Goal: Task Accomplishment & Management: Complete application form

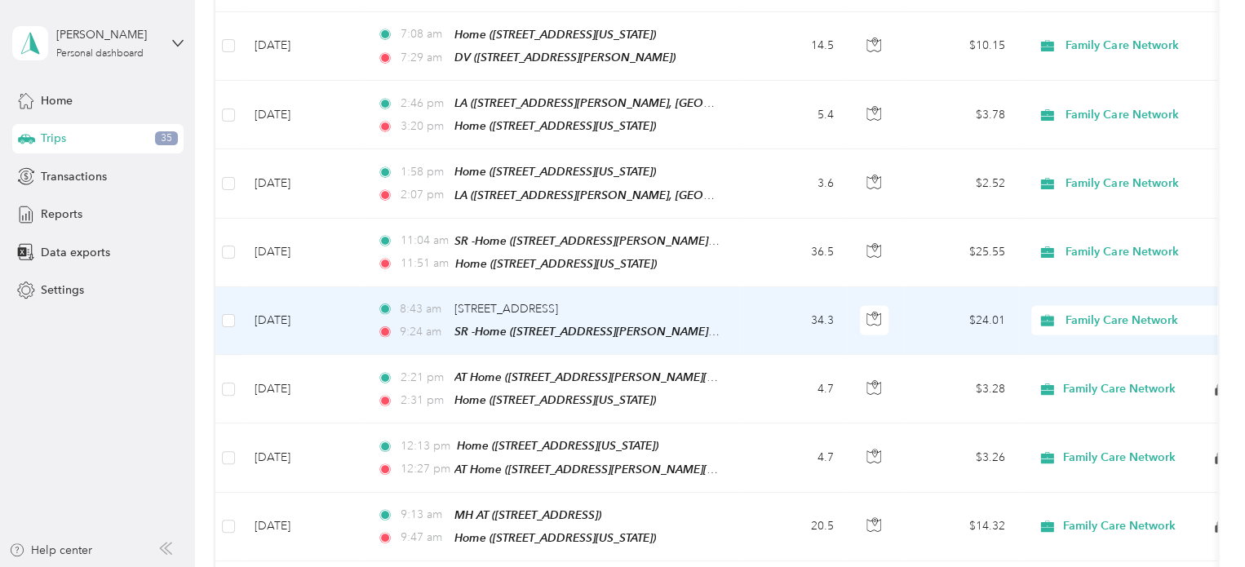
scroll to position [2099, 0]
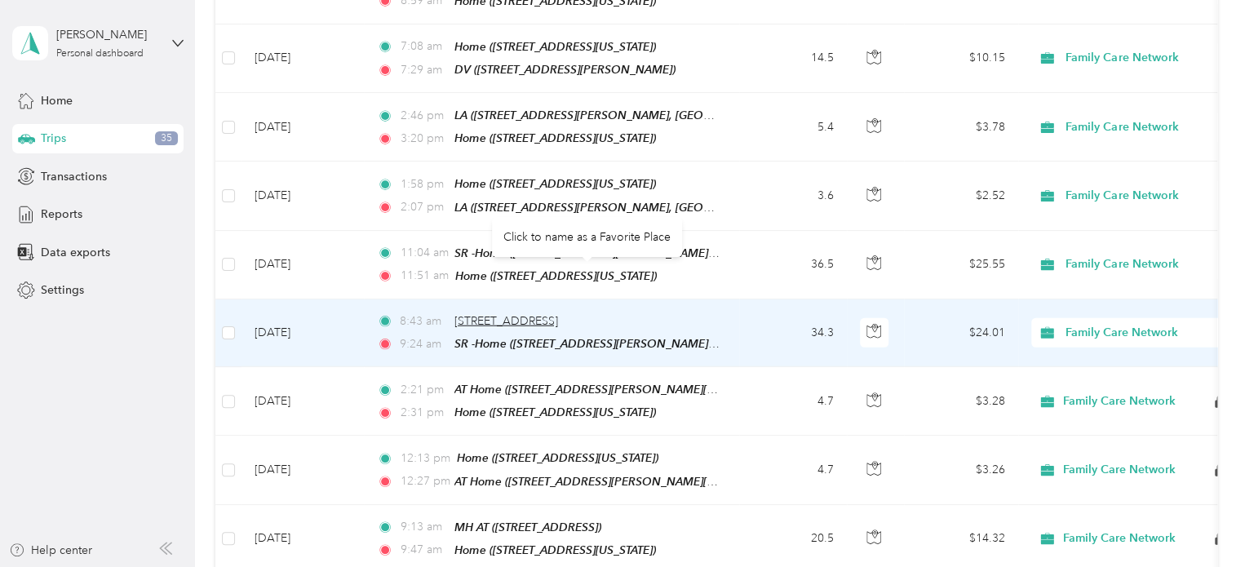
click at [558, 314] on span "[STREET_ADDRESS]" at bounding box center [507, 321] width 104 height 14
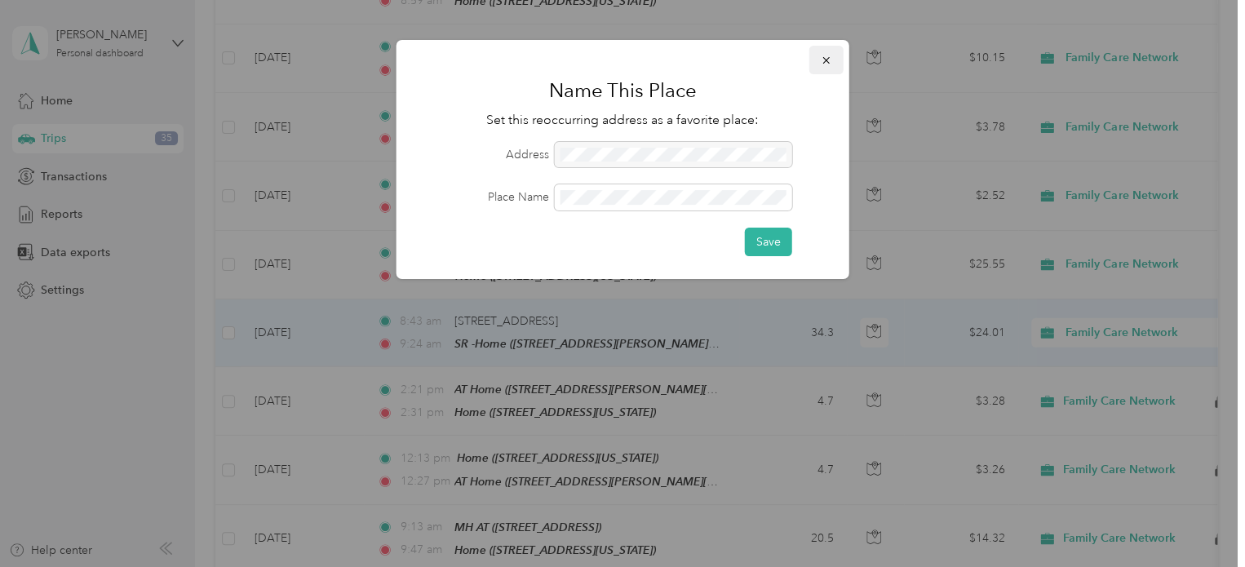
click at [821, 57] on icon "button" at bounding box center [826, 60] width 11 height 11
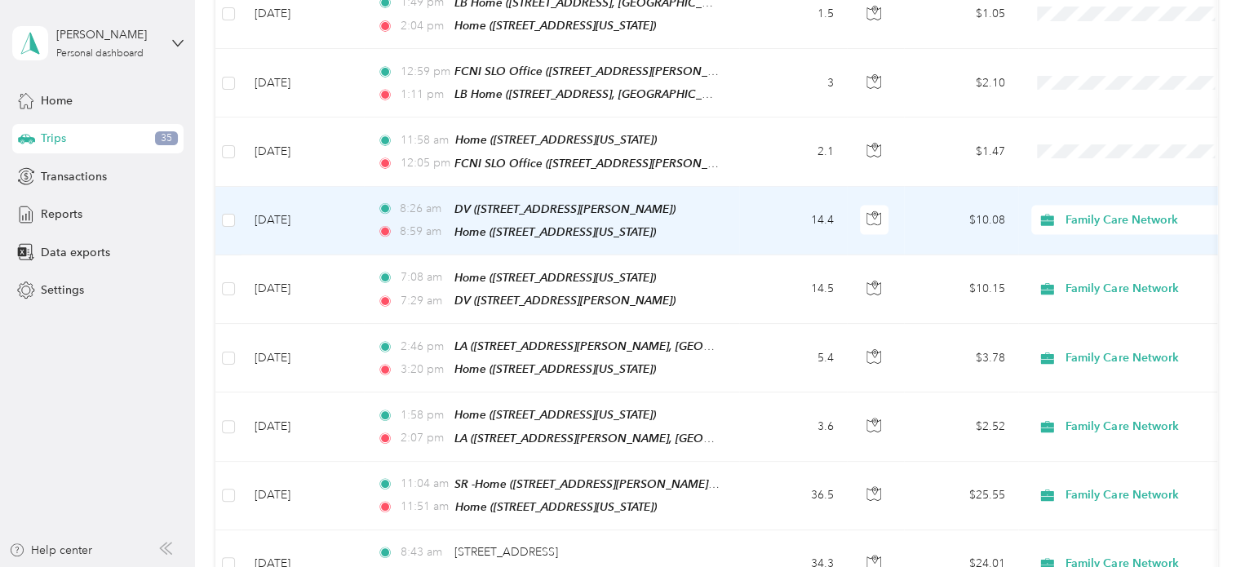
scroll to position [1866, 0]
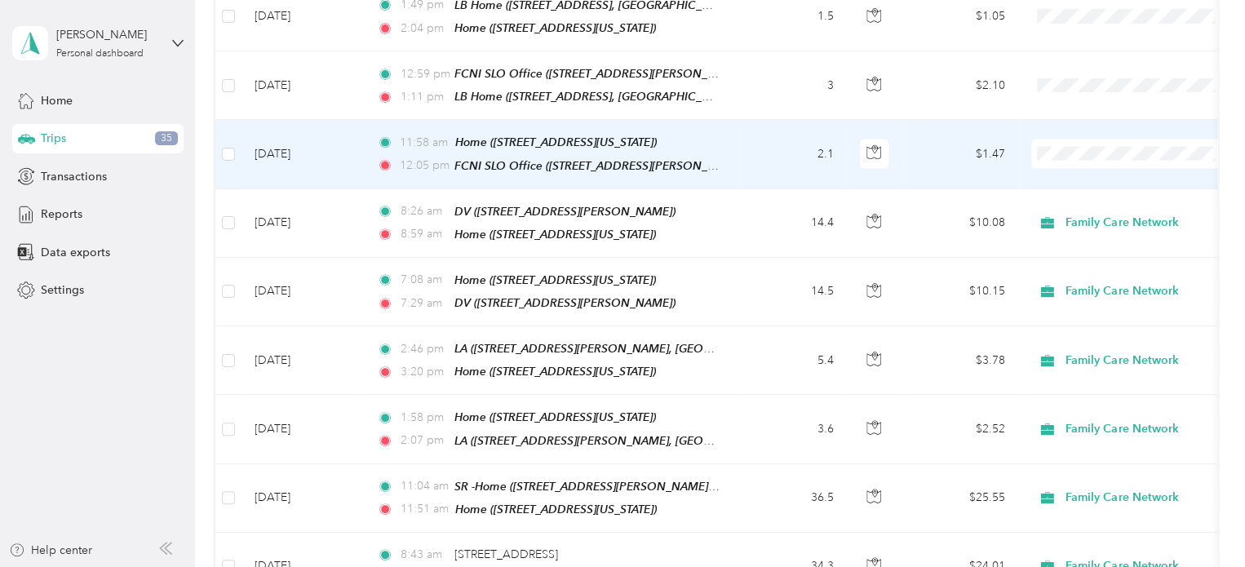
click at [980, 133] on td "$1.47" at bounding box center [961, 154] width 114 height 69
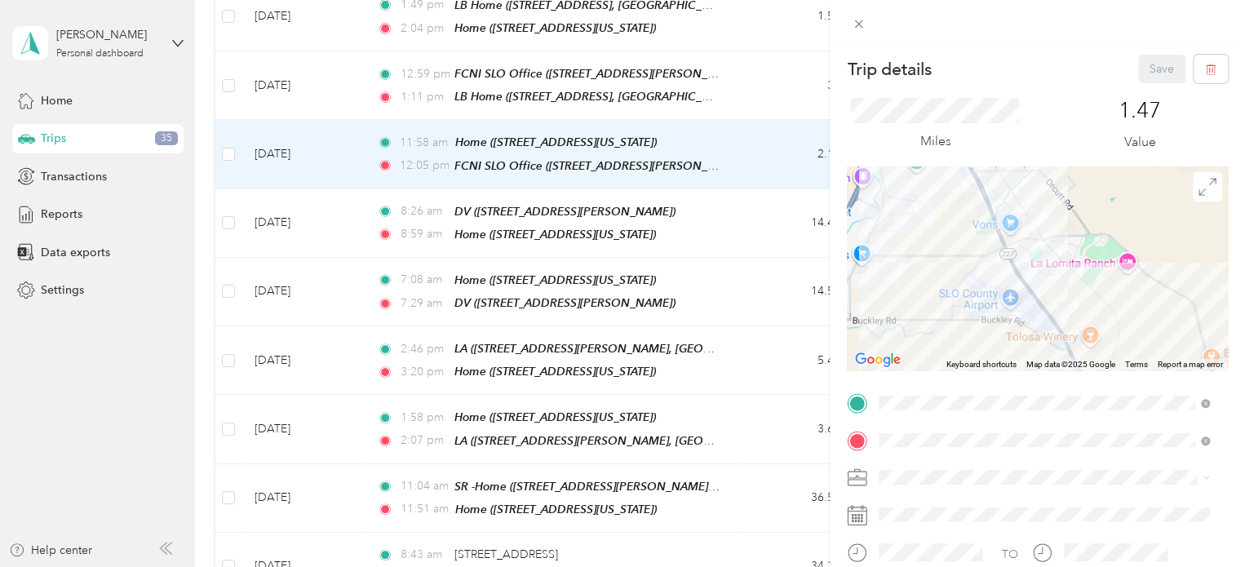
click at [947, 506] on li "Family Care Network" at bounding box center [1044, 506] width 342 height 29
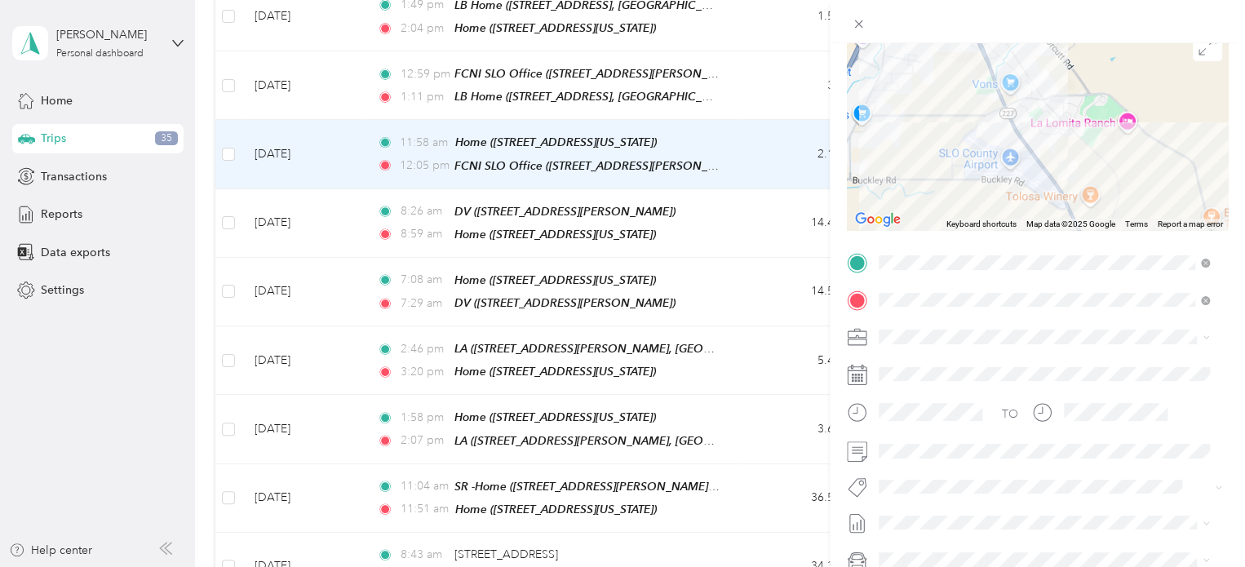
scroll to position [140, 0]
click at [930, 456] on button "Specialty Mhs" at bounding box center [928, 457] width 86 height 20
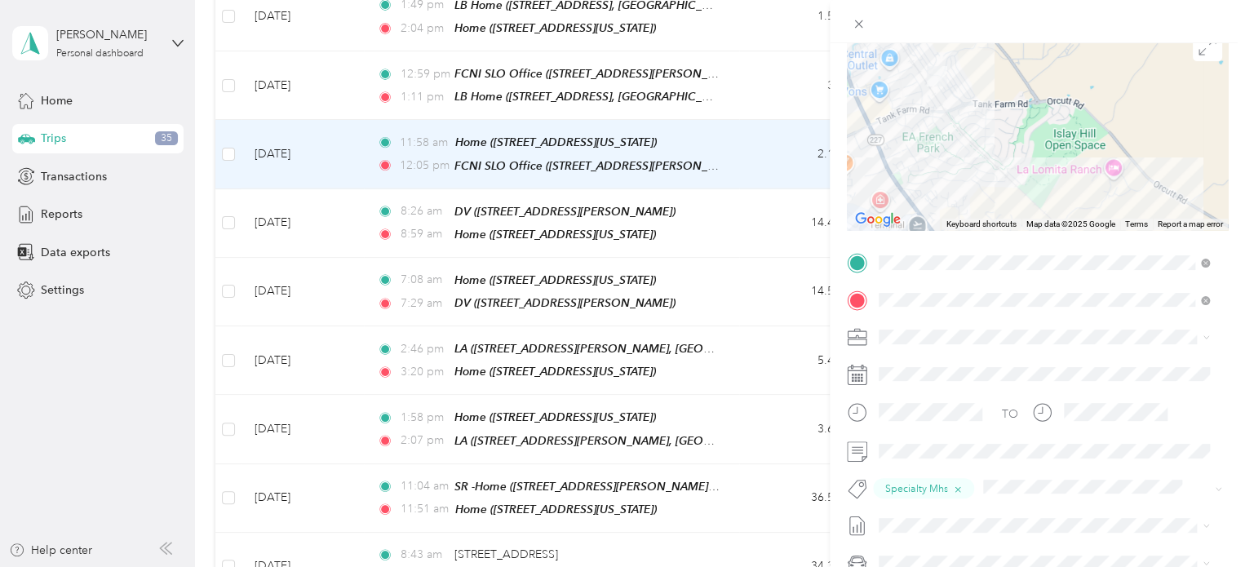
scroll to position [0, 0]
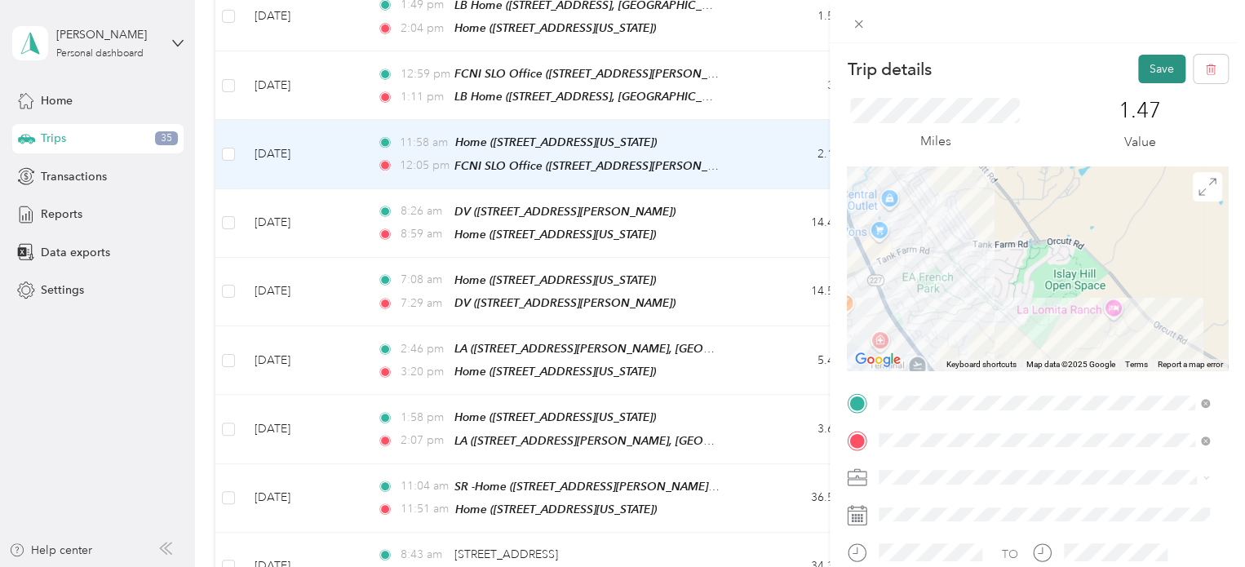
click at [1150, 63] on button "Save" at bounding box center [1162, 69] width 47 height 29
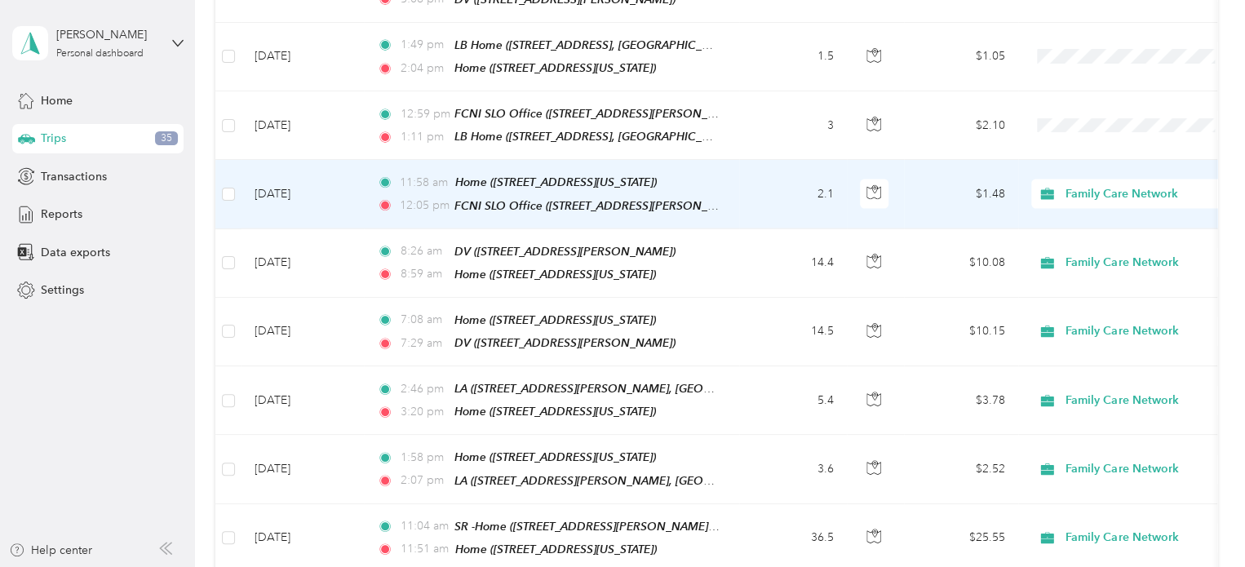
scroll to position [1823, 0]
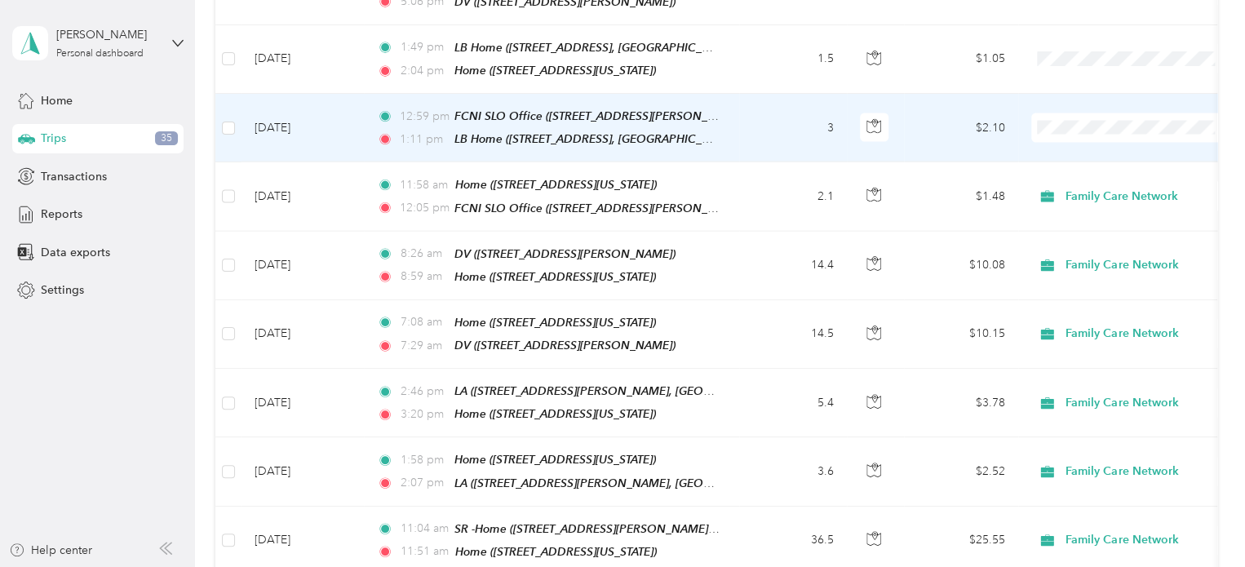
click at [1019, 104] on td at bounding box center [1133, 128] width 229 height 69
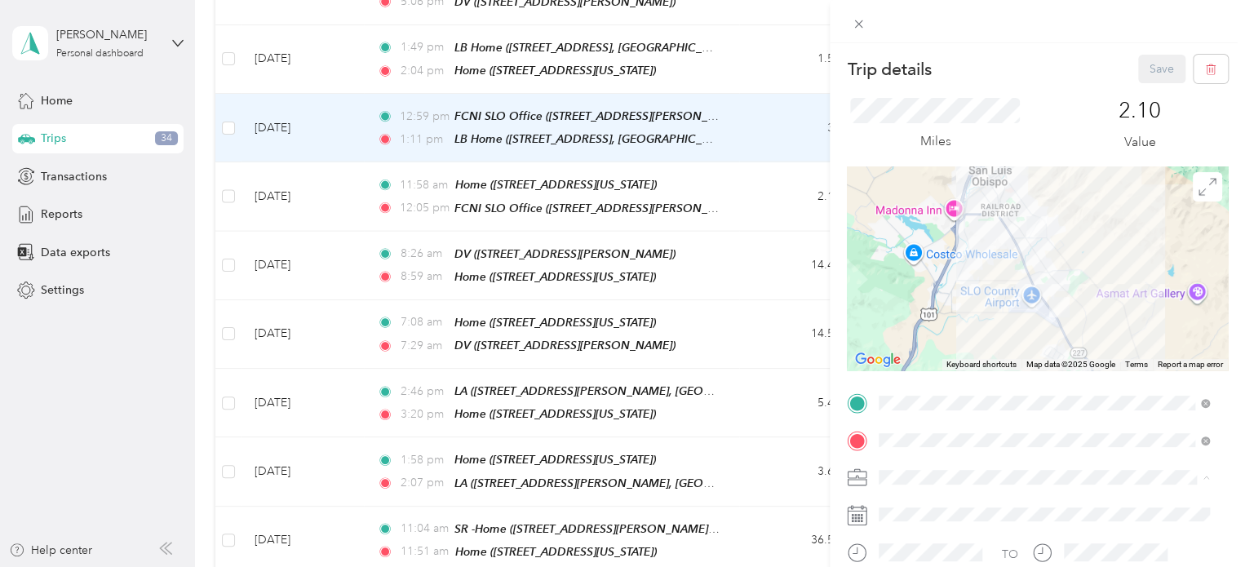
click at [954, 514] on ol "Family Care Network Personal" at bounding box center [1044, 520] width 342 height 57
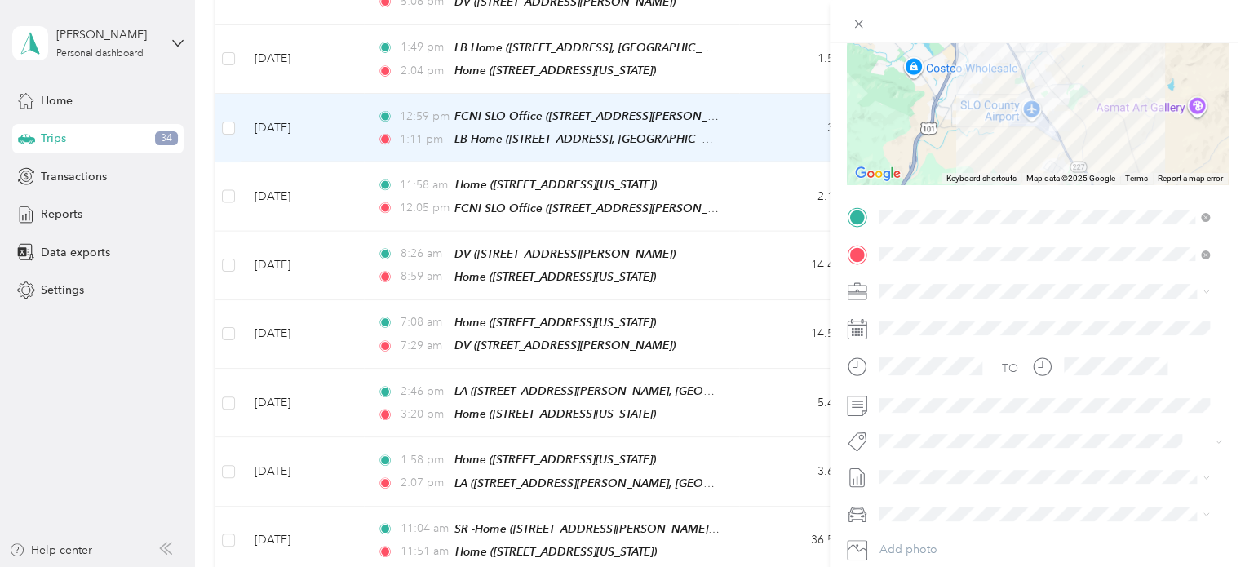
scroll to position [217, 0]
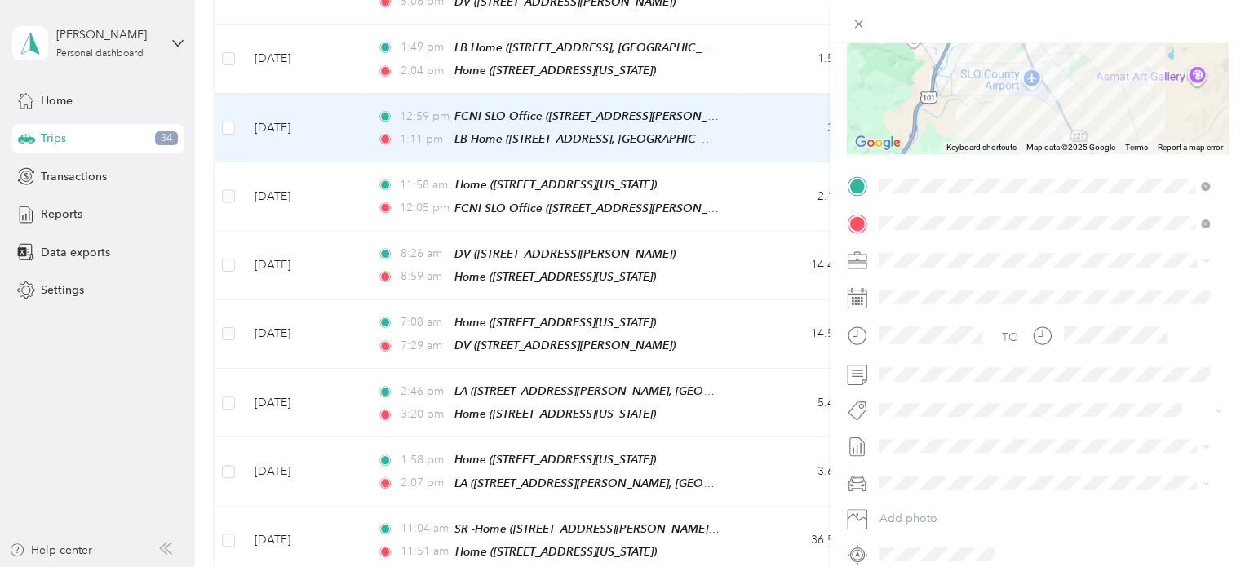
click at [914, 285] on span "Family Care Network" at bounding box center [938, 281] width 107 height 14
click at [946, 435] on span "Specialty Mhs" at bounding box center [927, 438] width 63 height 15
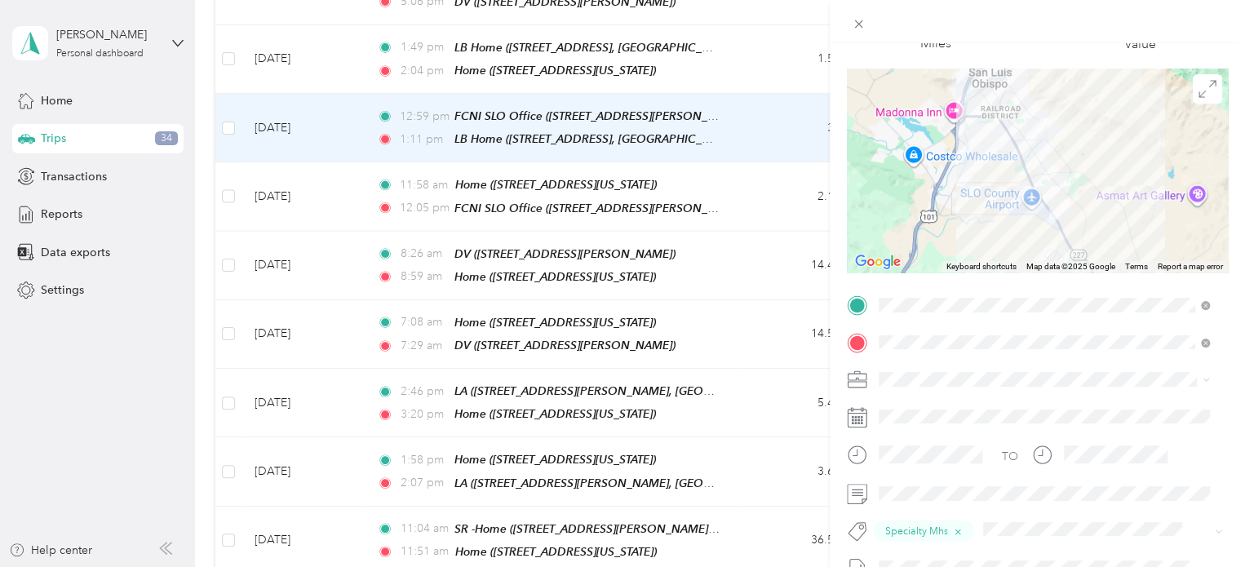
scroll to position [0, 0]
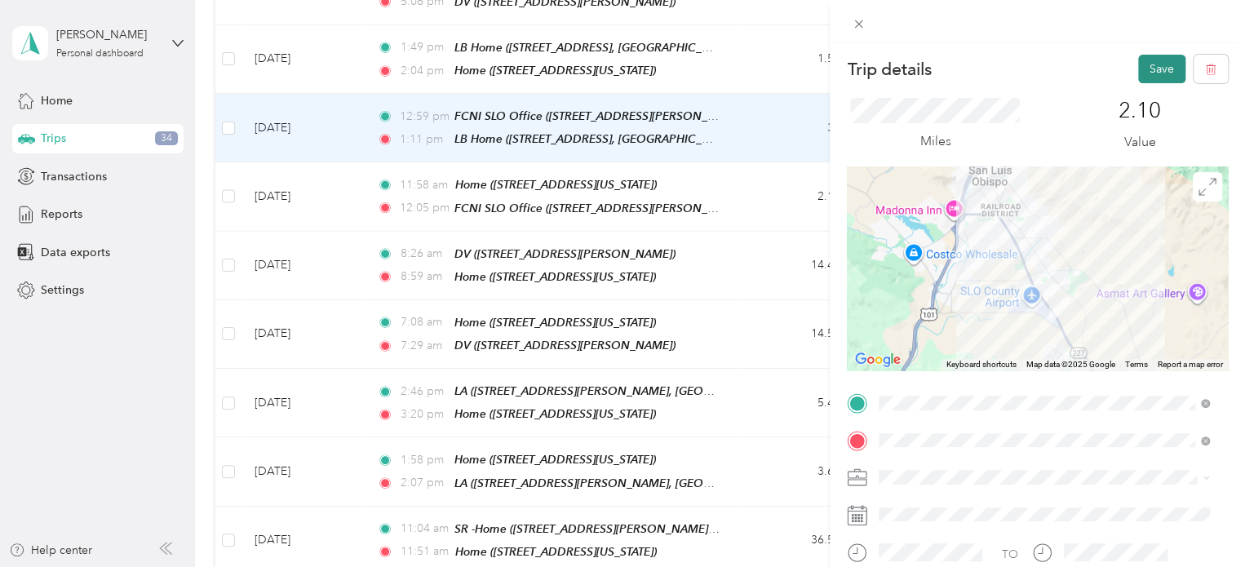
click at [1139, 60] on button "Save" at bounding box center [1162, 69] width 47 height 29
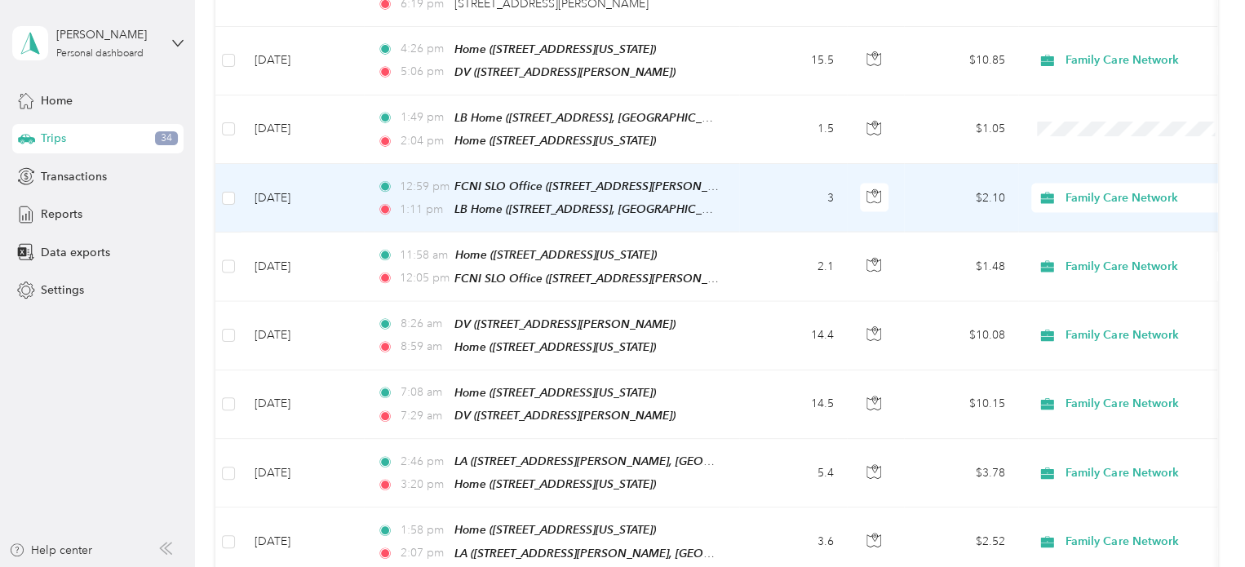
scroll to position [1752, 0]
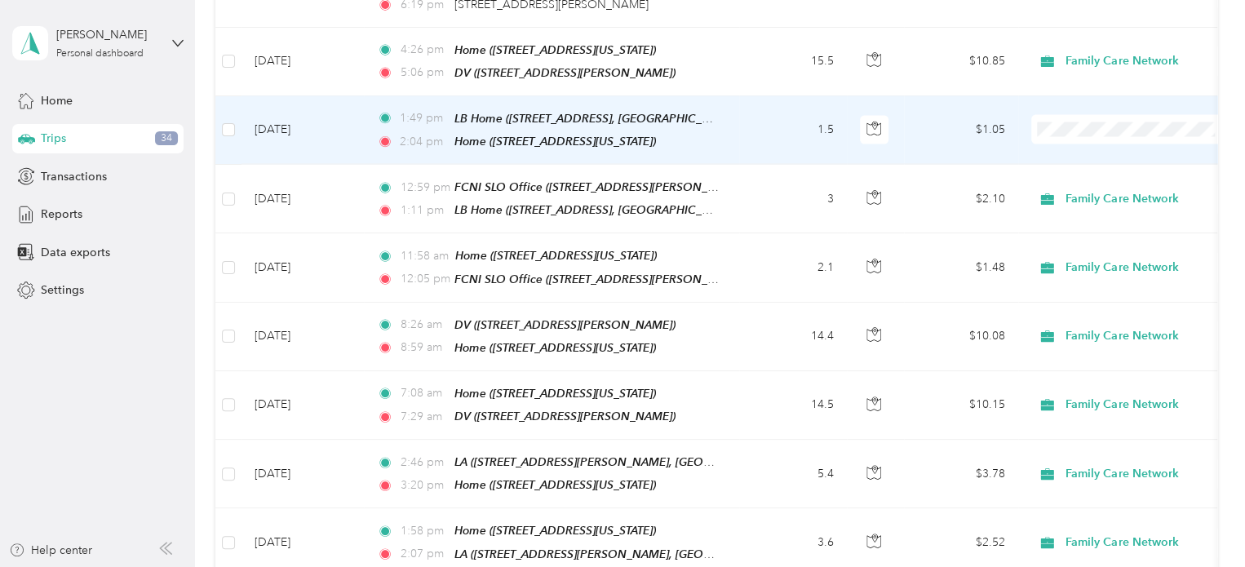
click at [1068, 135] on ol "Family Care Network Personal" at bounding box center [1133, 140] width 202 height 57
click at [983, 96] on td "$1.05" at bounding box center [961, 130] width 114 height 69
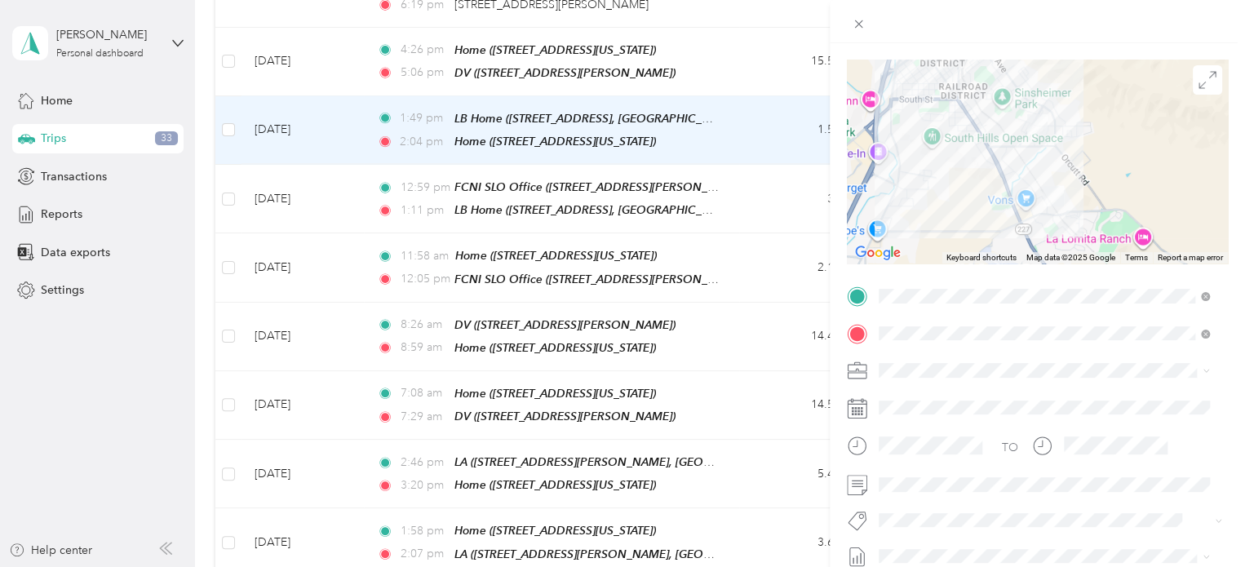
scroll to position [108, 0]
click at [926, 393] on span "Family Care Network" at bounding box center [938, 399] width 107 height 14
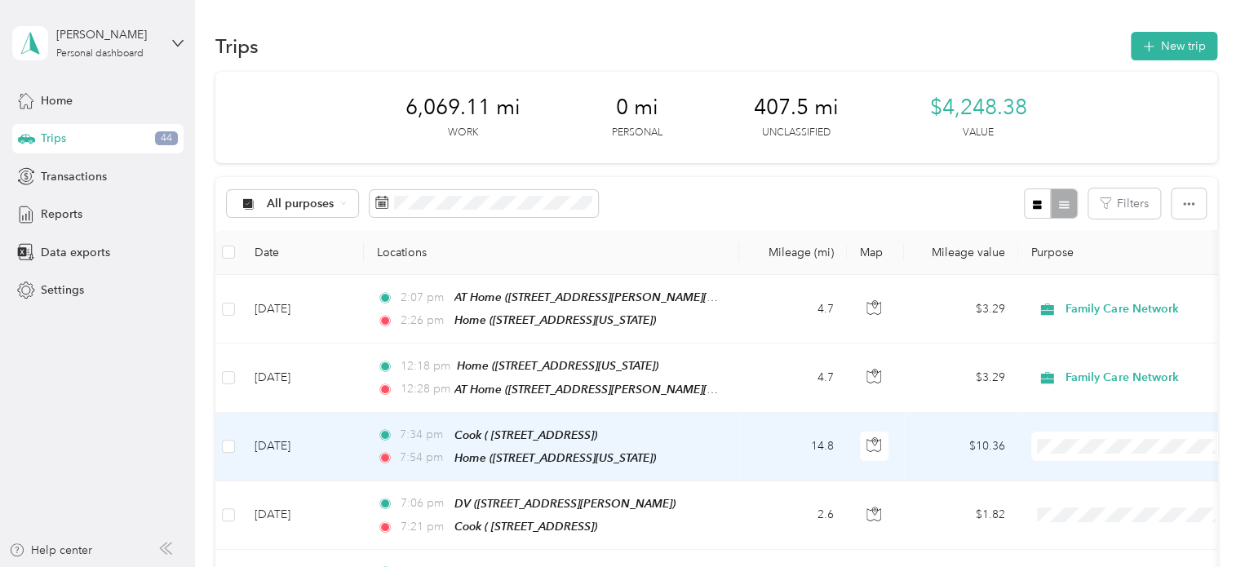
scroll to position [54, 0]
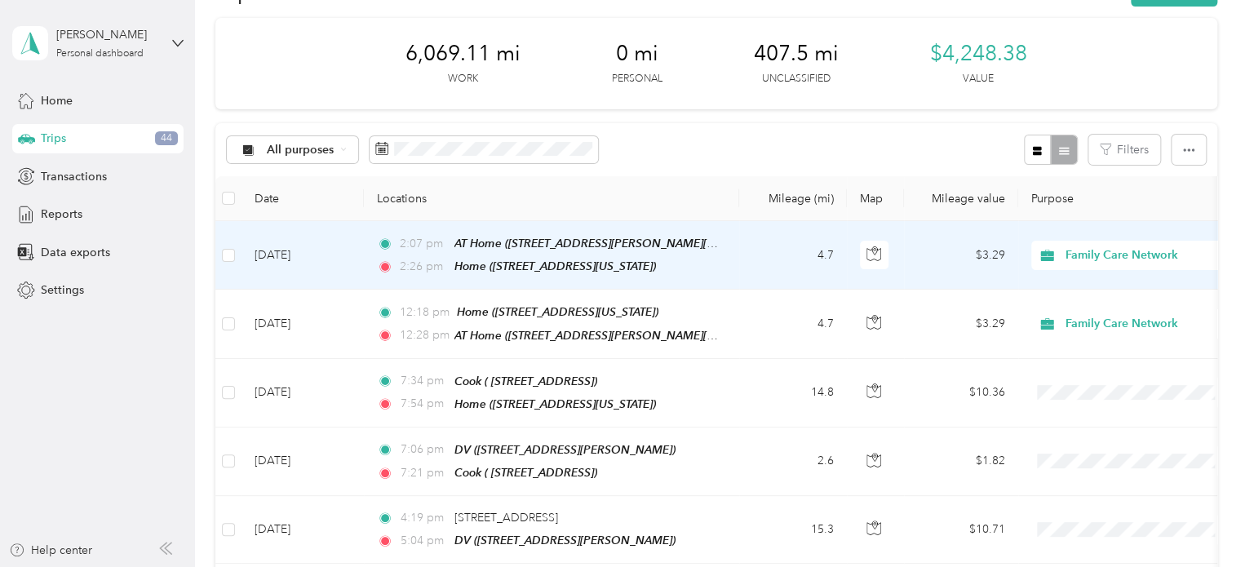
click at [322, 260] on td "[DATE]" at bounding box center [303, 255] width 122 height 69
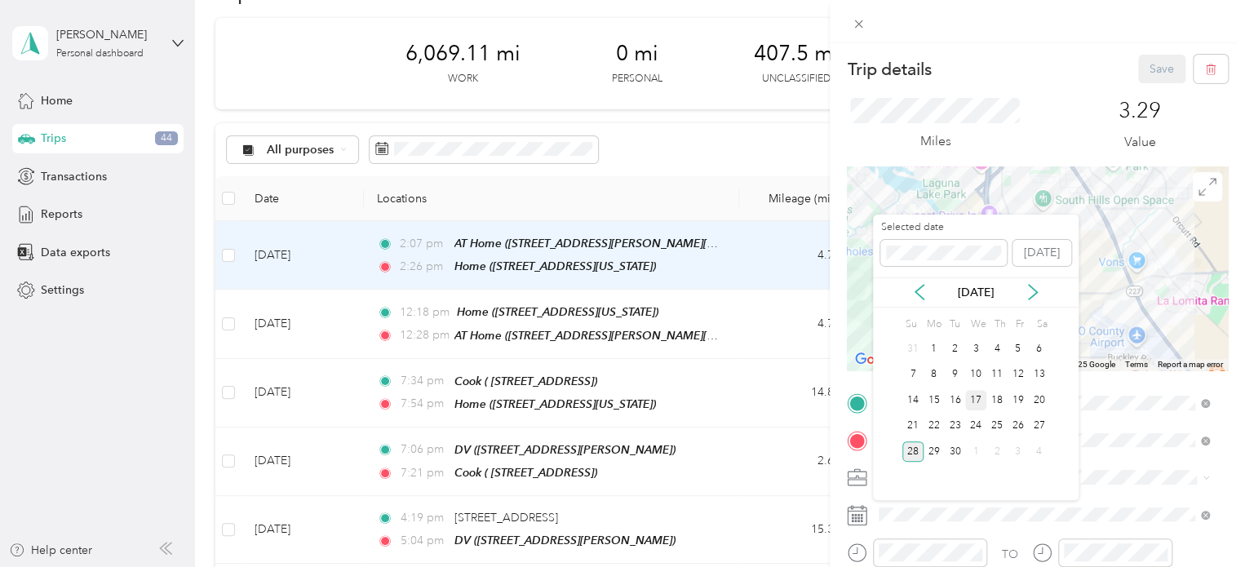
click at [979, 394] on div "17" at bounding box center [975, 400] width 21 height 20
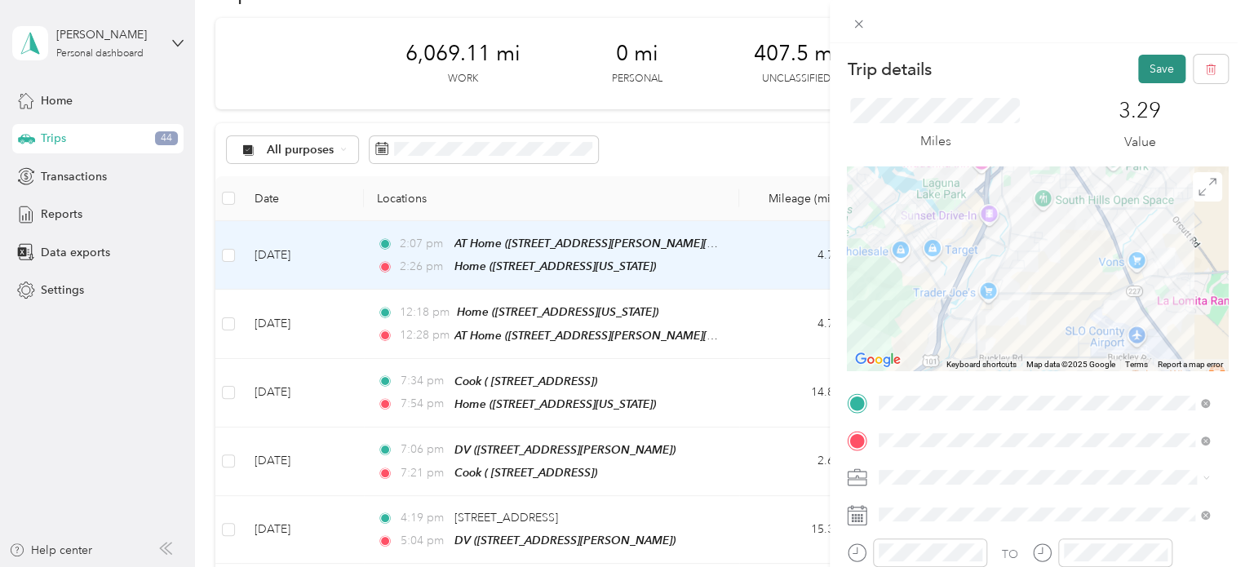
click at [1156, 69] on button "Save" at bounding box center [1162, 69] width 47 height 29
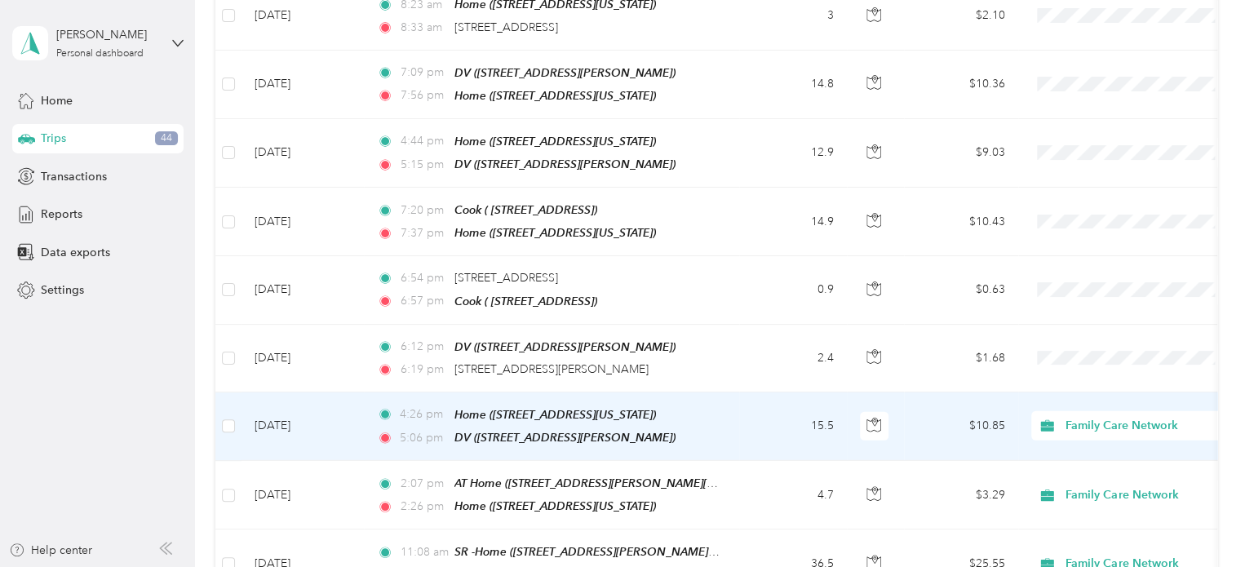
scroll to position [2272, 0]
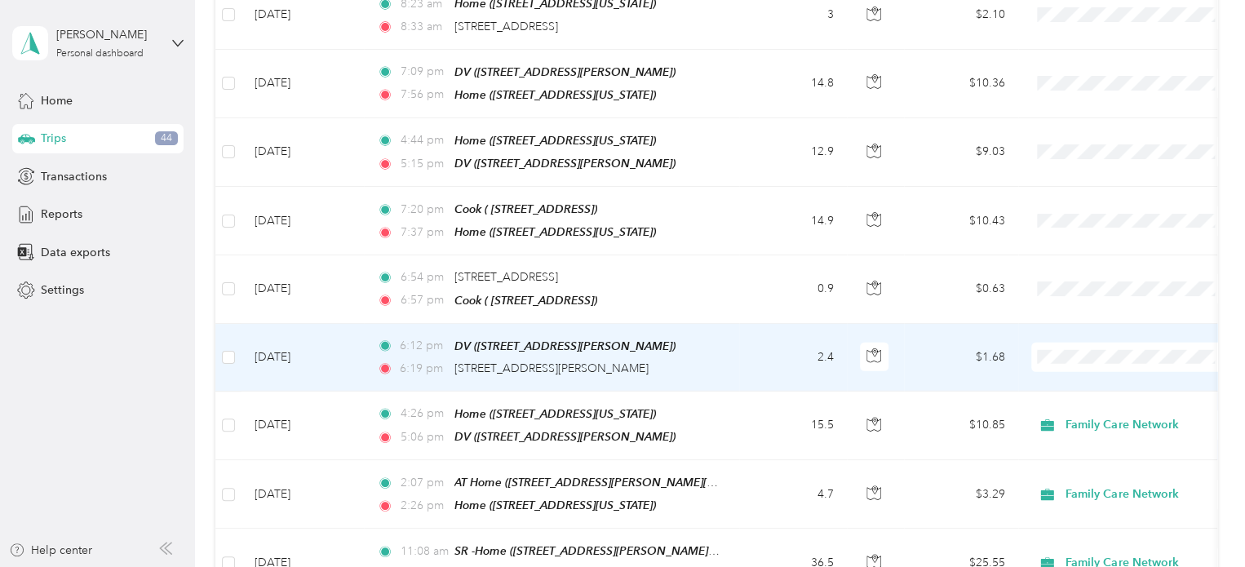
click at [989, 324] on td "$1.68" at bounding box center [961, 358] width 114 height 68
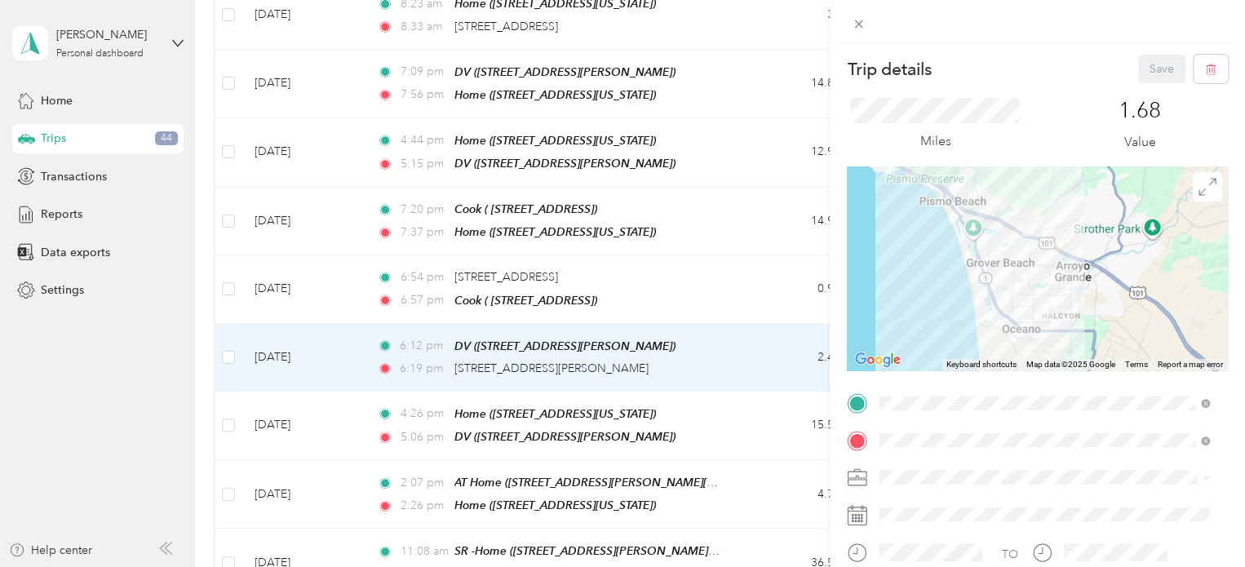
click at [766, 291] on div "Trip details Save This trip cannot be edited because it is either under review,…" at bounding box center [622, 283] width 1245 height 567
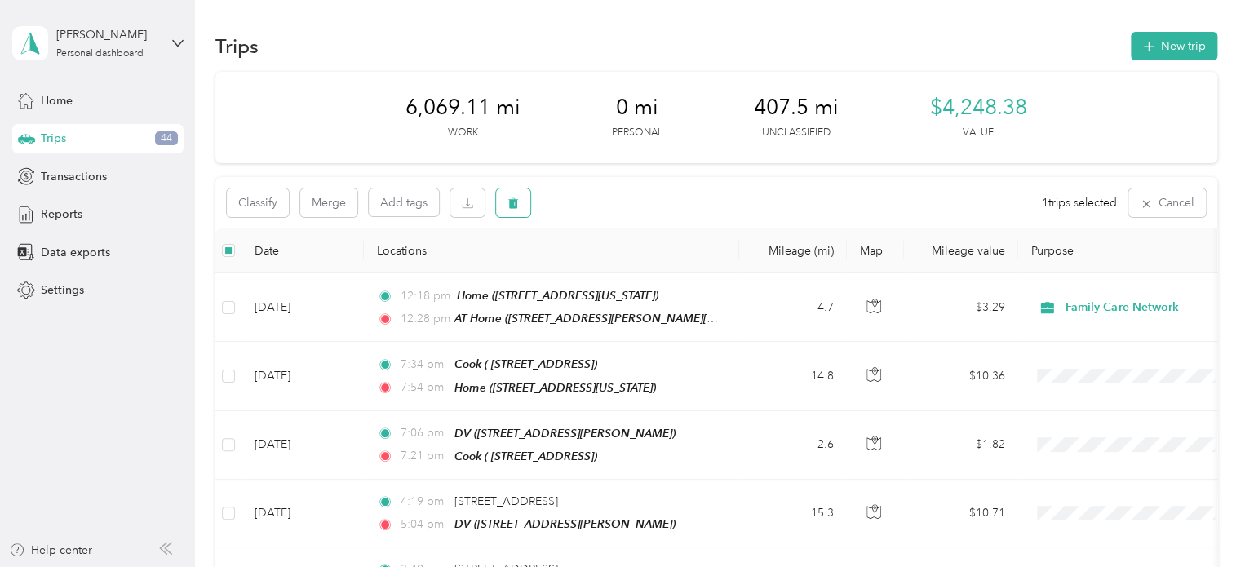
click at [513, 203] on icon "button" at bounding box center [513, 203] width 10 height 11
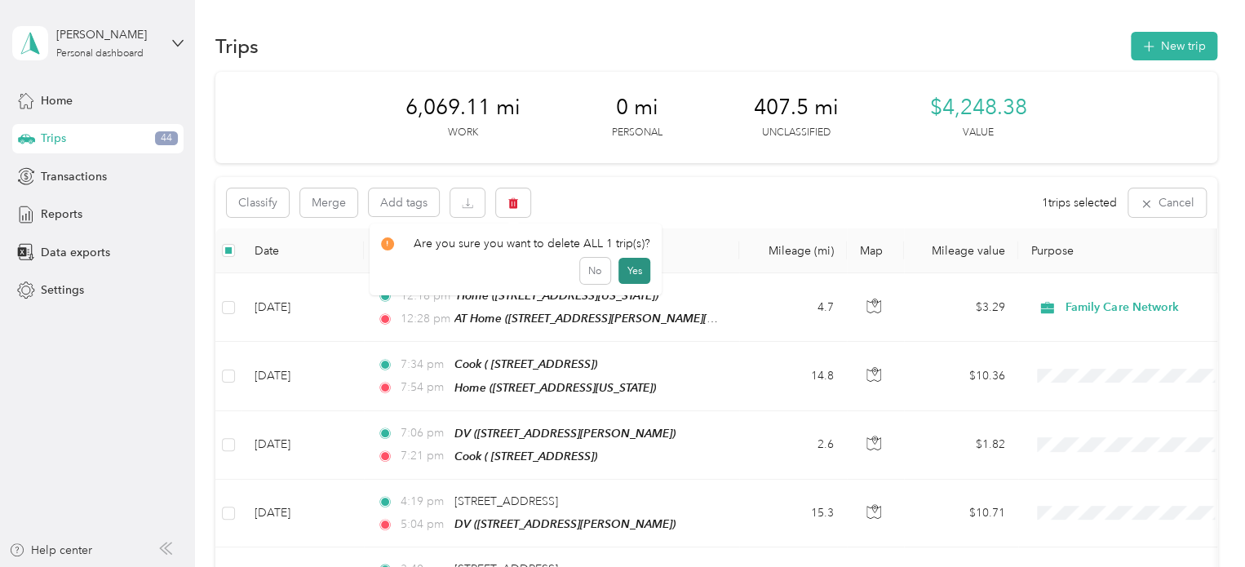
click at [626, 268] on button "Yes" at bounding box center [635, 271] width 32 height 26
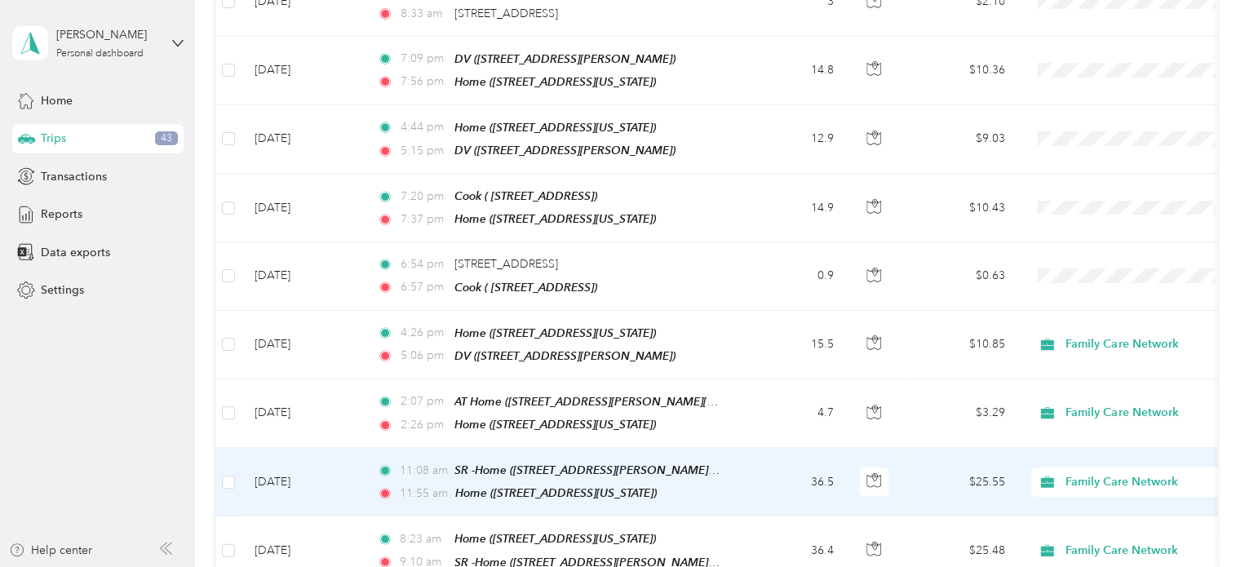
scroll to position [2267, 0]
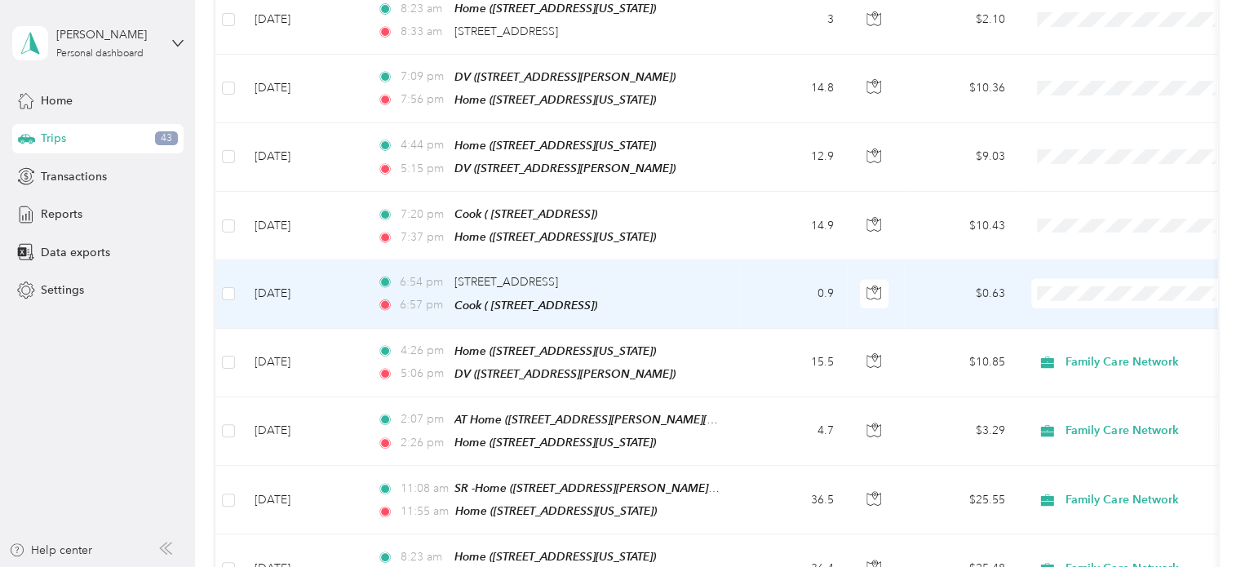
click at [1014, 260] on td "$0.63" at bounding box center [961, 294] width 114 height 68
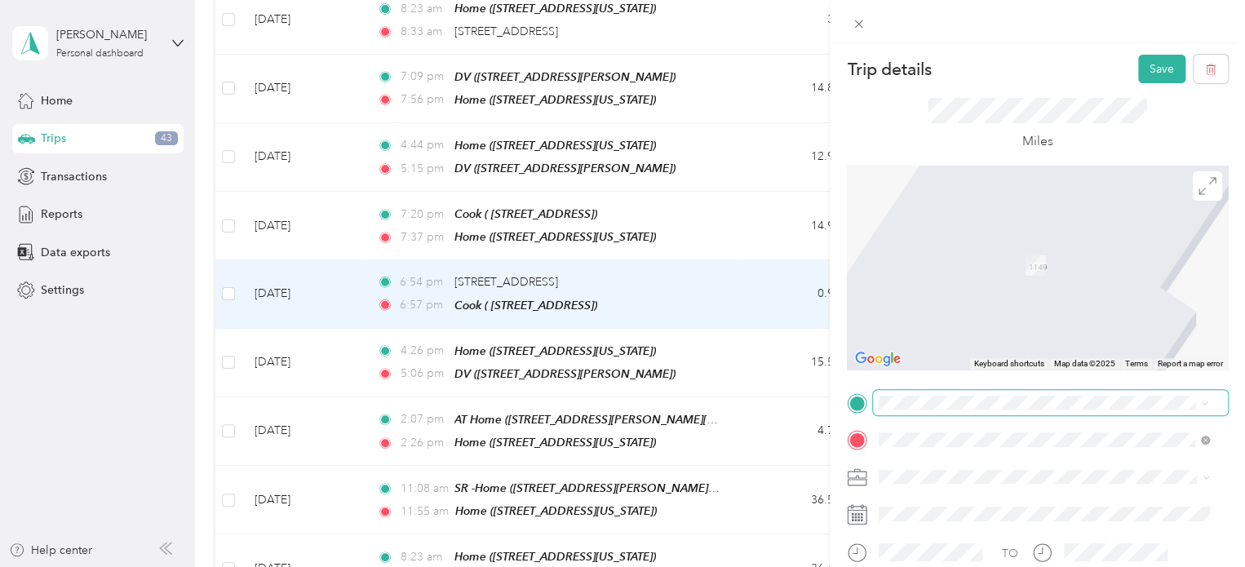
click at [984, 224] on ol "From your Favorite places TEAM Cook 1149 Stonecrest Drive, 93420�, Arroyo Grand…" at bounding box center [1044, 274] width 342 height 229
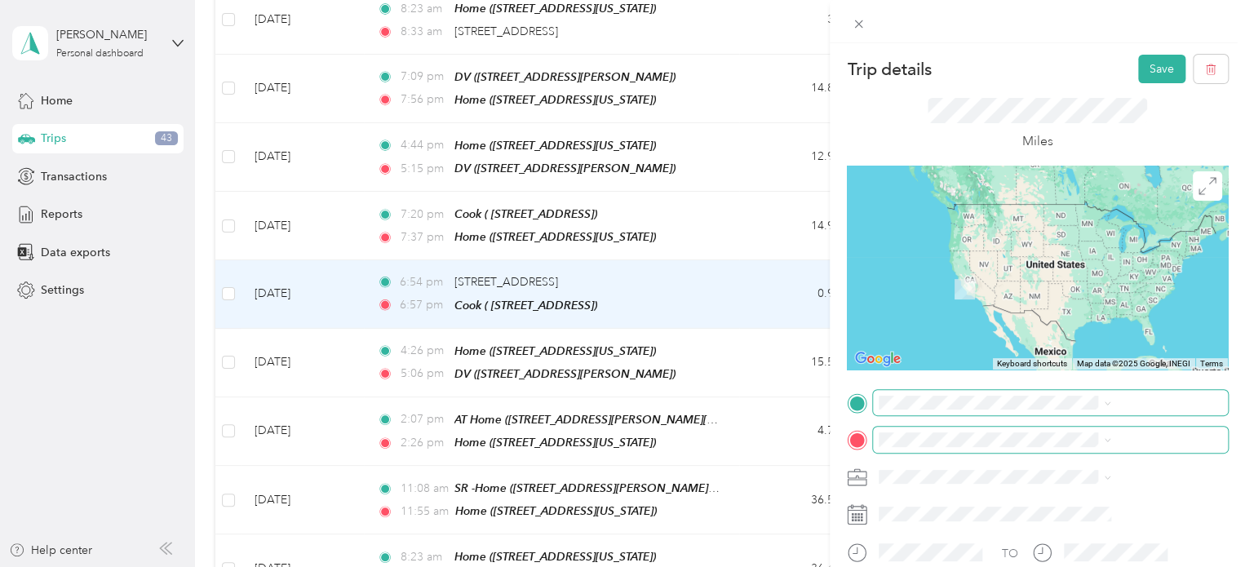
scroll to position [2157, 0]
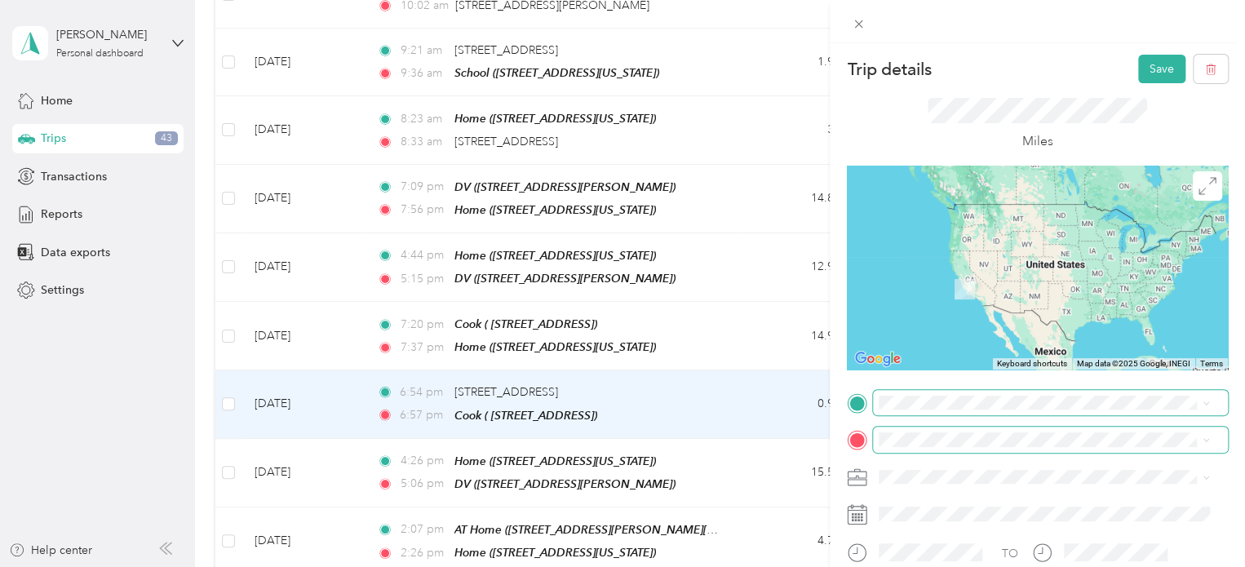
click at [761, 316] on div "Trip details Save This trip cannot be edited because it is either under review,…" at bounding box center [622, 283] width 1245 height 567
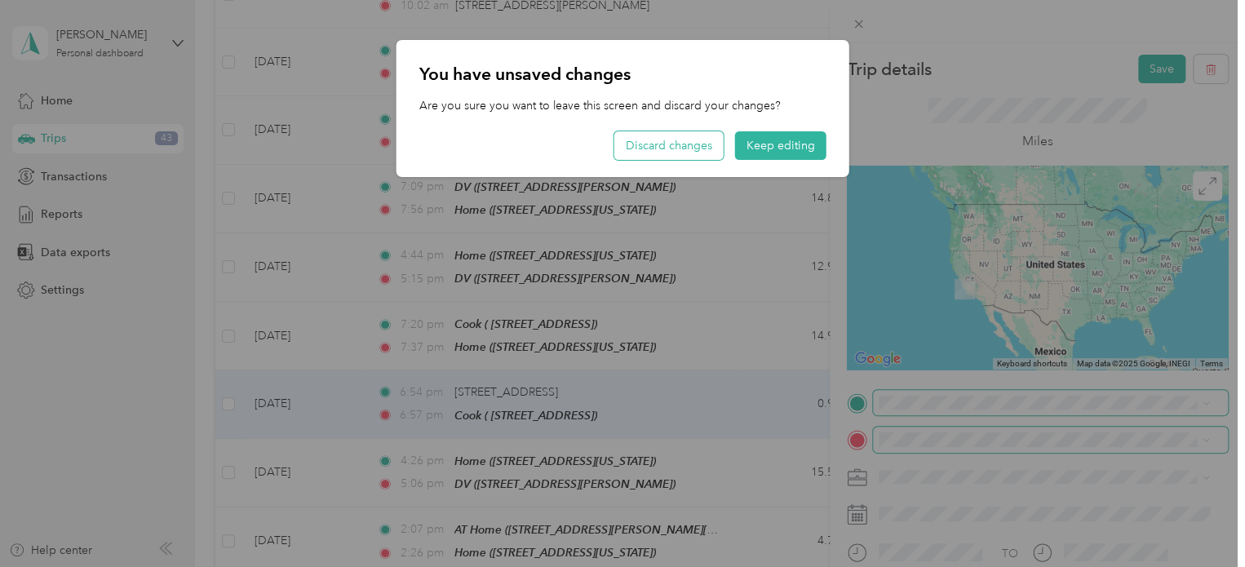
click at [676, 149] on button "Discard changes" at bounding box center [669, 145] width 109 height 29
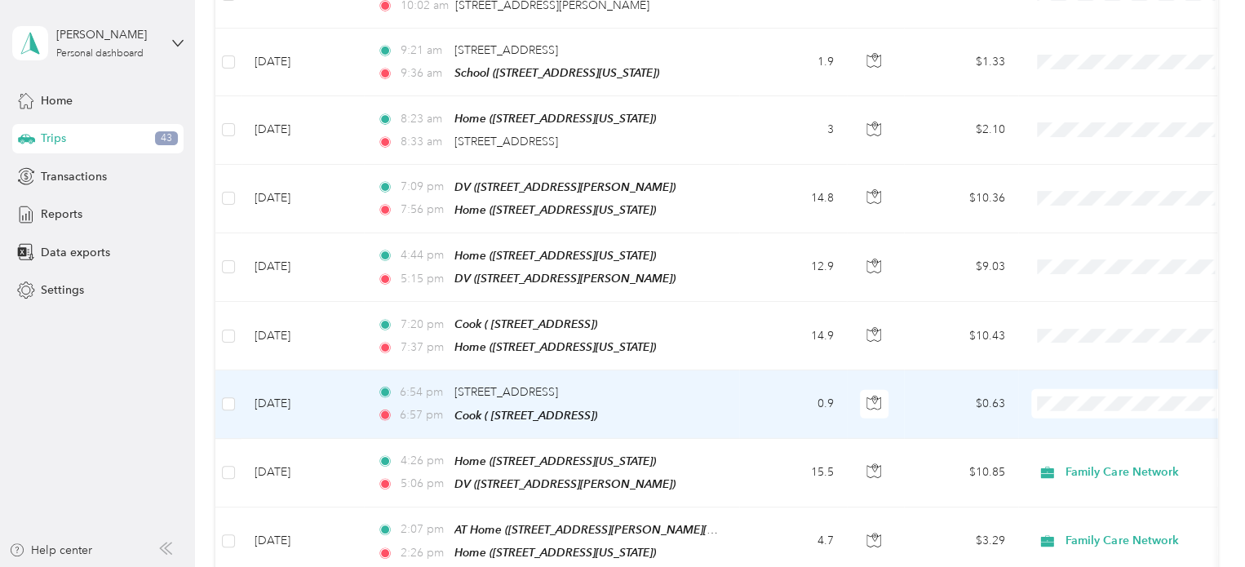
click at [988, 371] on td "$0.63" at bounding box center [961, 405] width 114 height 68
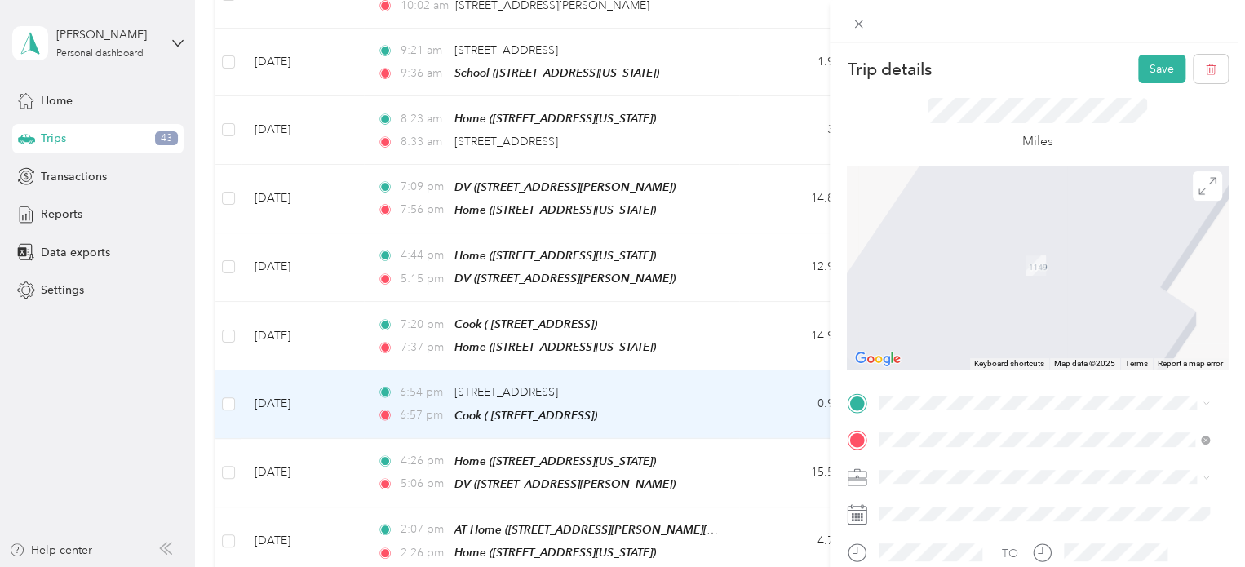
click at [1061, 232] on li "DV 741 Paul Pl, 93420-4139, Arroyo Grande, CA, US" at bounding box center [1044, 218] width 342 height 51
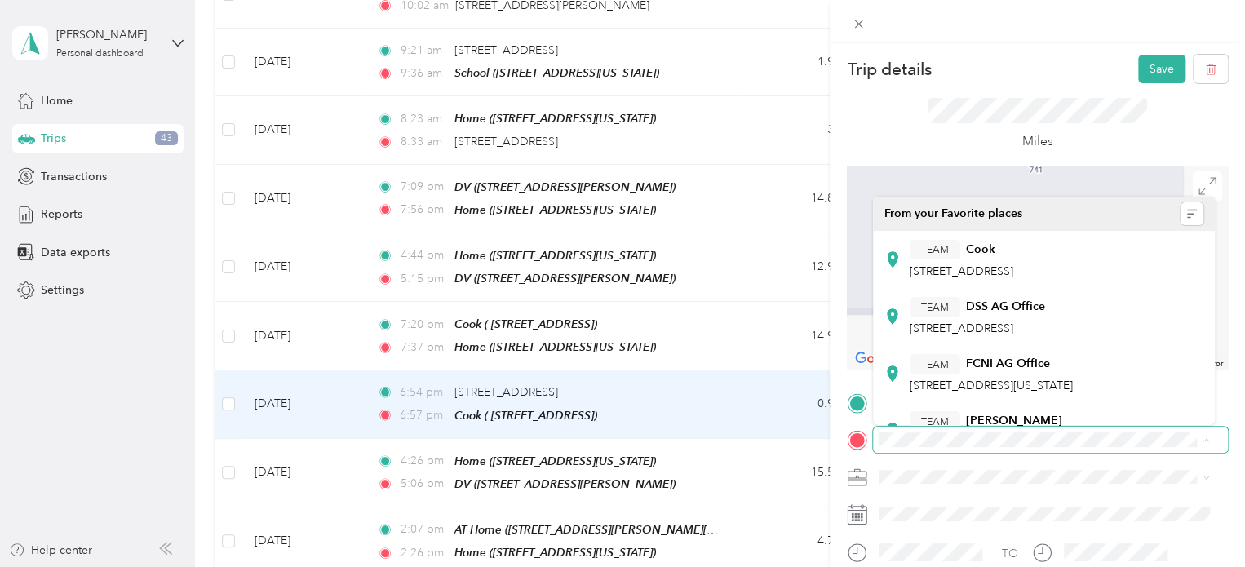
click at [1092, 432] on span at bounding box center [1050, 440] width 355 height 26
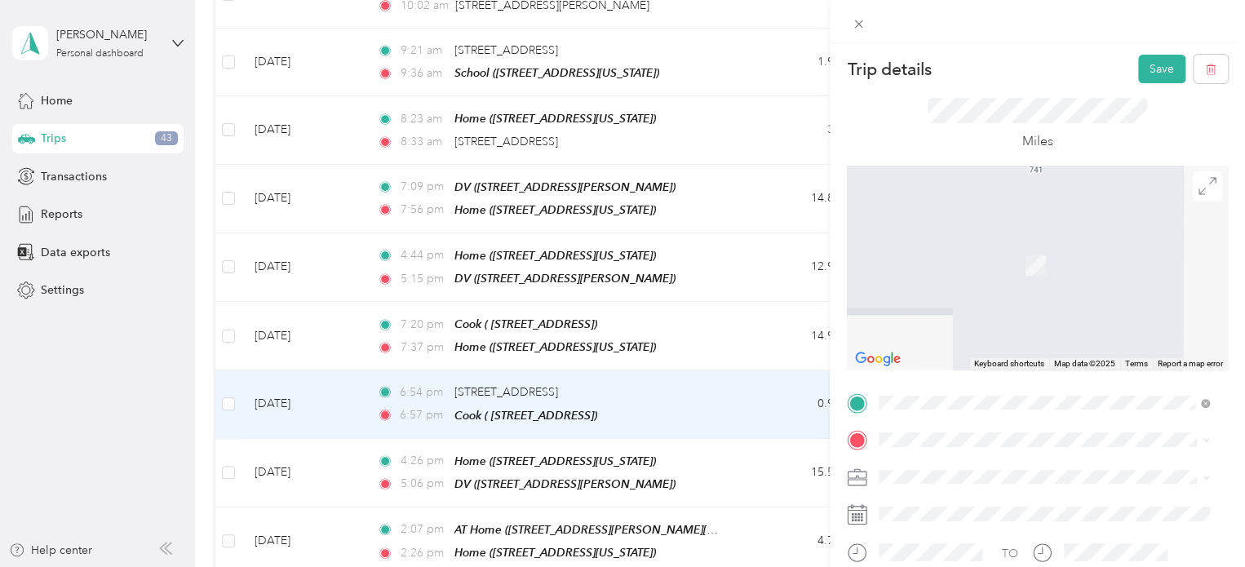
click at [953, 505] on div "Family Care Network" at bounding box center [1044, 496] width 319 height 17
click at [980, 253] on div "Home 1074 Twin Creek Road, San Luis Obispo, California, United States" at bounding box center [991, 257] width 163 height 34
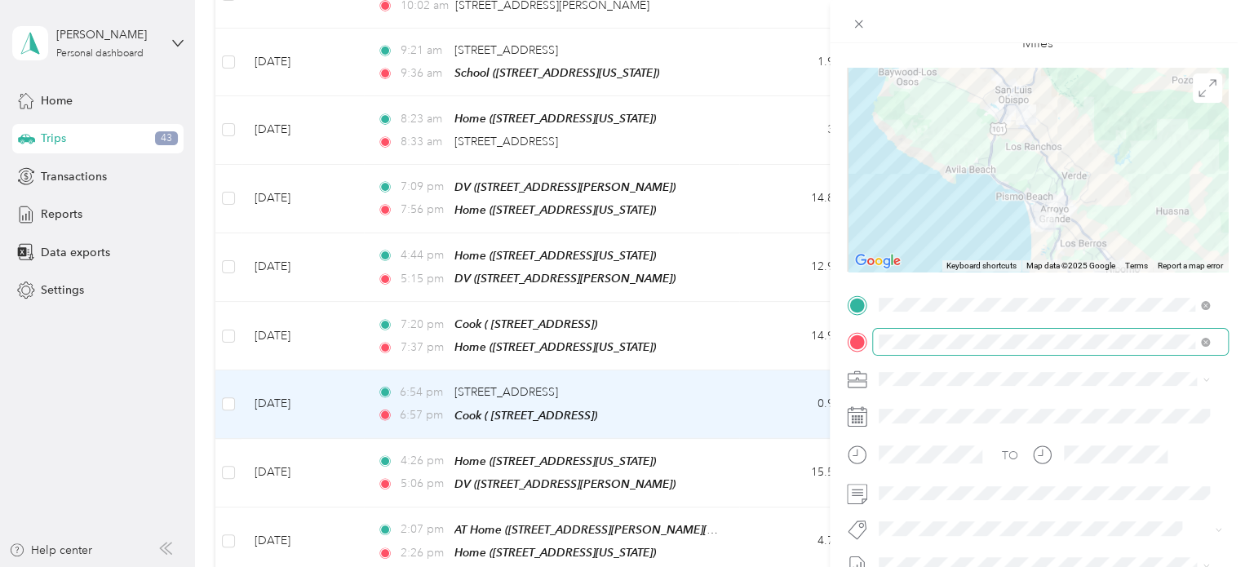
scroll to position [103, 0]
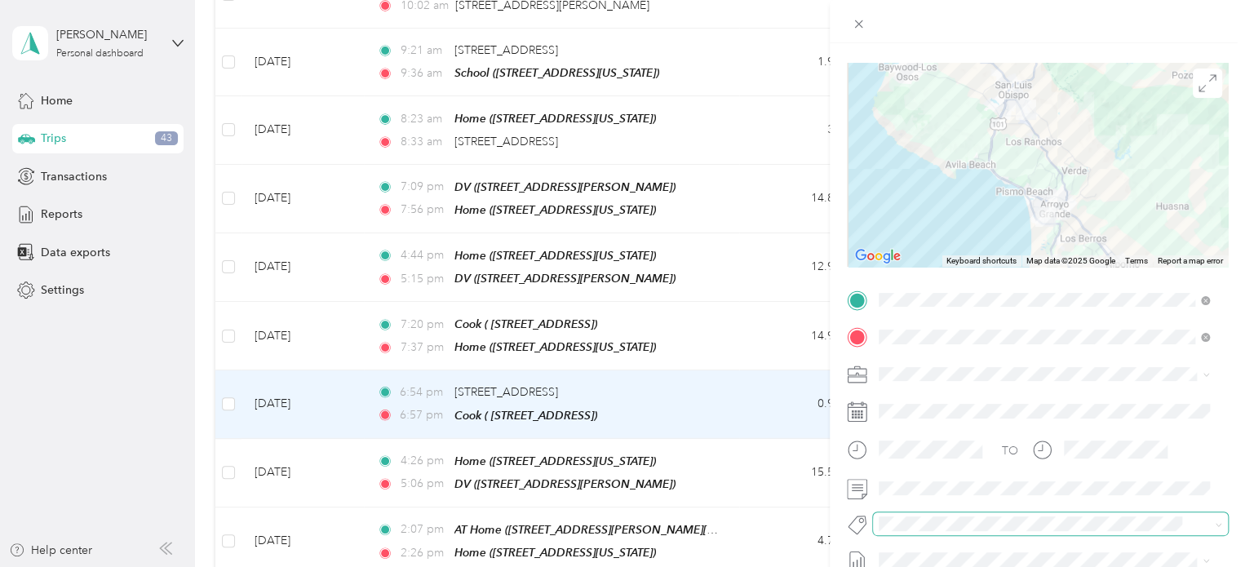
click at [911, 526] on div "TO Add photo" at bounding box center [1037, 484] width 381 height 394
click at [923, 498] on li "Specialty Mhs" at bounding box center [1044, 495] width 342 height 32
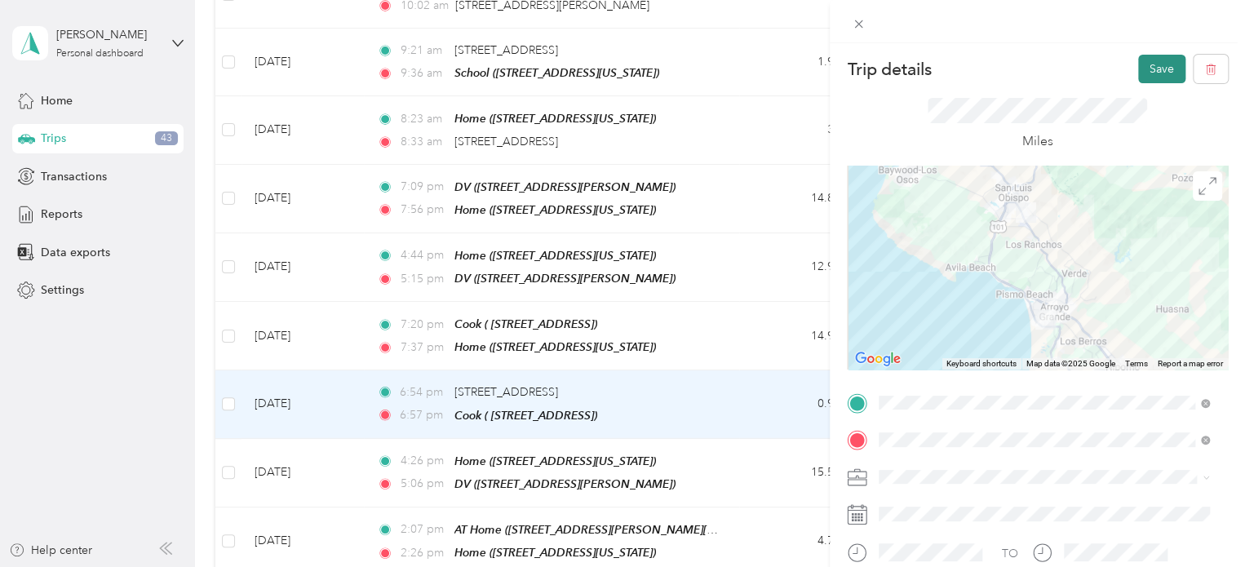
click at [1139, 67] on button "Save" at bounding box center [1162, 69] width 47 height 29
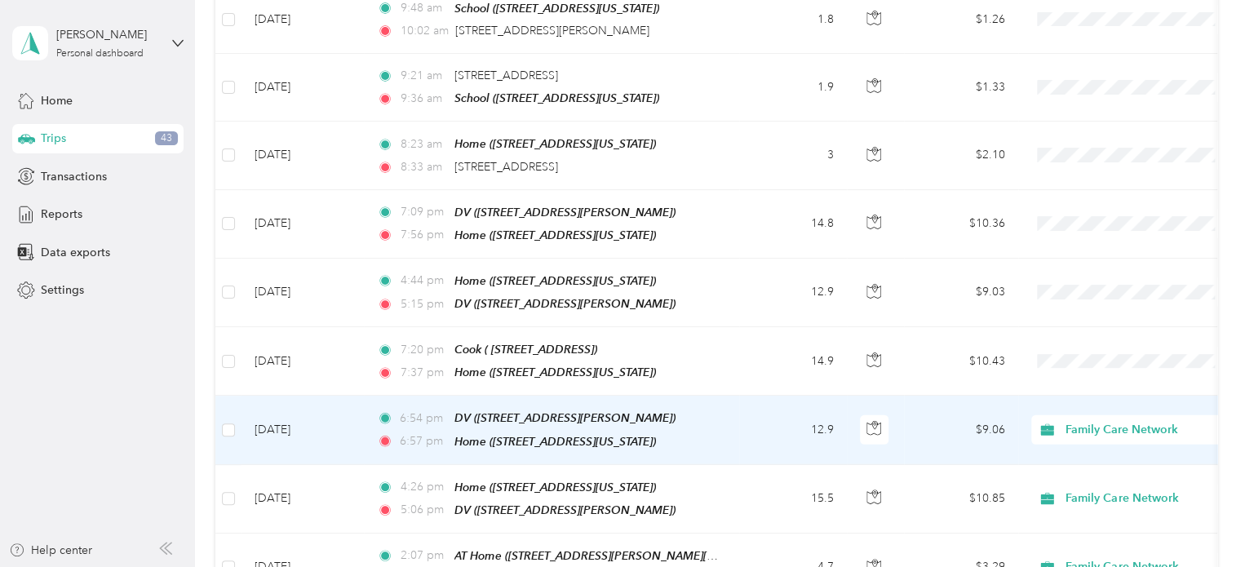
scroll to position [2131, 0]
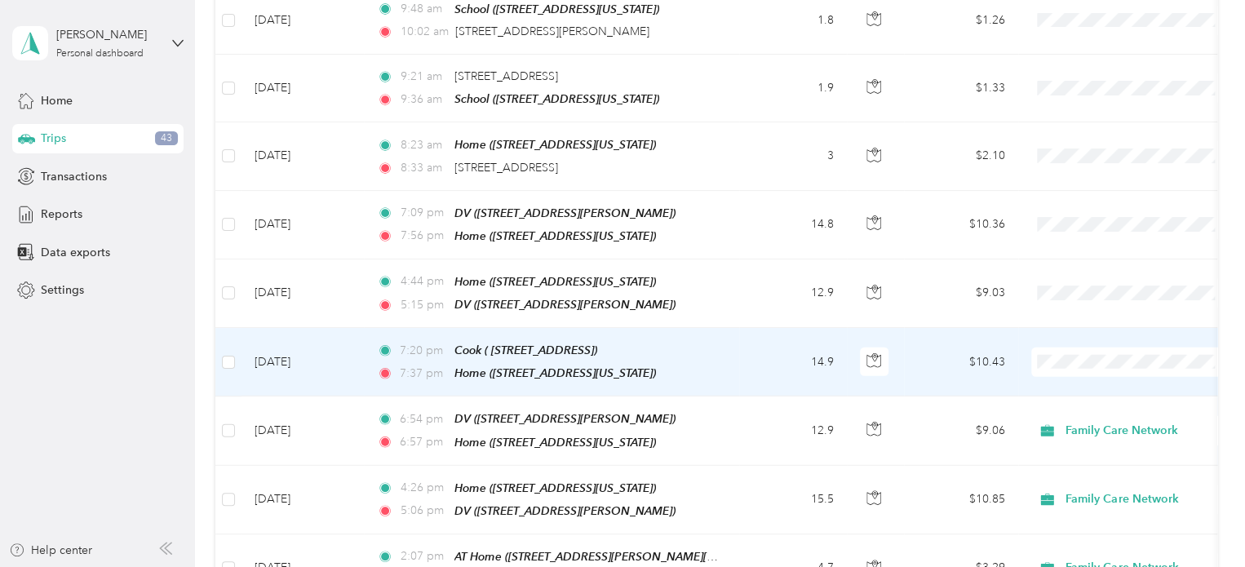
click at [953, 328] on td "$10.43" at bounding box center [961, 362] width 114 height 69
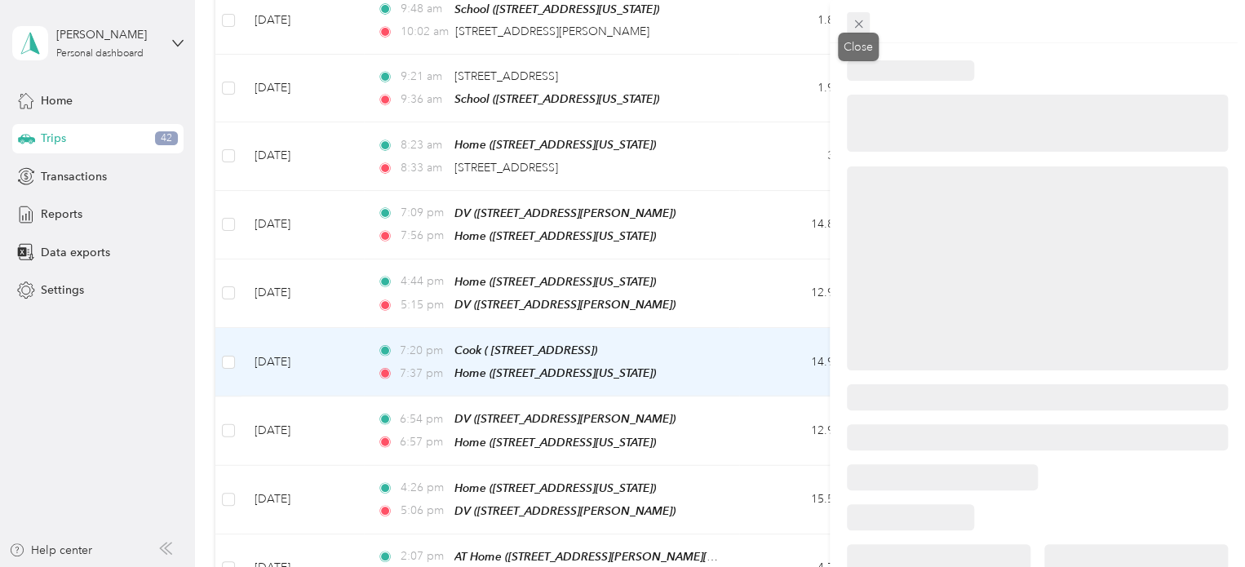
click at [856, 25] on icon at bounding box center [858, 24] width 8 height 8
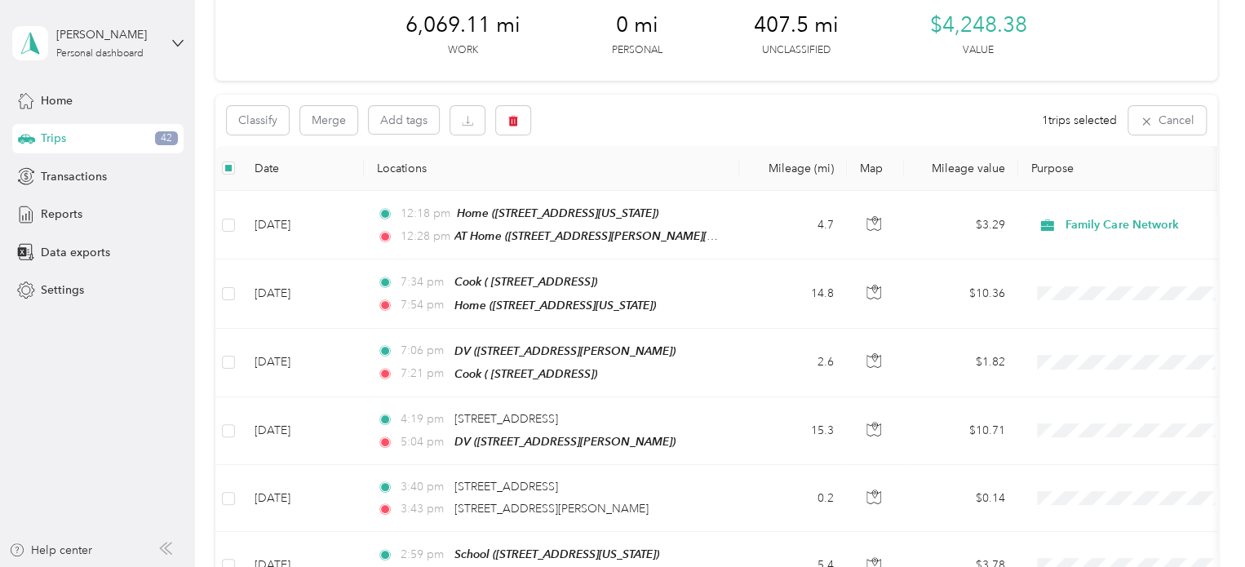
scroll to position [73, 0]
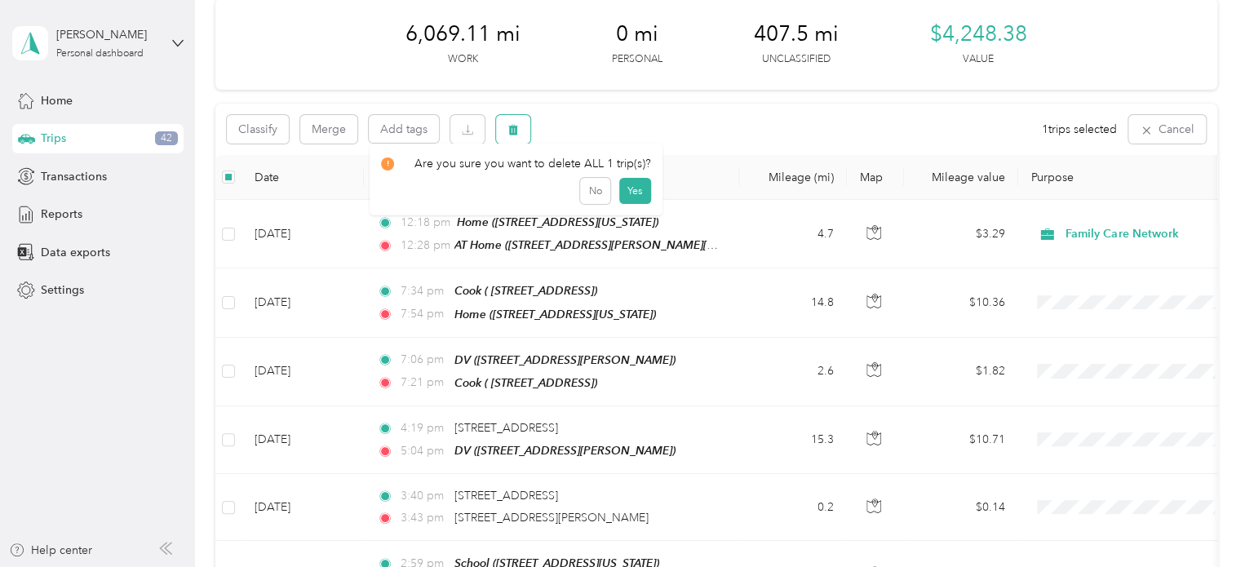
click at [508, 140] on button "button" at bounding box center [513, 129] width 34 height 29
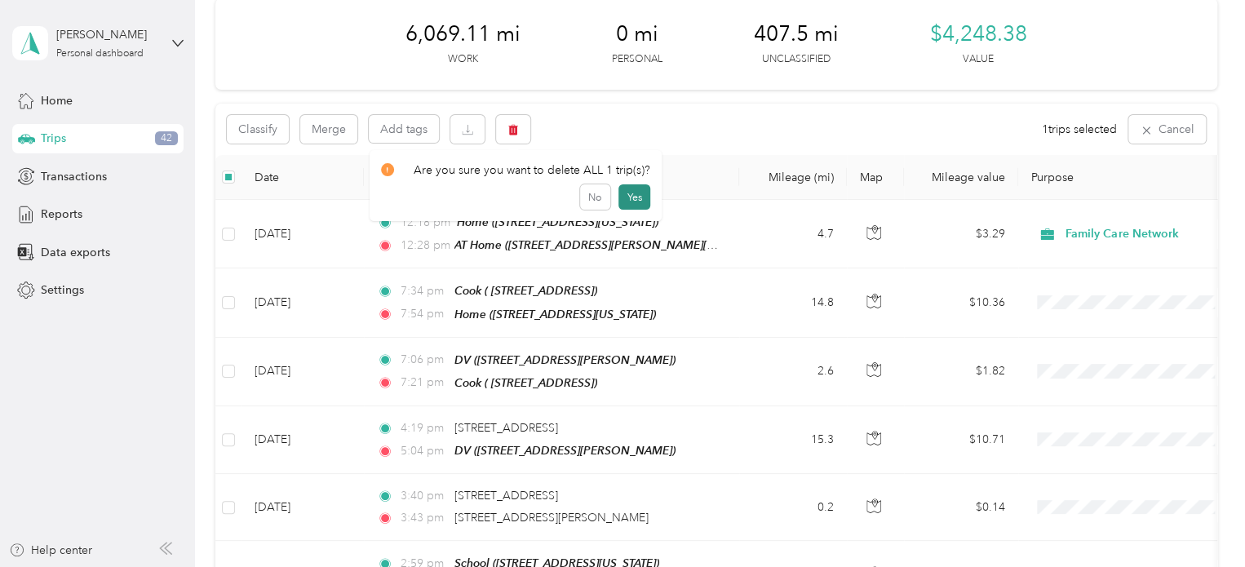
click at [631, 195] on button "Yes" at bounding box center [635, 197] width 32 height 26
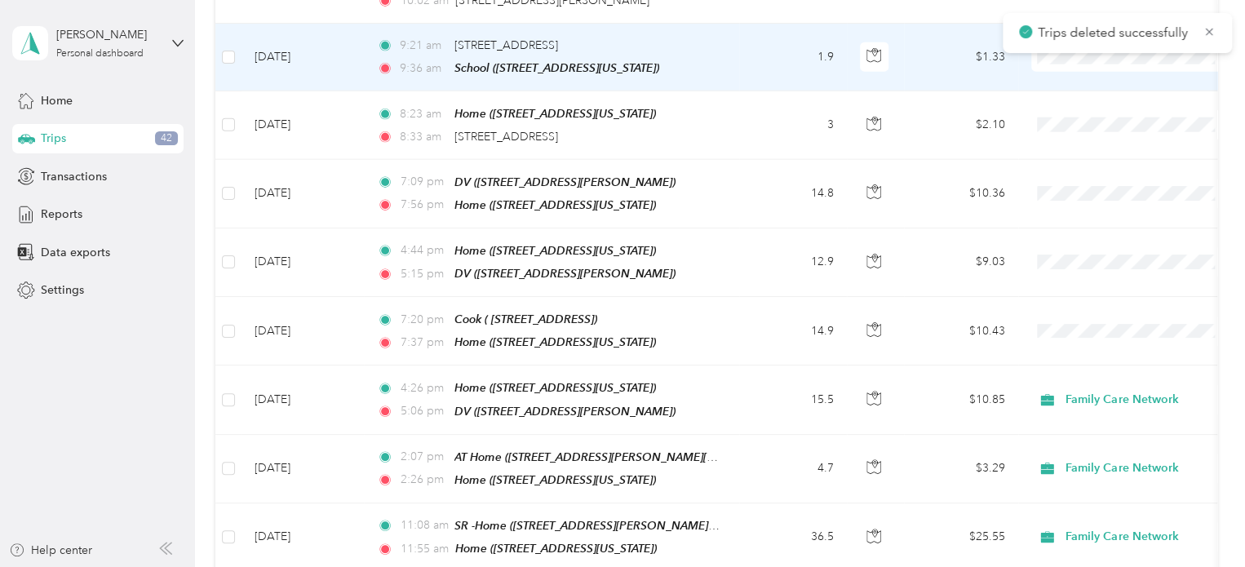
scroll to position [2164, 0]
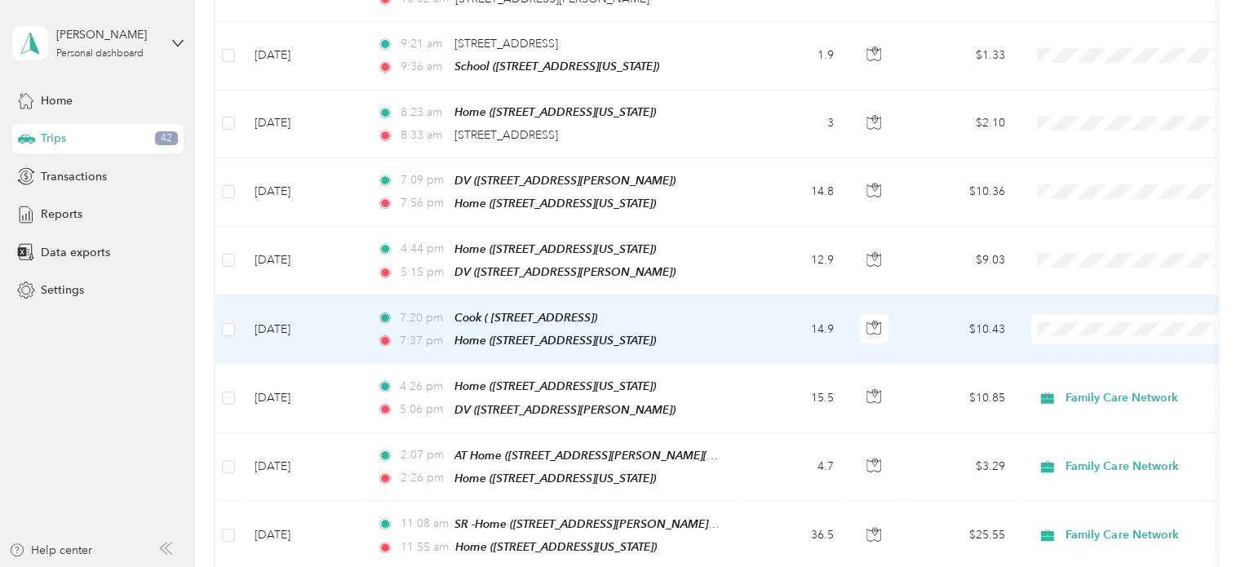
click at [1097, 313] on span "Family Care Network" at bounding box center [1147, 312] width 151 height 17
click at [992, 295] on td "$10.43" at bounding box center [961, 329] width 114 height 69
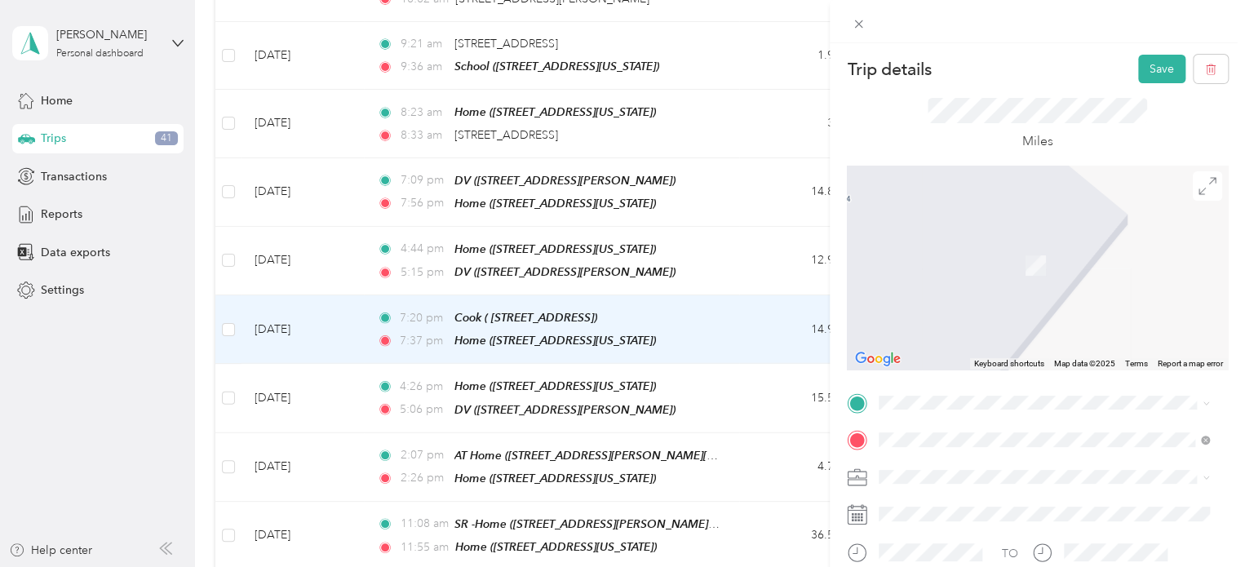
click at [1048, 236] on li "DV 741 Paul Pl, 93420-4139, Arroyo Grande, CA, US" at bounding box center [1044, 210] width 342 height 51
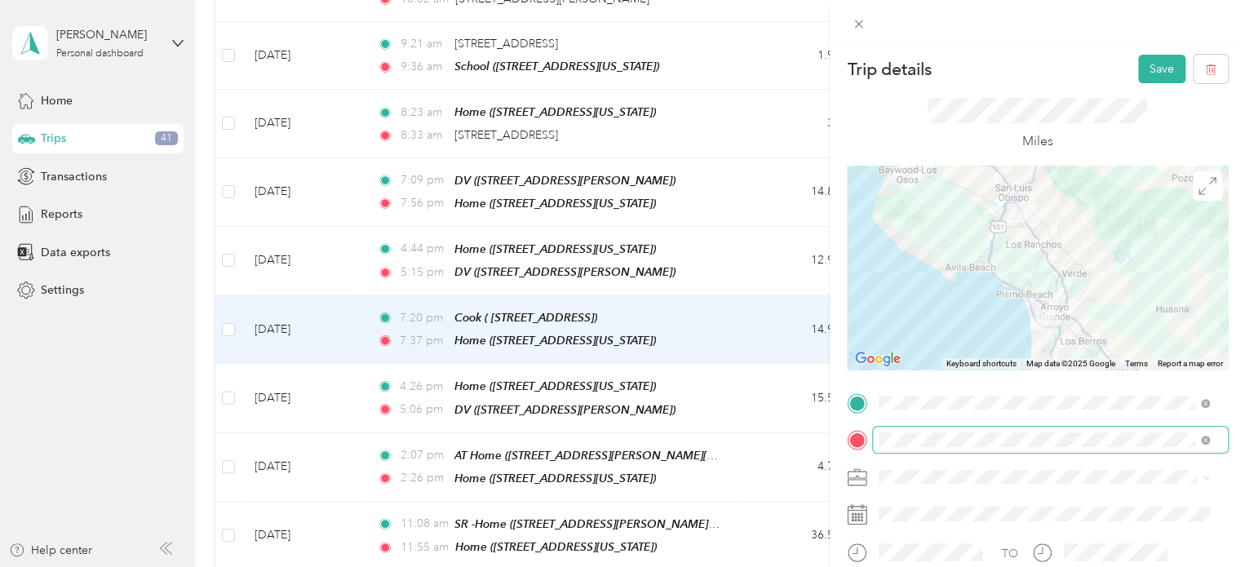
scroll to position [124, 0]
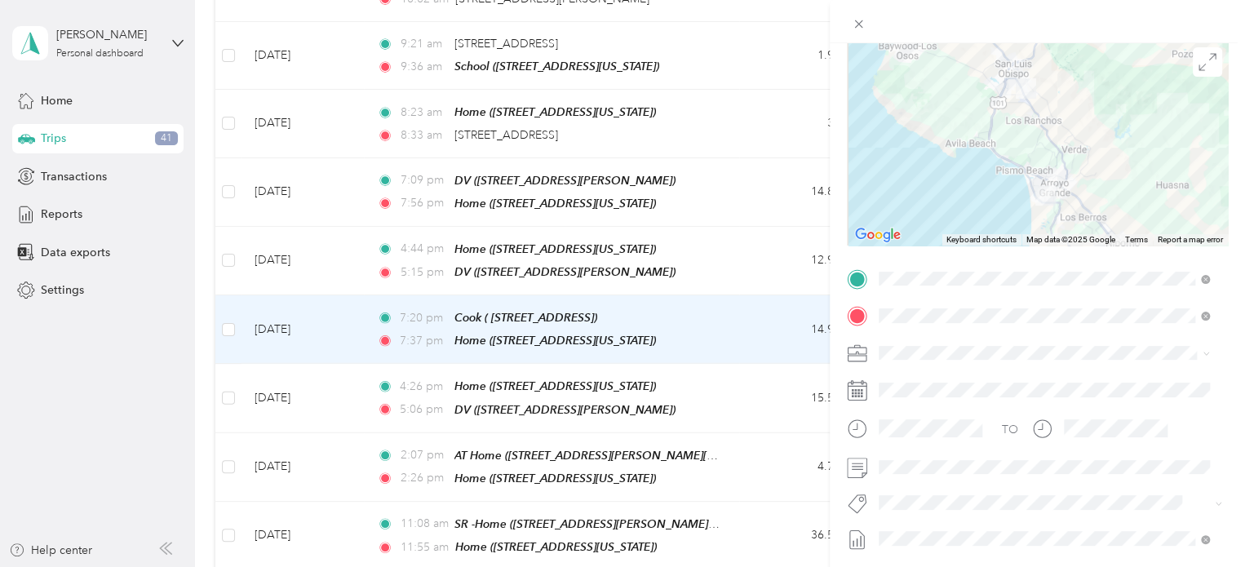
click at [955, 527] on span "Specialty Mhs" at bounding box center [927, 524] width 63 height 15
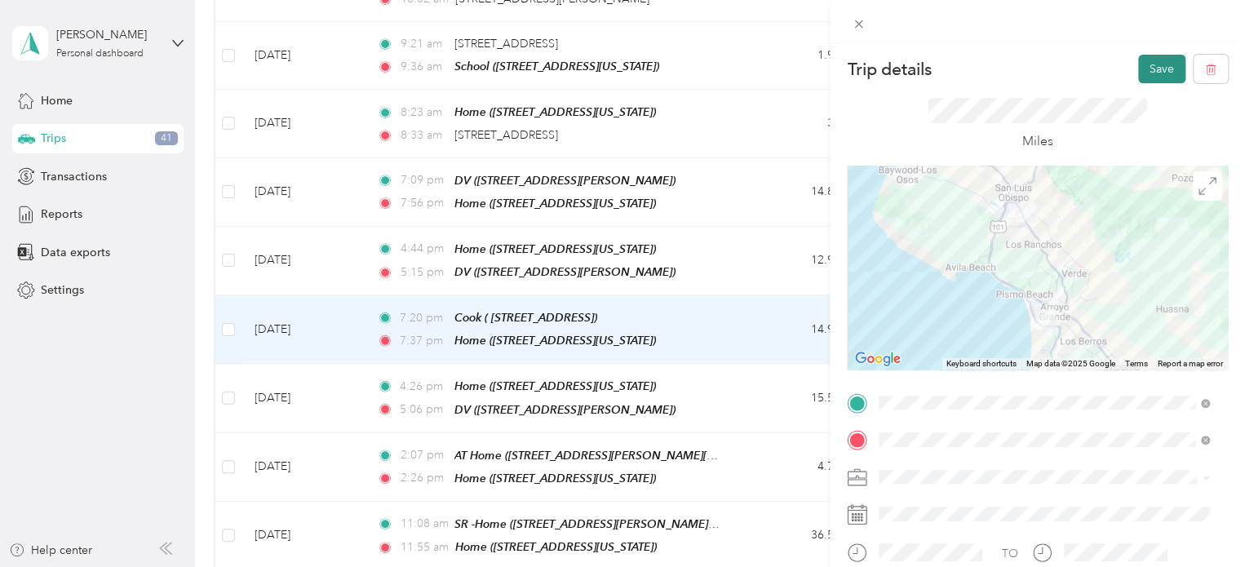
click at [1146, 65] on button "Save" at bounding box center [1162, 69] width 47 height 29
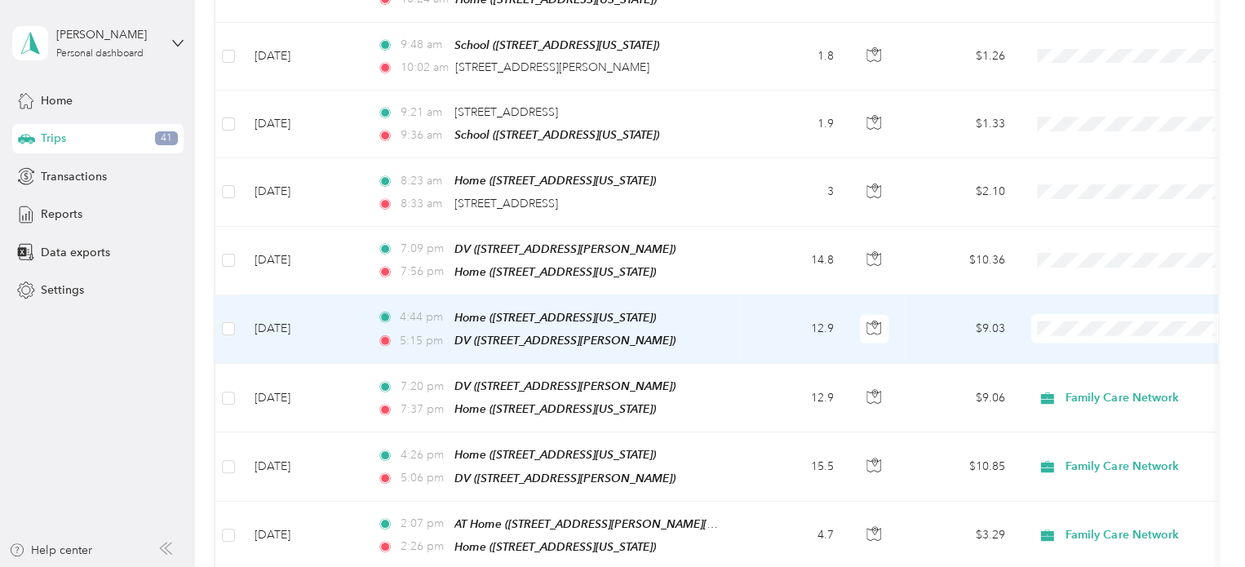
scroll to position [2094, 0]
click at [1060, 315] on span at bounding box center [1133, 329] width 202 height 29
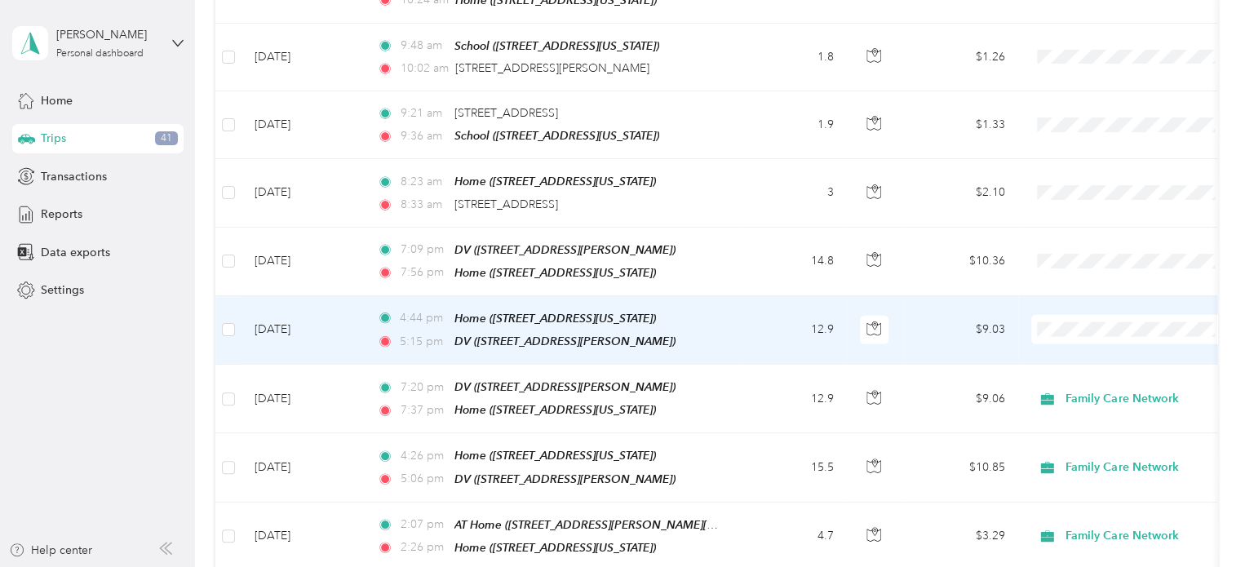
click at [1060, 315] on span at bounding box center [1133, 329] width 202 height 29
click at [979, 296] on td "$9.03" at bounding box center [961, 330] width 114 height 69
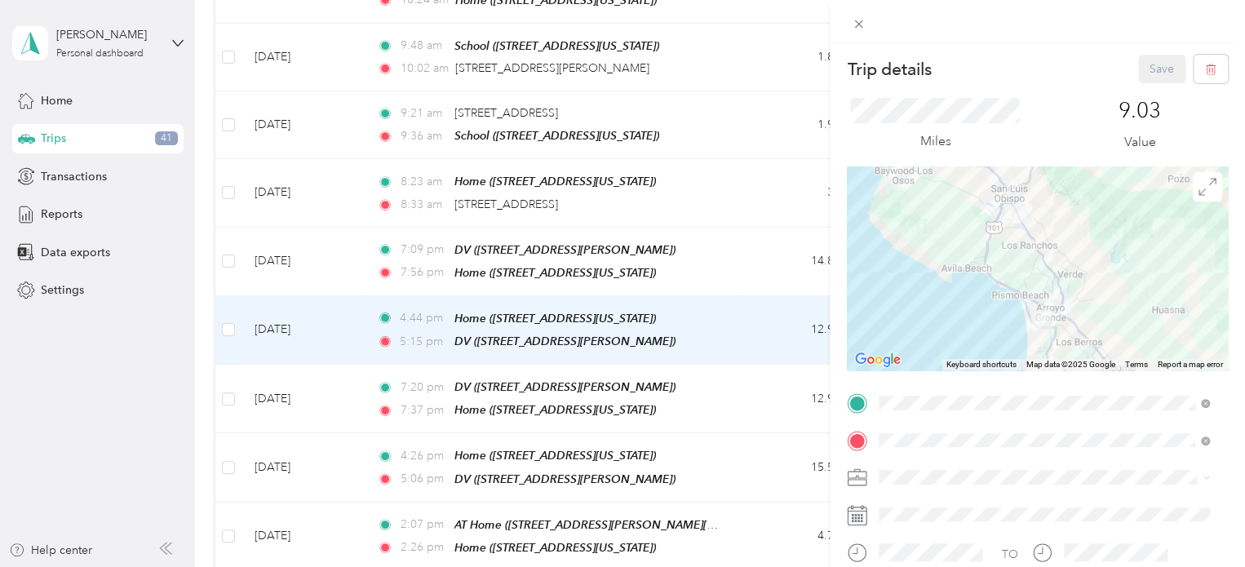
click at [941, 487] on span at bounding box center [1050, 477] width 355 height 26
click at [944, 504] on div "Family Care Network" at bounding box center [1044, 504] width 319 height 17
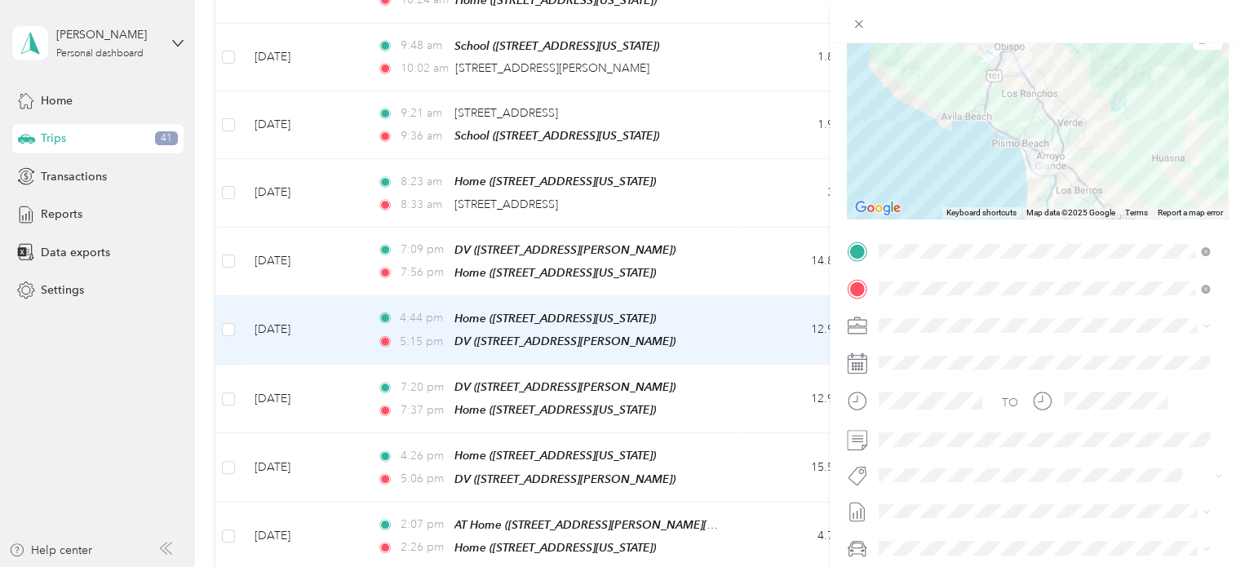
click at [1044, 533] on div "TO Add photo" at bounding box center [1037, 435] width 381 height 394
click at [930, 506] on li "Specialty Mhs" at bounding box center [1044, 502] width 342 height 32
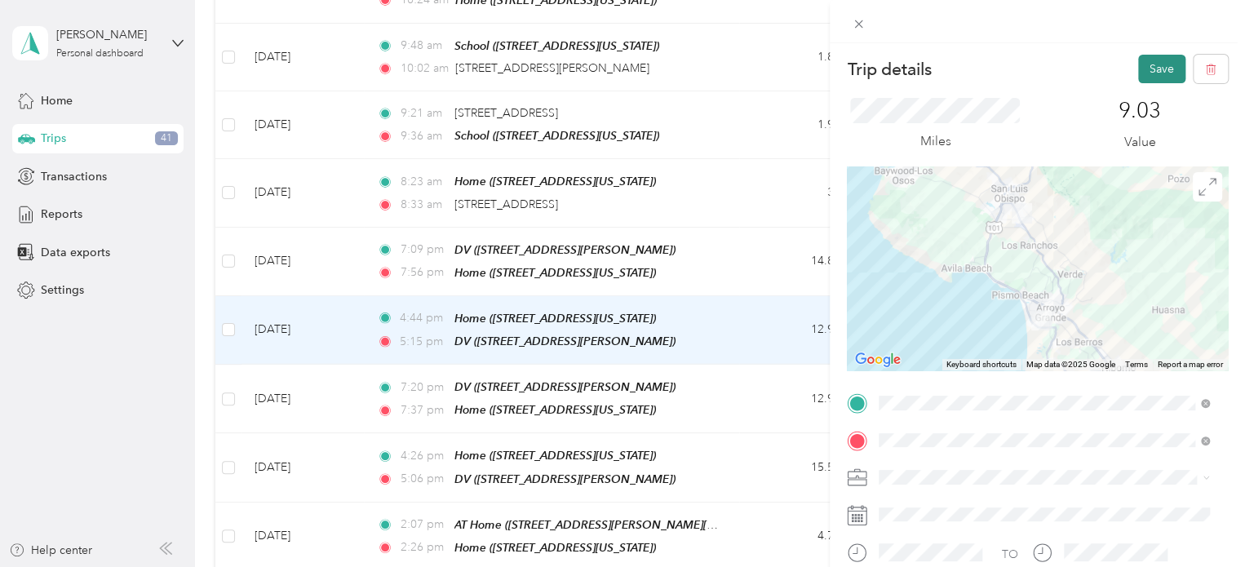
click at [1140, 67] on button "Save" at bounding box center [1162, 69] width 47 height 29
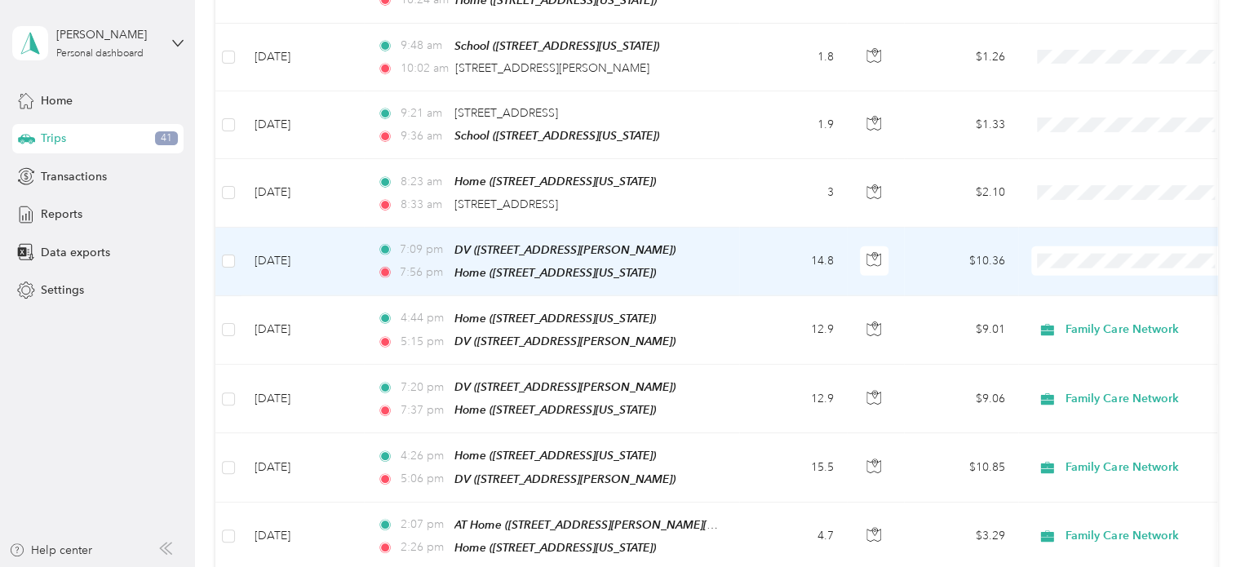
click at [1071, 257] on ol "Family Care Network Personal" at bounding box center [1133, 261] width 202 height 57
click at [988, 228] on td "$10.36" at bounding box center [961, 262] width 114 height 69
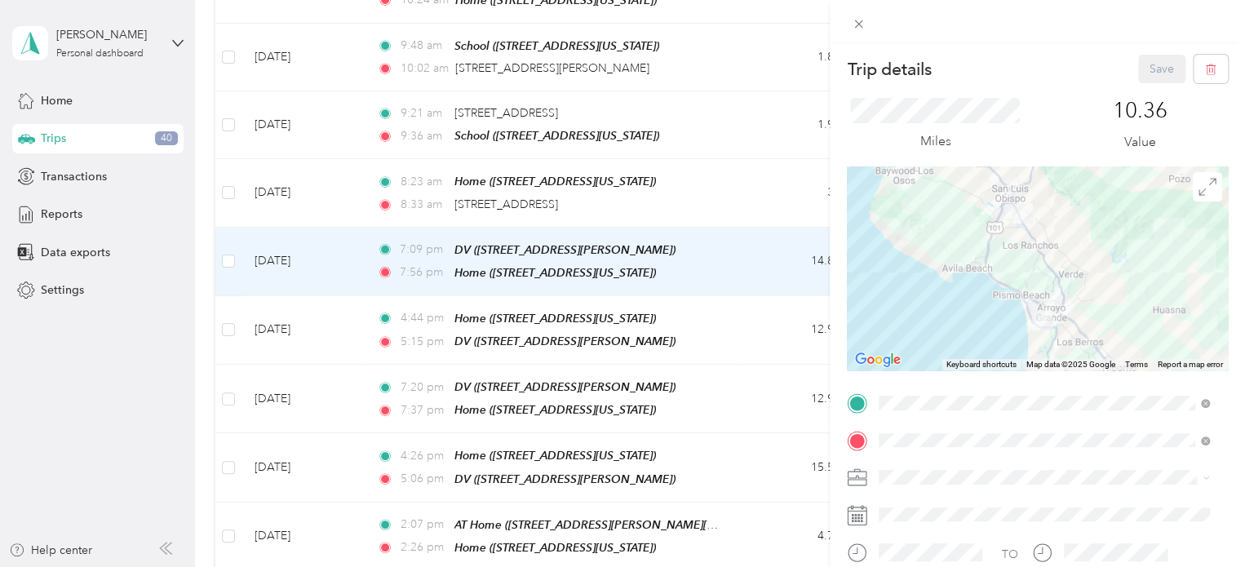
click at [927, 502] on span "Family Care Network" at bounding box center [938, 499] width 107 height 14
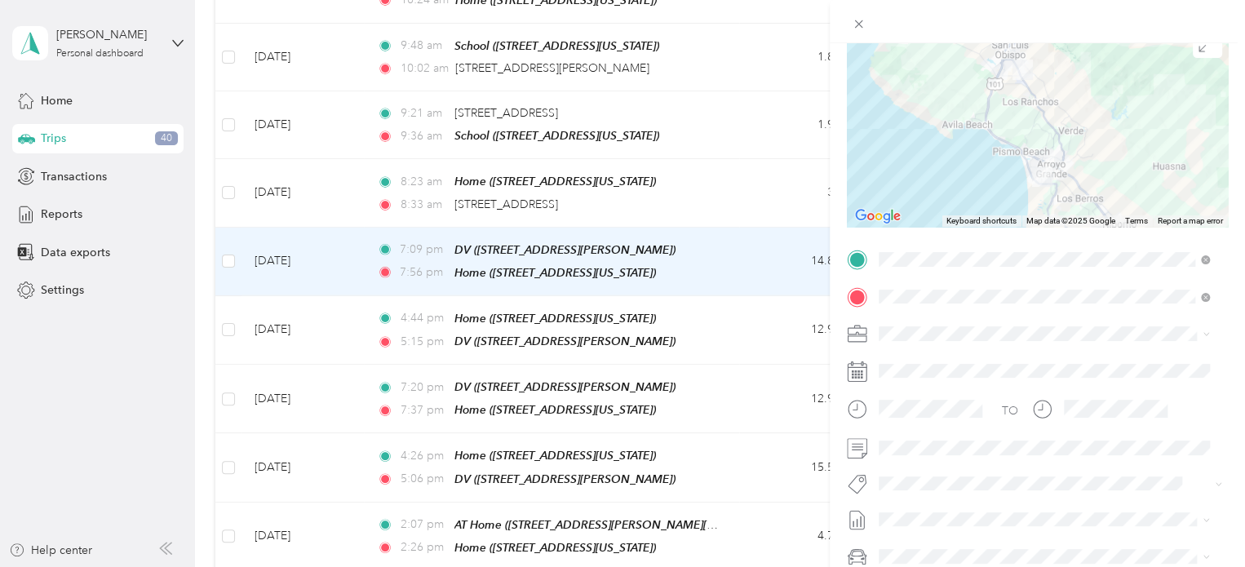
scroll to position [144, 0]
click at [937, 506] on span "Specialty Mhs" at bounding box center [927, 504] width 63 height 15
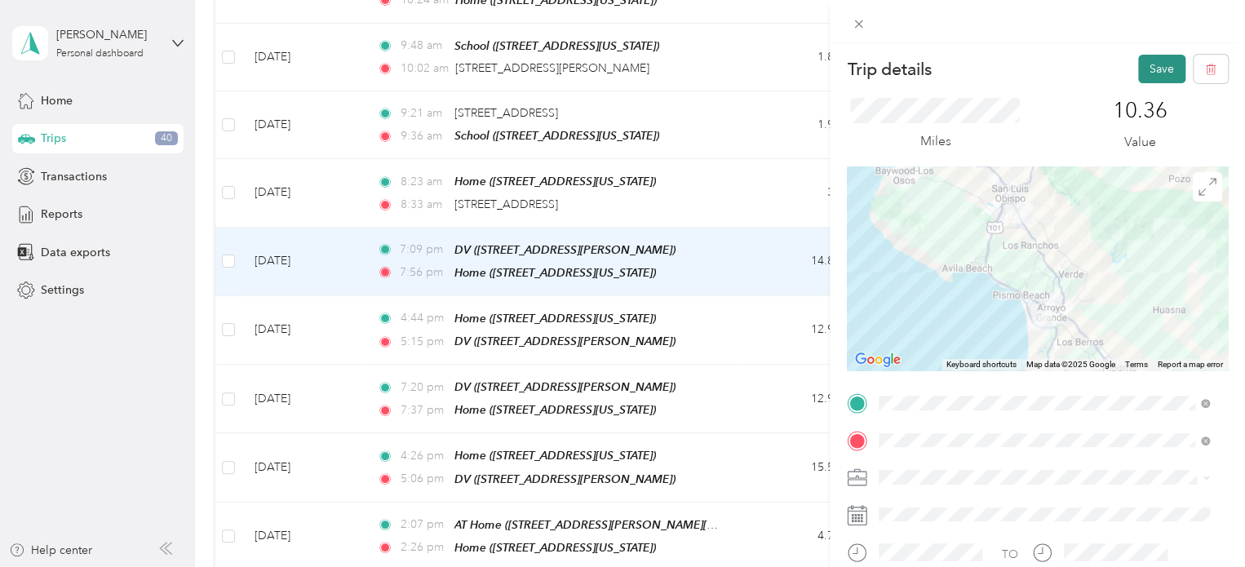
click at [1150, 62] on button "Save" at bounding box center [1162, 69] width 47 height 29
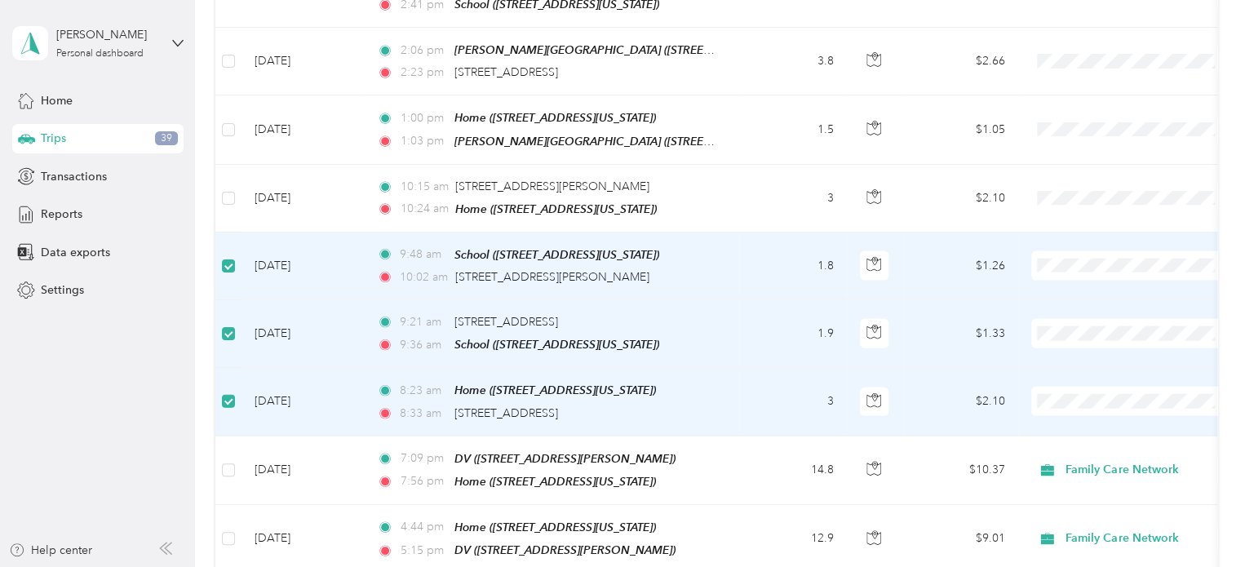
scroll to position [1885, 0]
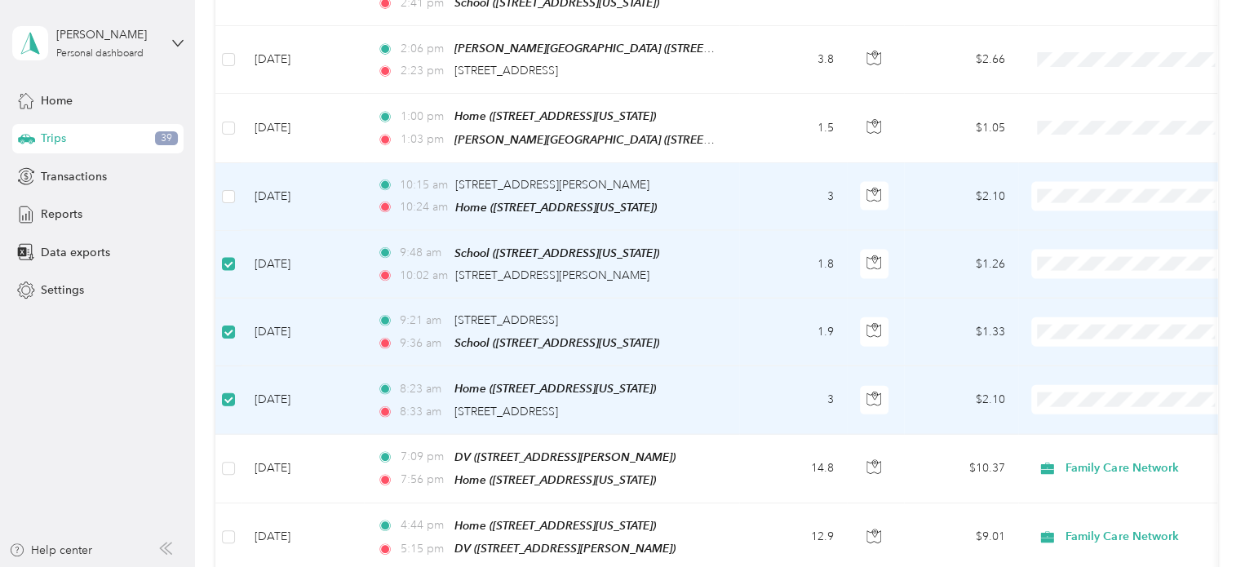
click at [235, 165] on td at bounding box center [228, 197] width 26 height 68
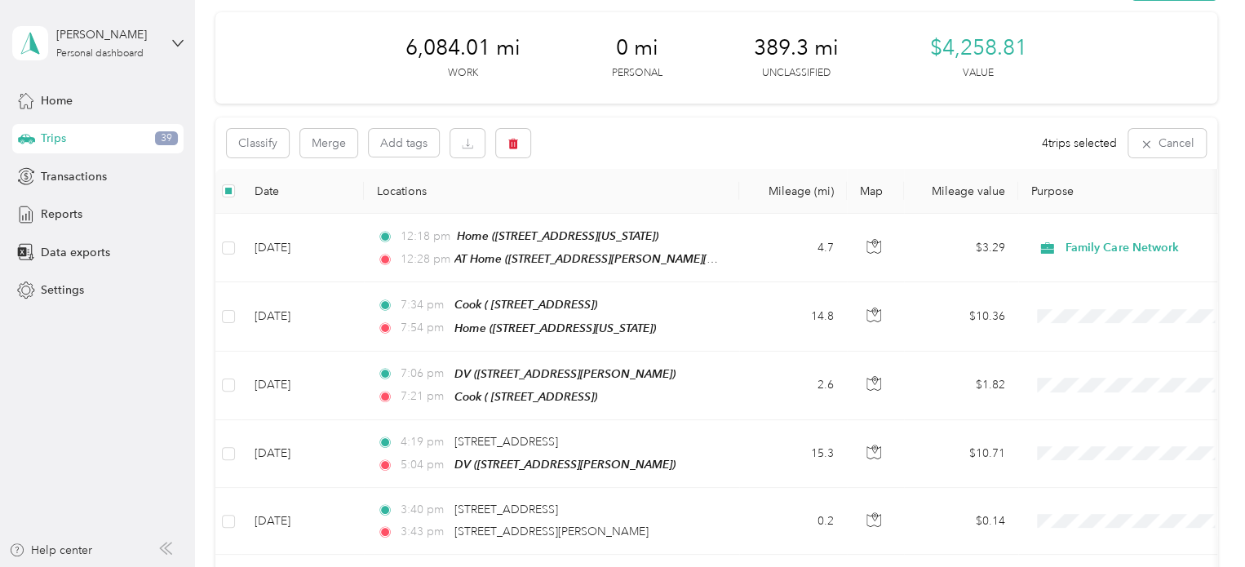
scroll to position [24, 0]
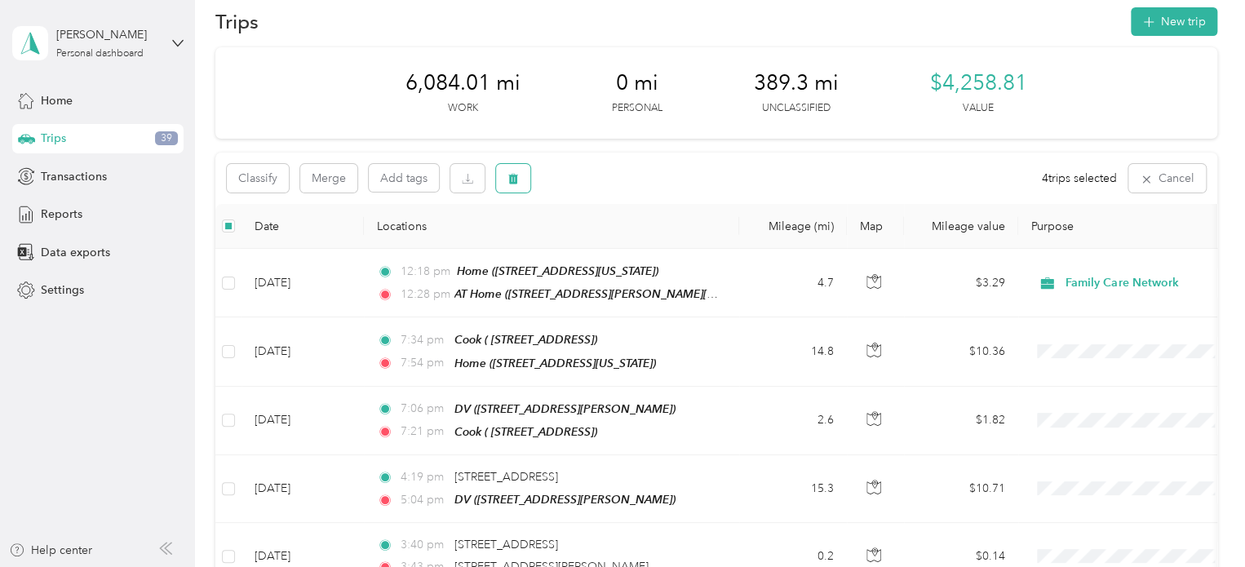
click at [506, 181] on button "button" at bounding box center [513, 178] width 34 height 29
click at [633, 240] on button "Yes" at bounding box center [635, 246] width 32 height 26
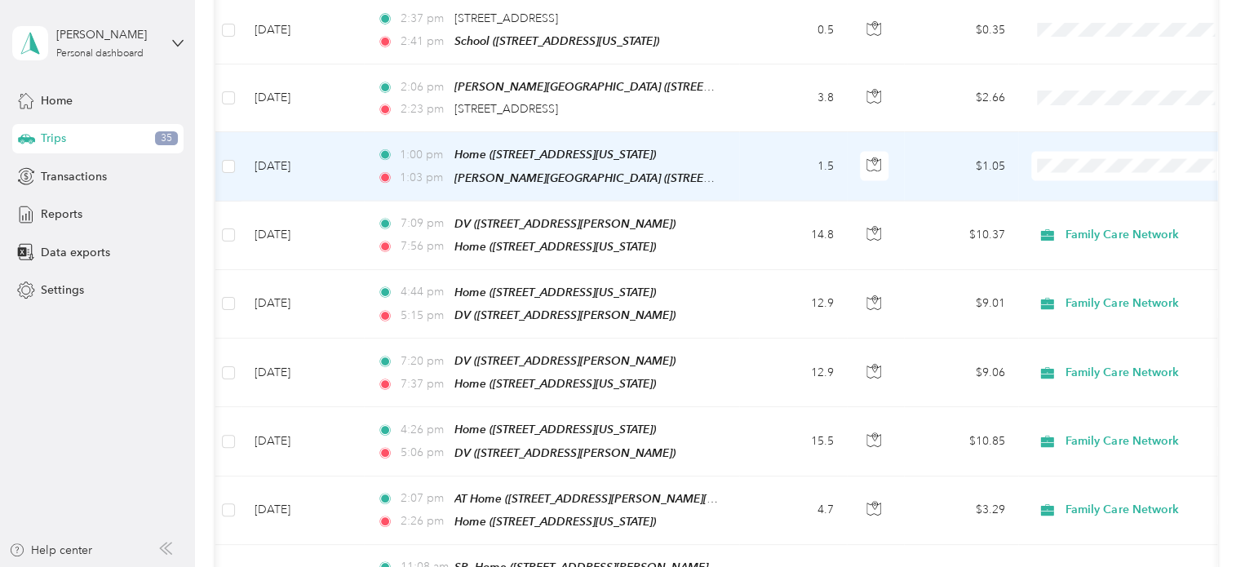
scroll to position [0, 0]
click at [1087, 161] on span "Family Care Network" at bounding box center [1147, 153] width 151 height 17
click at [992, 132] on td "$1.05" at bounding box center [961, 166] width 114 height 69
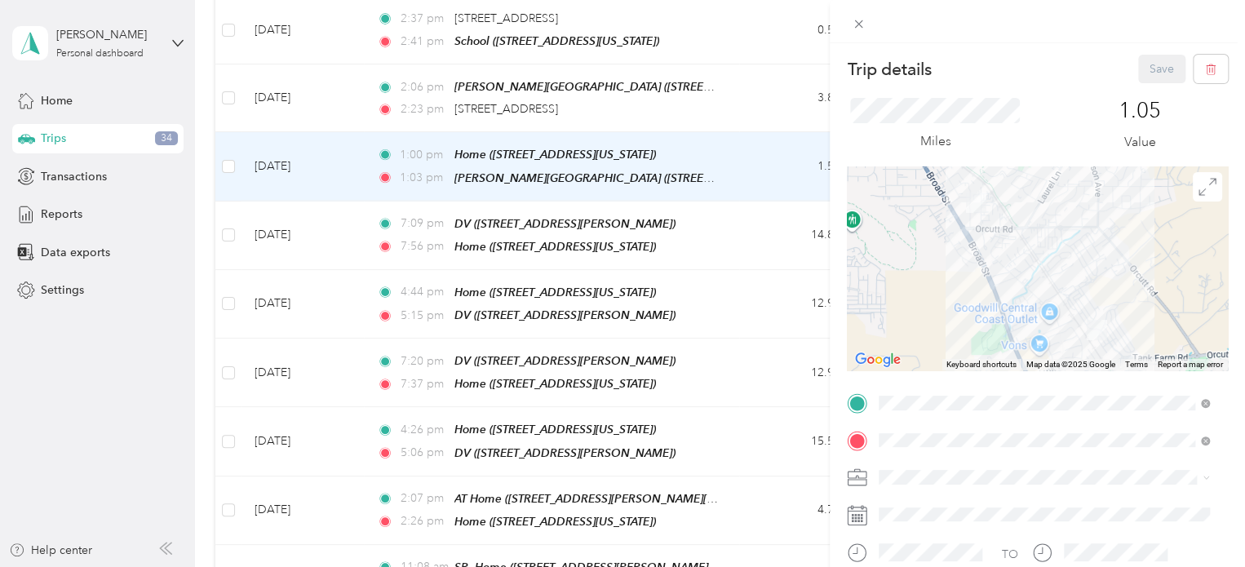
scroll to position [257, 0]
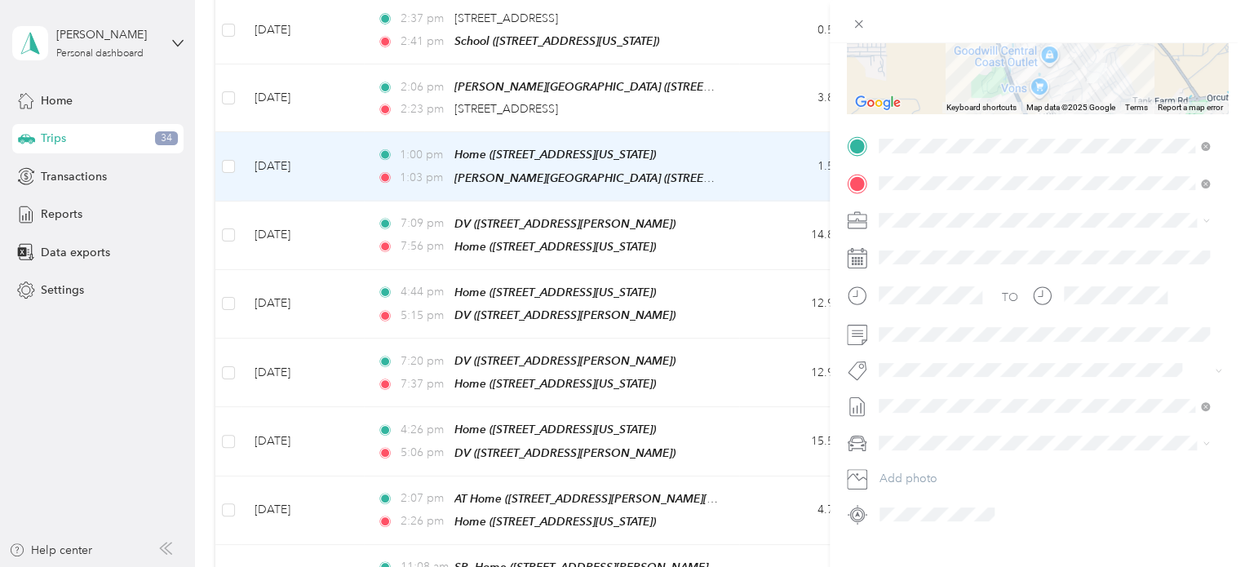
click at [921, 398] on button "Specialty Mhs" at bounding box center [928, 391] width 86 height 20
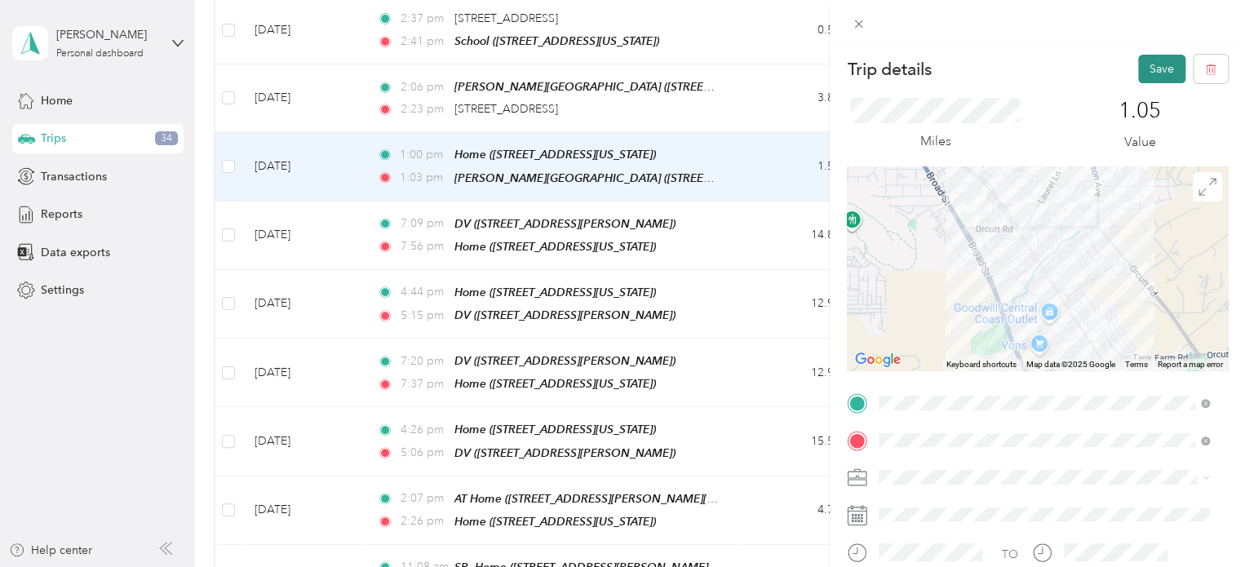
click at [1149, 71] on button "Save" at bounding box center [1162, 69] width 47 height 29
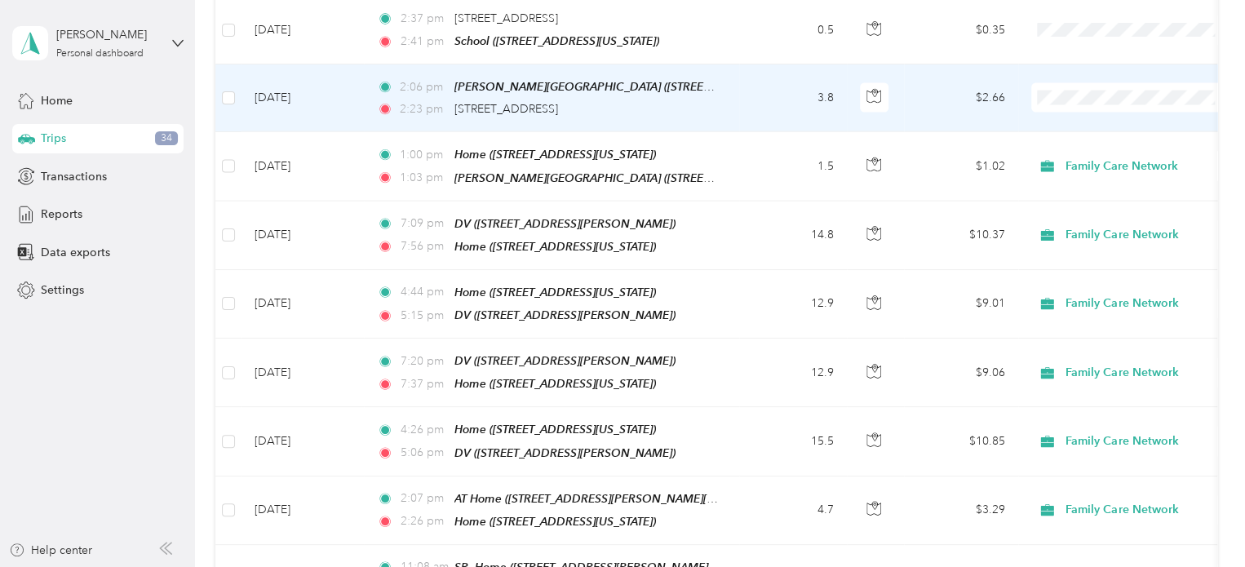
click at [1098, 96] on li "Family Care Network" at bounding box center [1133, 89] width 202 height 29
click at [988, 65] on td "$2.66" at bounding box center [961, 98] width 114 height 68
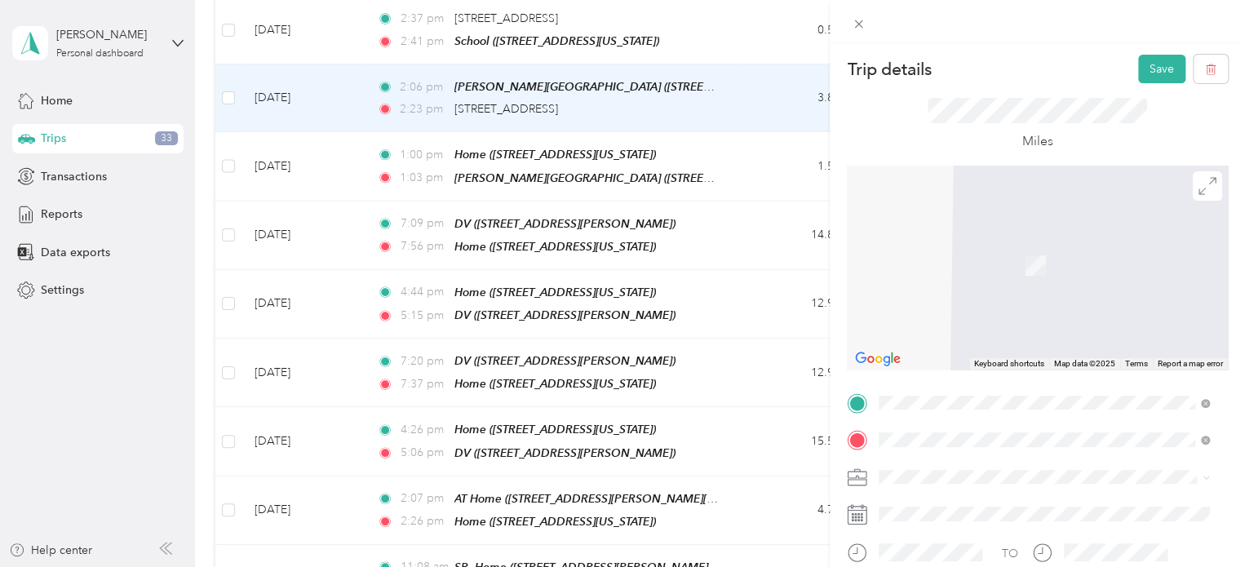
click at [957, 394] on div "Home 1074 Twin Creek Road, San Luis Obispo, California, United States" at bounding box center [991, 377] width 163 height 34
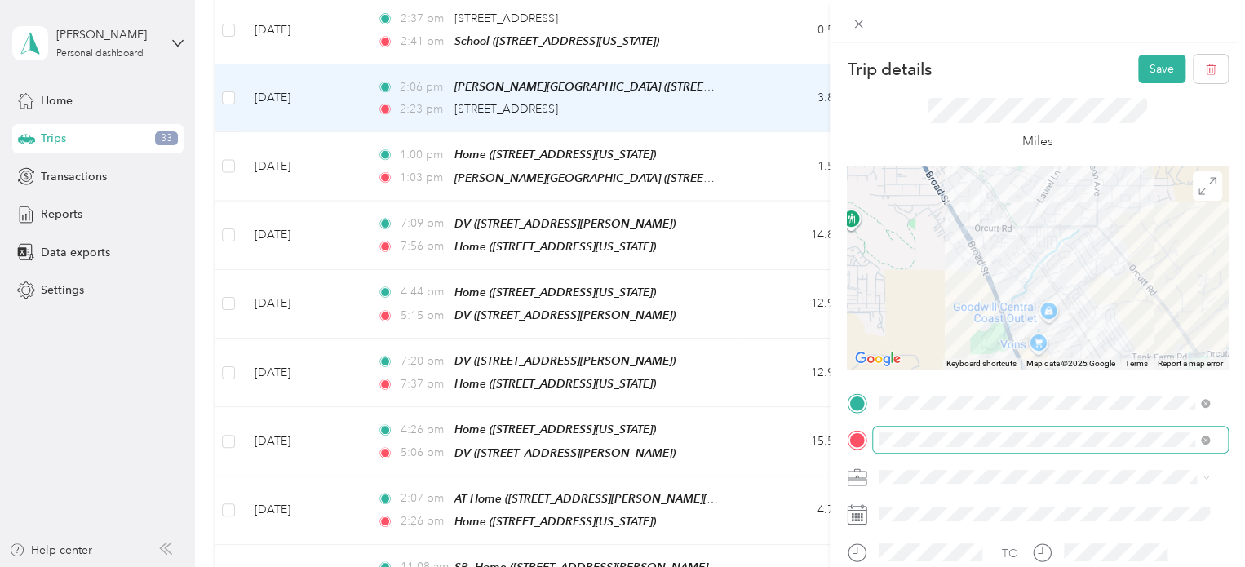
scroll to position [147, 0]
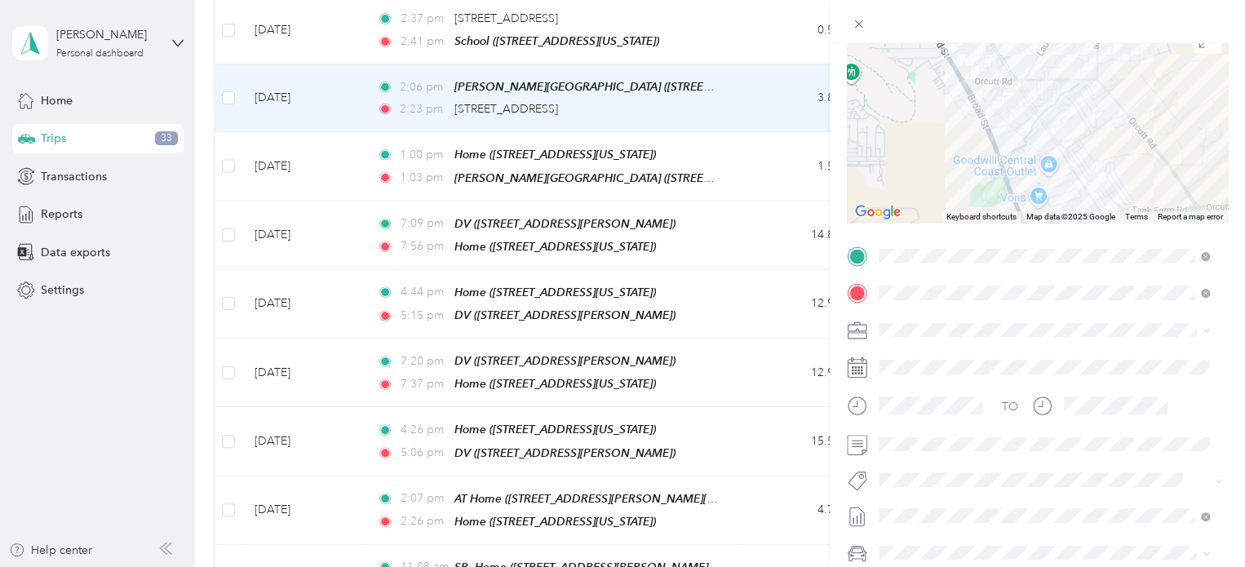
click at [947, 504] on span "Specialty Mhs" at bounding box center [927, 501] width 63 height 15
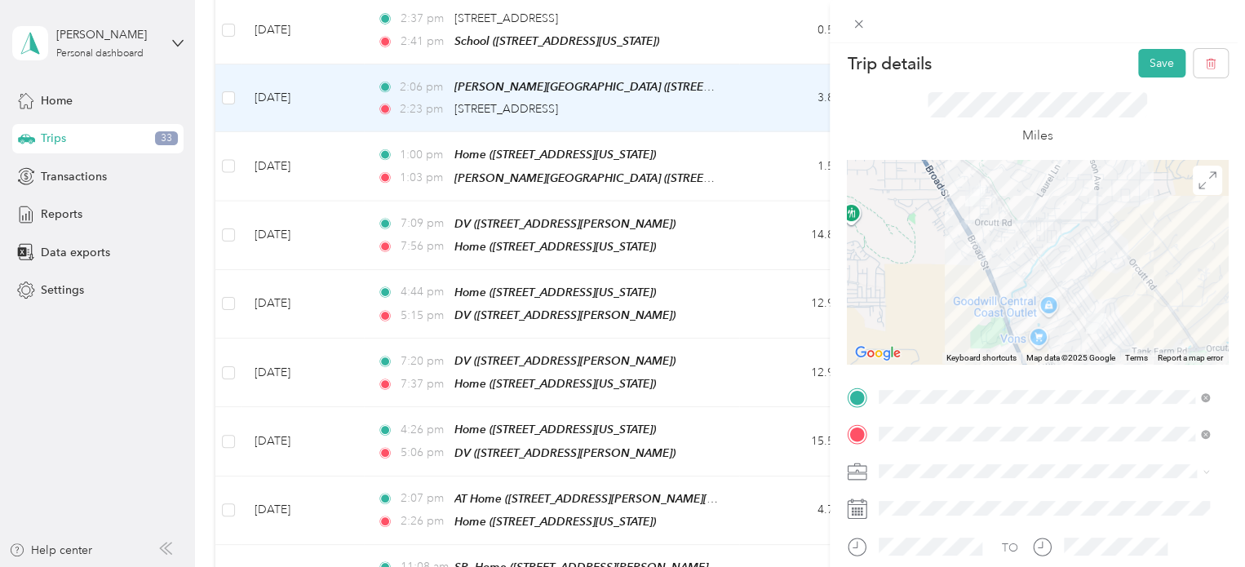
scroll to position [0, 0]
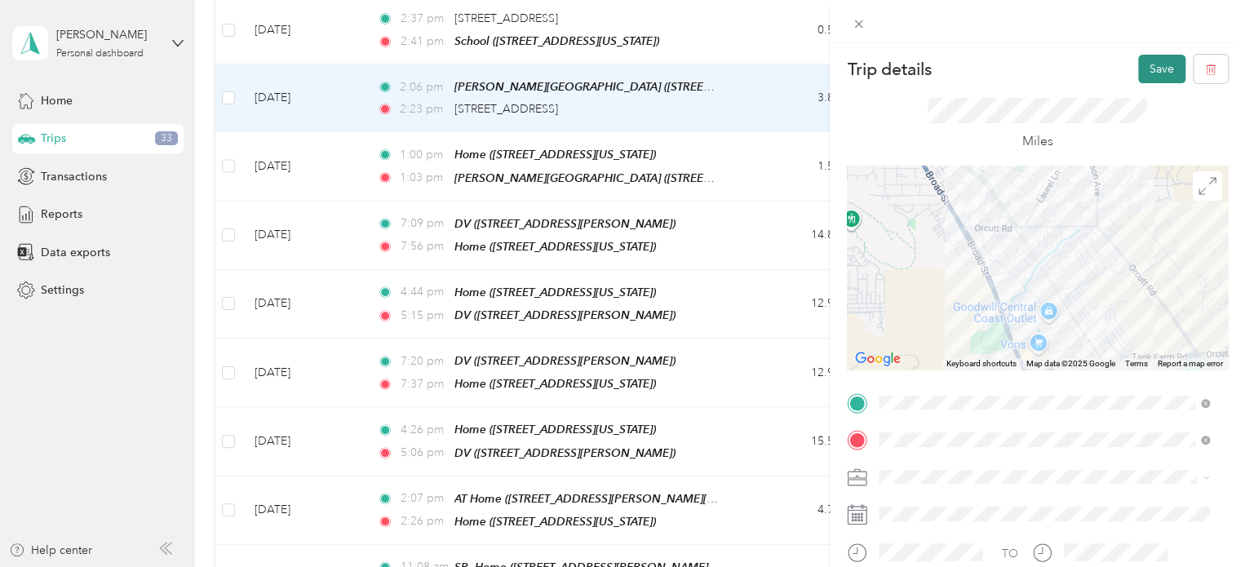
click at [1149, 69] on button "Save" at bounding box center [1162, 69] width 47 height 29
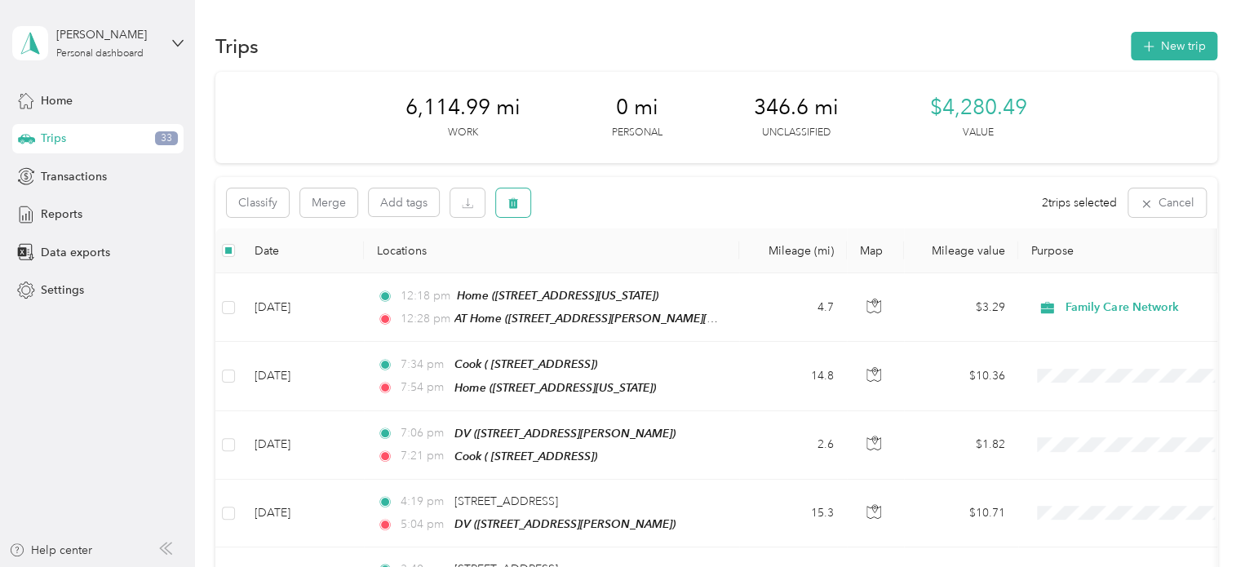
click at [514, 211] on button "button" at bounding box center [513, 203] width 34 height 29
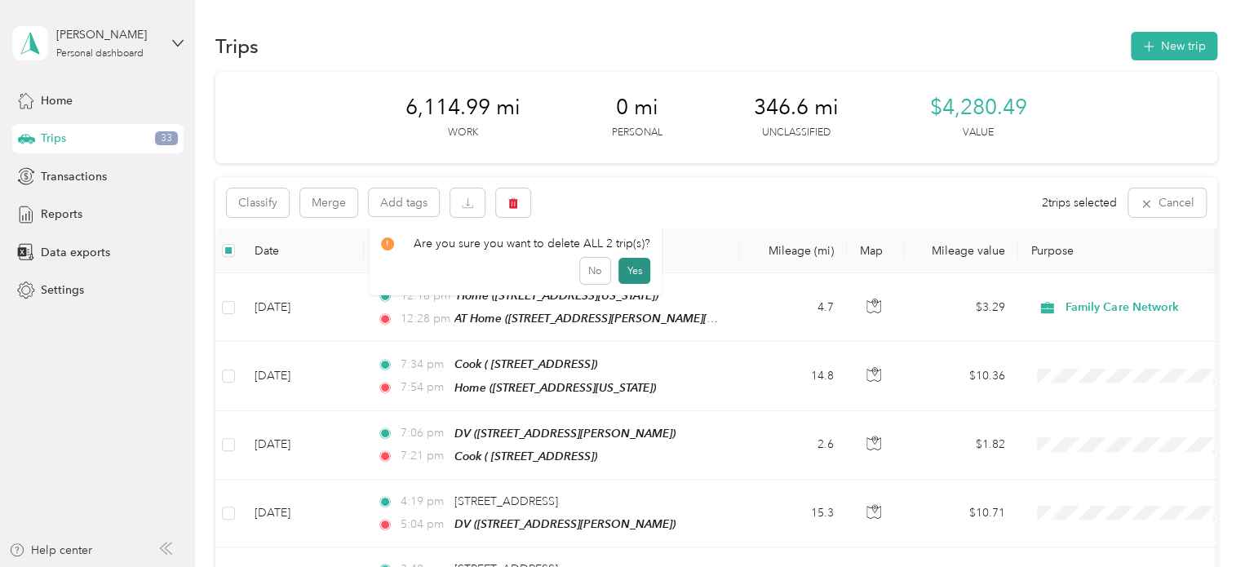
click at [628, 280] on button "Yes" at bounding box center [635, 271] width 32 height 26
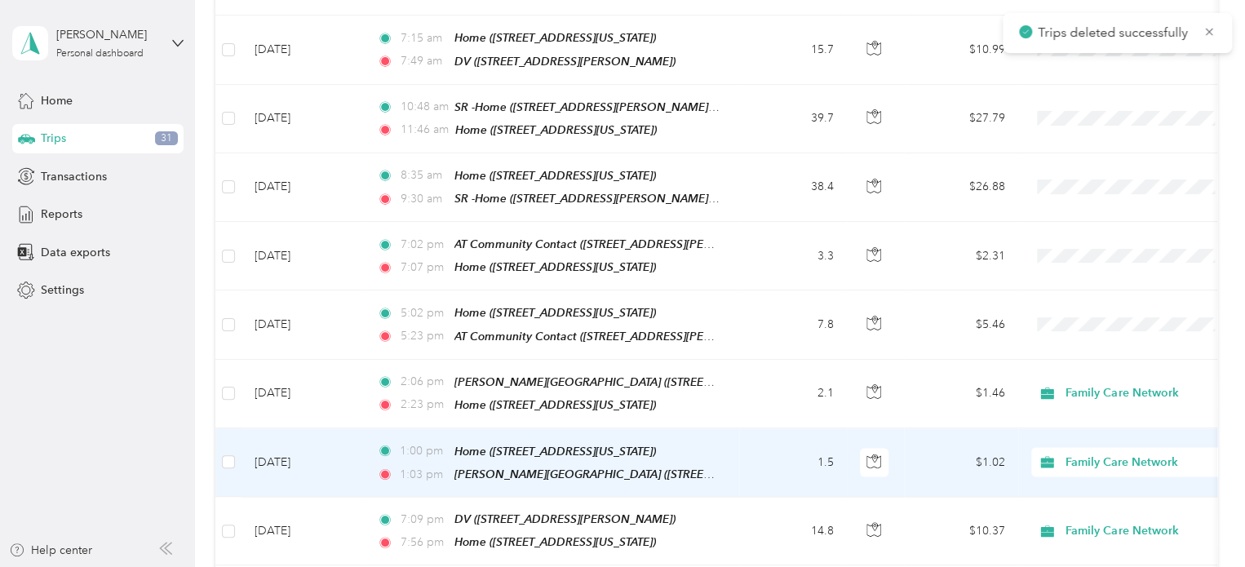
scroll to position [1417, 0]
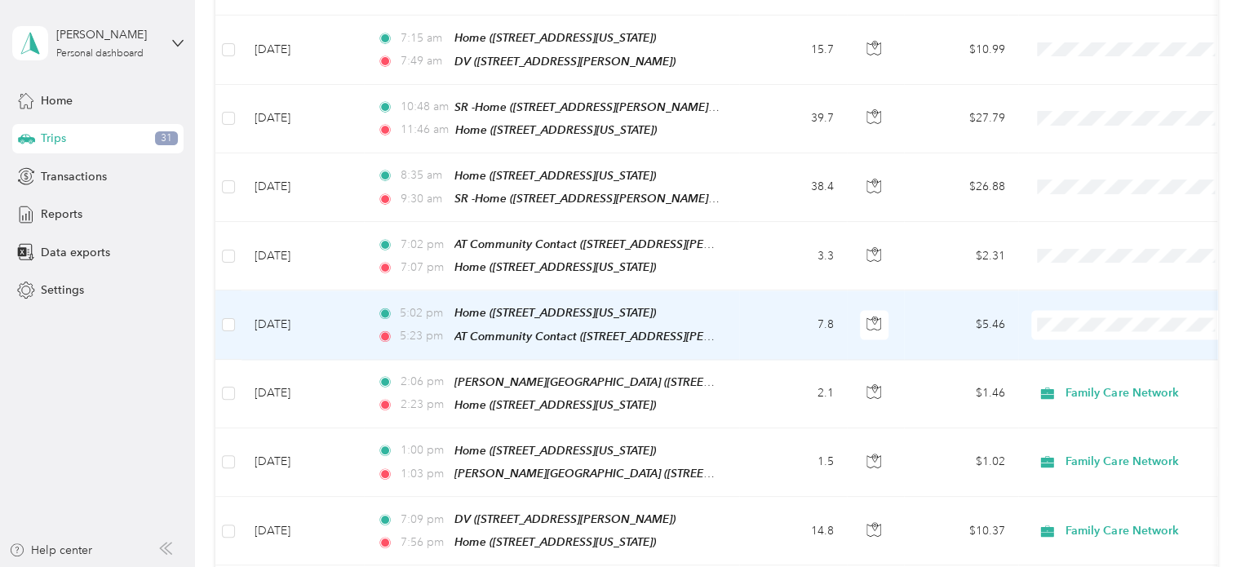
click at [1078, 319] on span "Family Care Network" at bounding box center [1147, 326] width 151 height 17
click at [989, 299] on td "$5.46" at bounding box center [961, 325] width 114 height 69
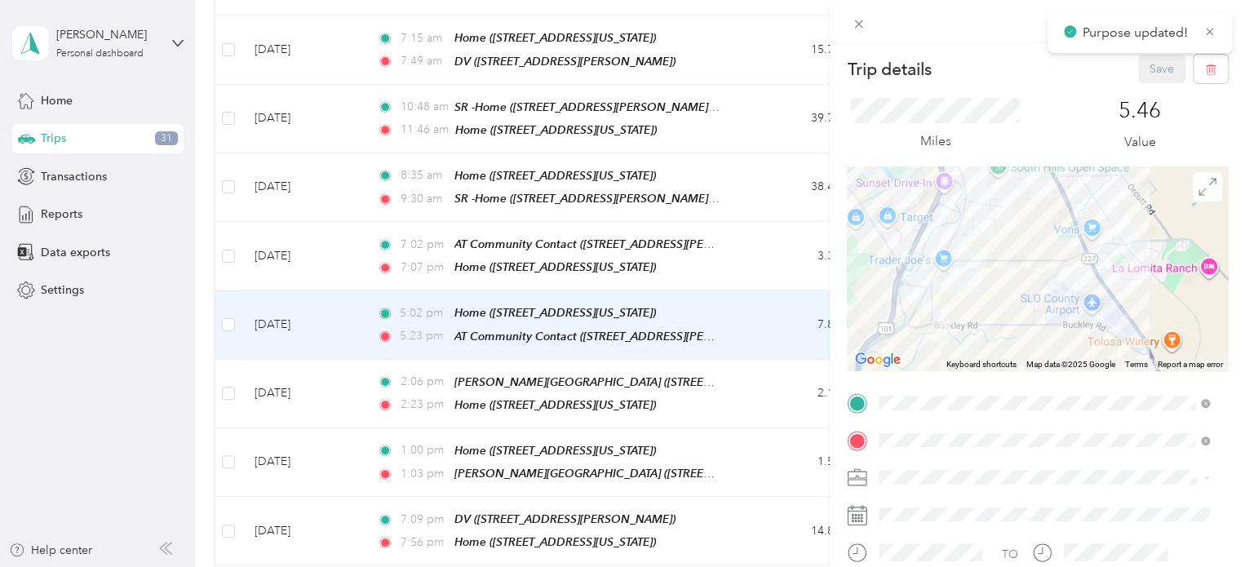
scroll to position [179, 0]
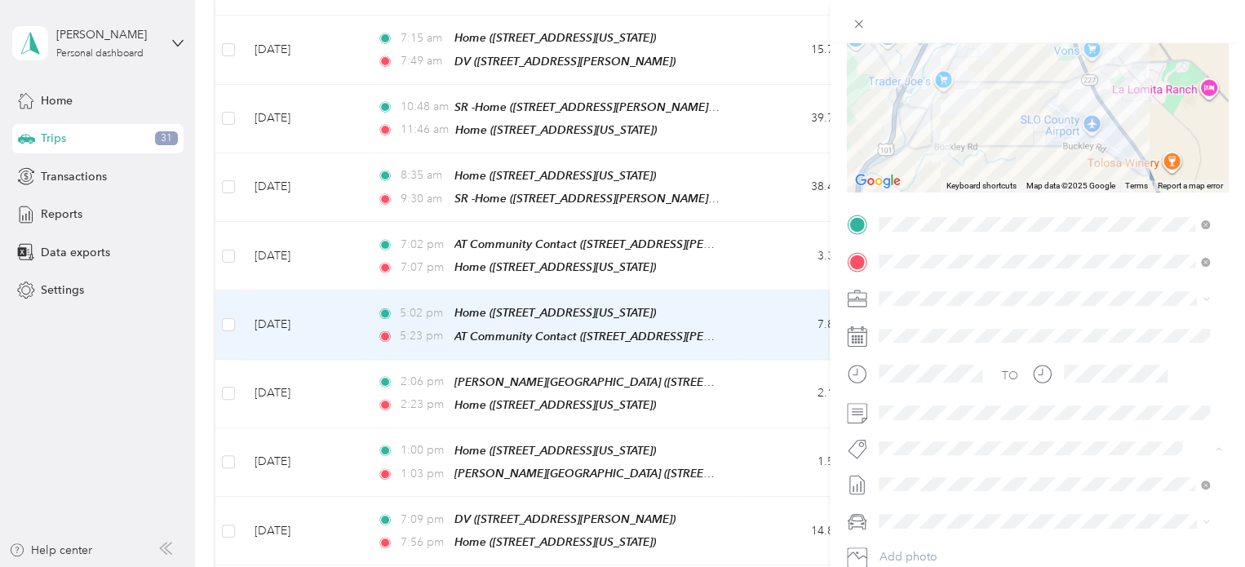
click at [793, 348] on div "Trip details Save This trip cannot be edited because it is either under review,…" at bounding box center [622, 283] width 1245 height 567
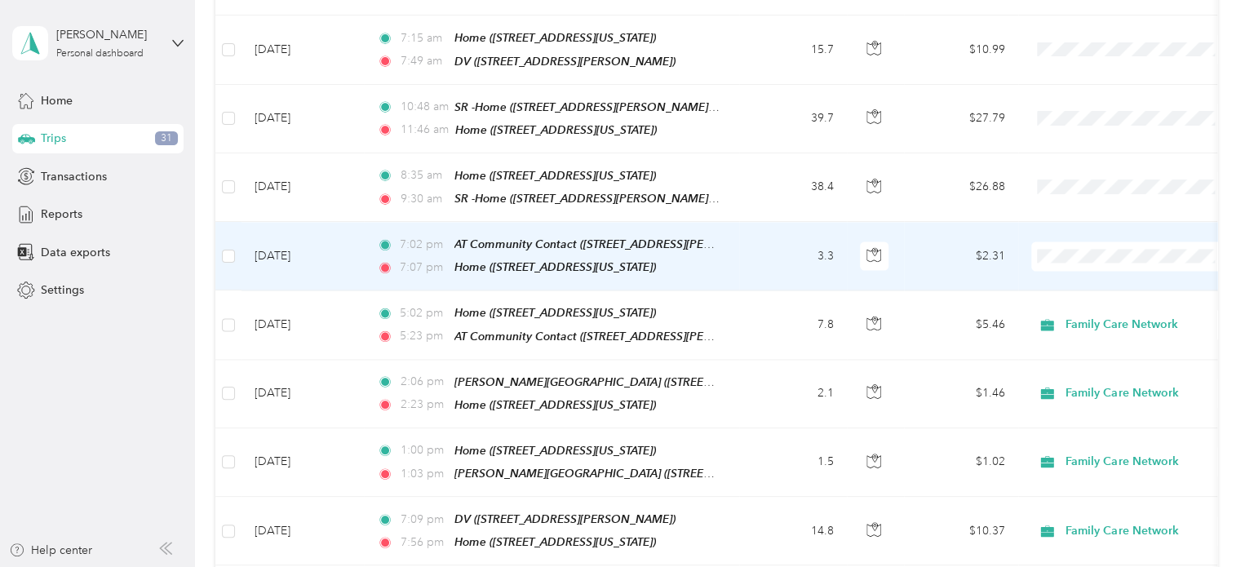
click at [1073, 256] on span "Family Care Network" at bounding box center [1147, 250] width 151 height 17
click at [981, 224] on td "$2.31" at bounding box center [961, 256] width 114 height 69
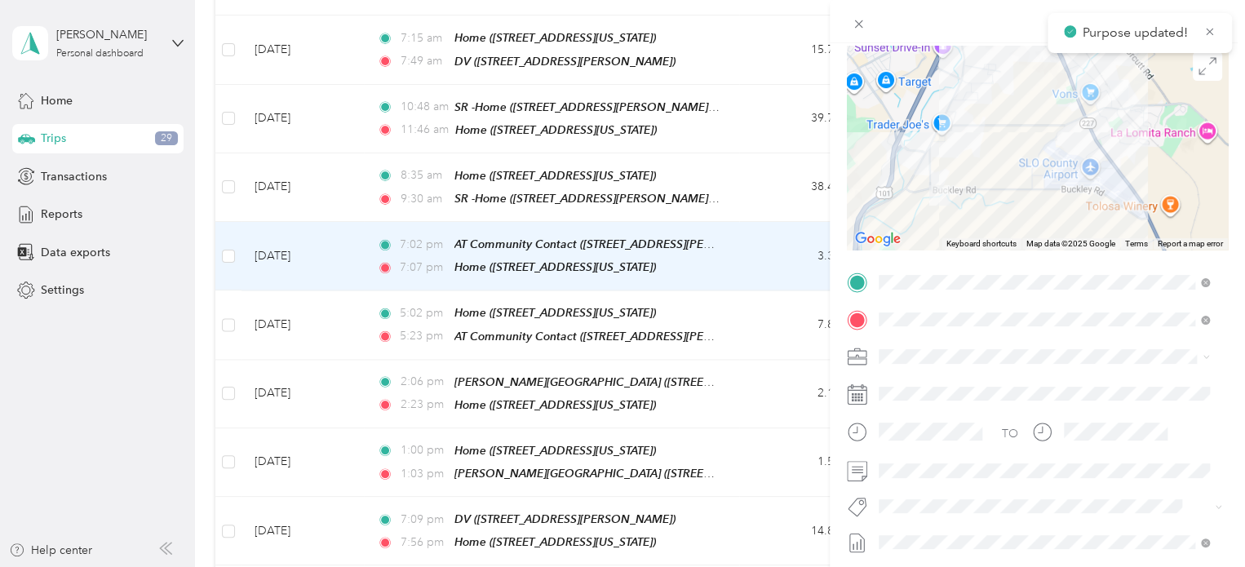
scroll to position [123, 0]
click at [928, 531] on button "Specialty Mhs" at bounding box center [928, 532] width 86 height 20
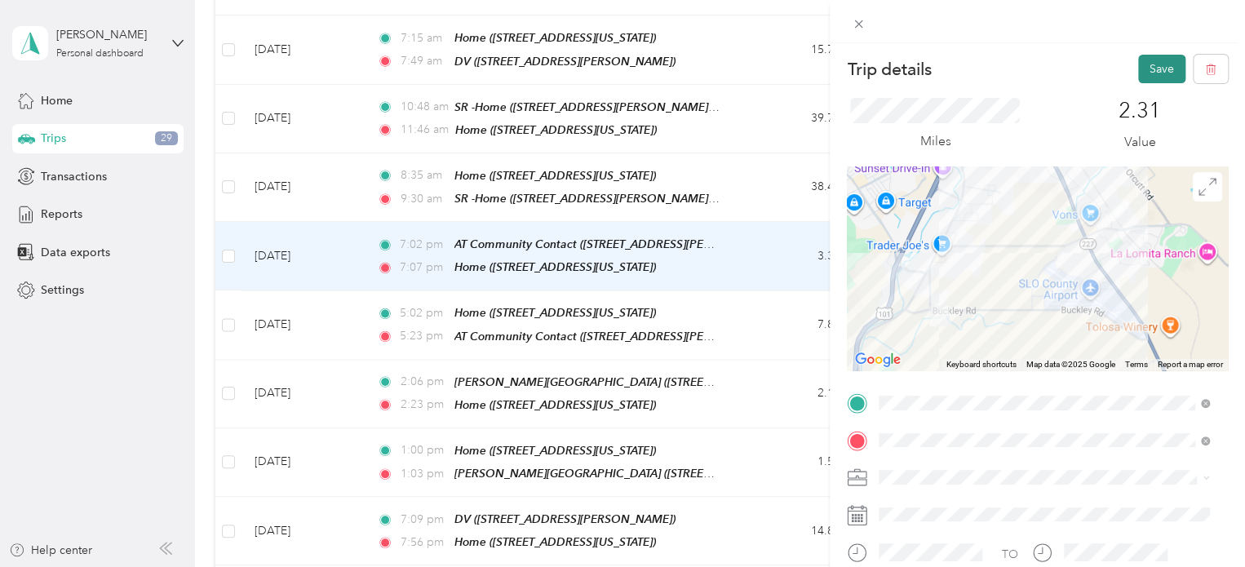
click at [1143, 64] on button "Save" at bounding box center [1162, 69] width 47 height 29
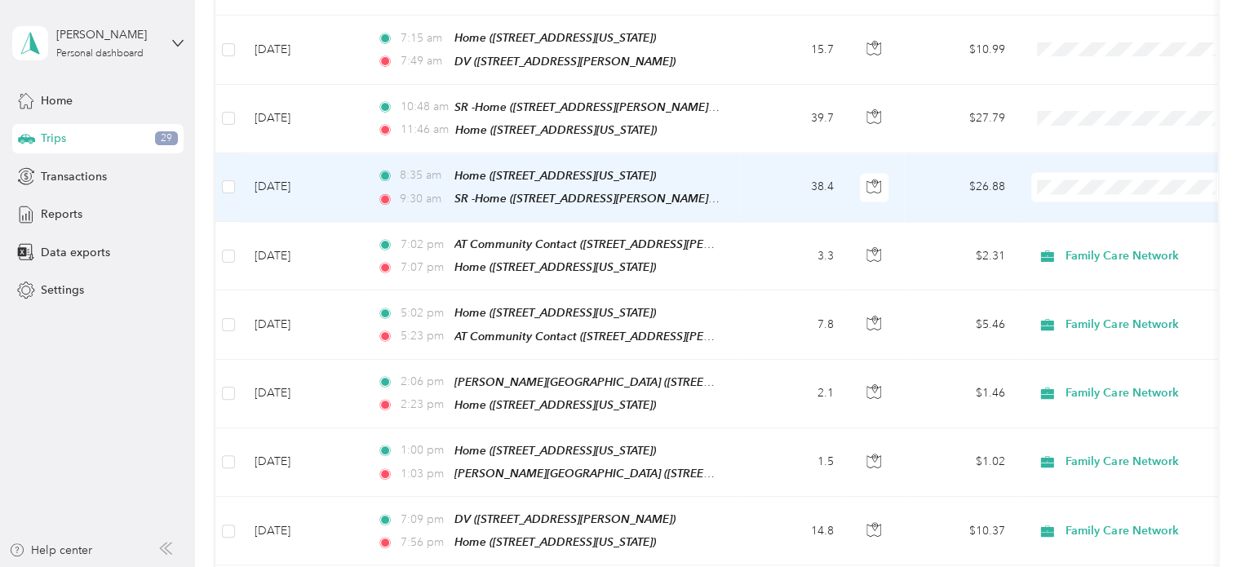
click at [1066, 195] on li "Family Care Network" at bounding box center [1133, 185] width 202 height 29
click at [1001, 160] on td "$26.88" at bounding box center [961, 187] width 114 height 69
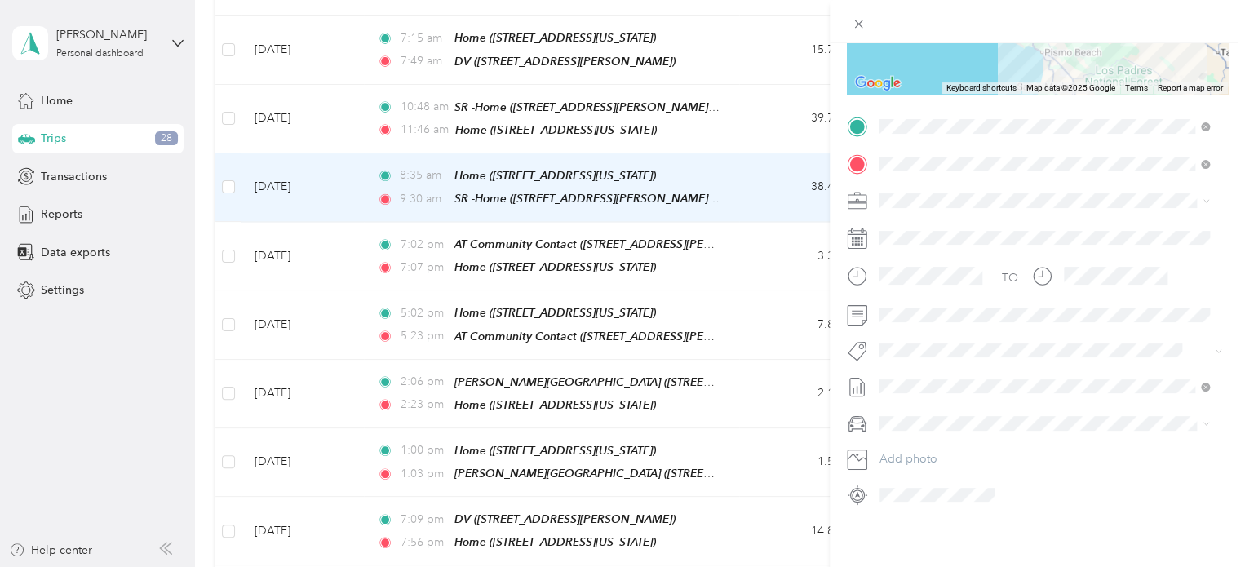
scroll to position [289, 0]
click at [944, 362] on span "Specialty Mhs" at bounding box center [927, 366] width 63 height 15
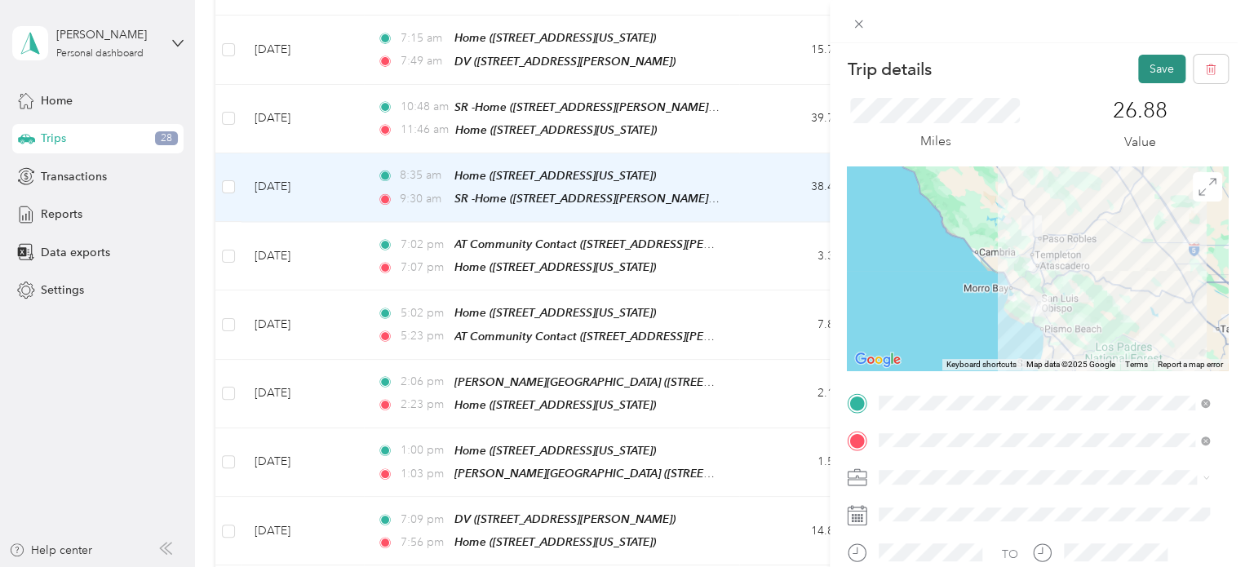
click at [1139, 73] on button "Save" at bounding box center [1162, 69] width 47 height 29
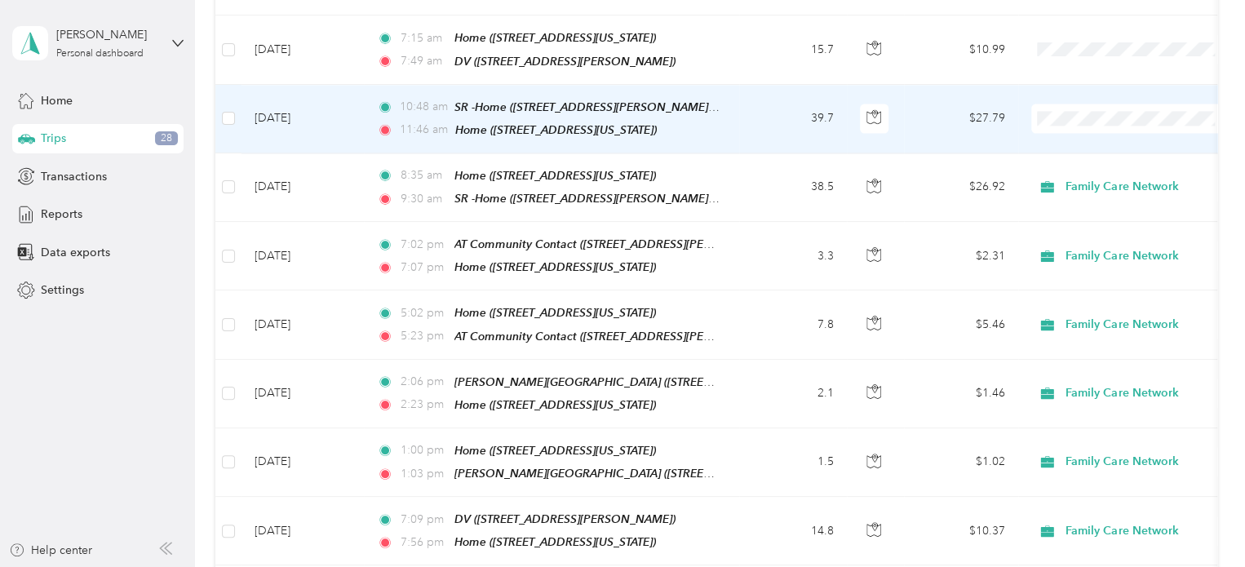
click at [1033, 85] on td at bounding box center [1133, 119] width 229 height 69
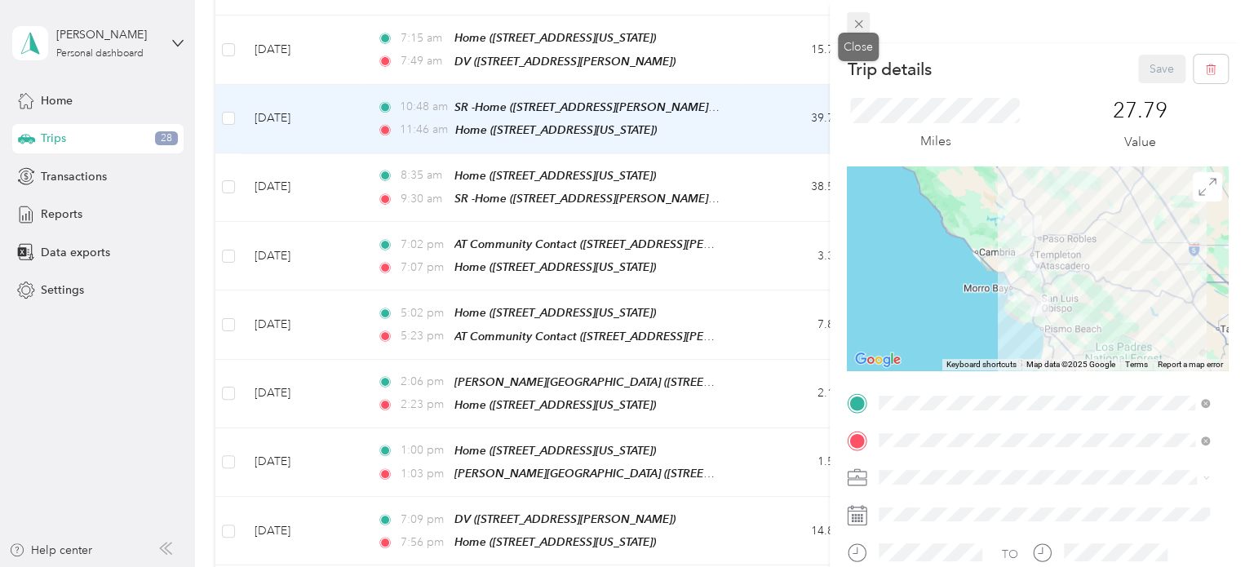
click at [855, 22] on icon at bounding box center [858, 24] width 8 height 8
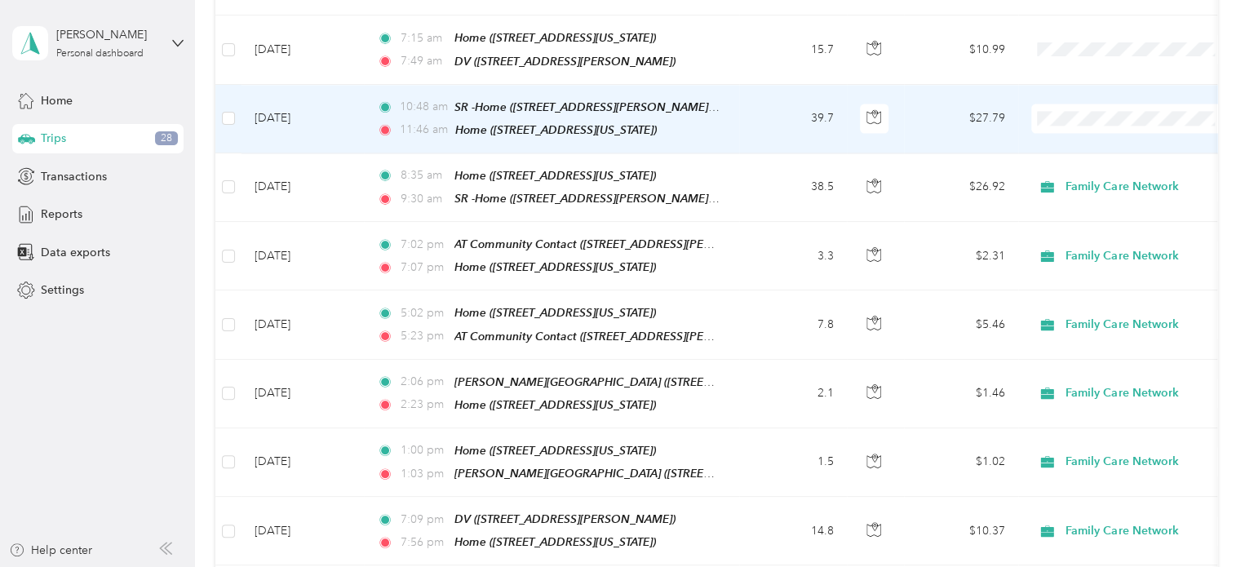
click at [1035, 104] on span at bounding box center [1133, 118] width 202 height 29
click at [986, 95] on td "$27.79" at bounding box center [961, 119] width 114 height 69
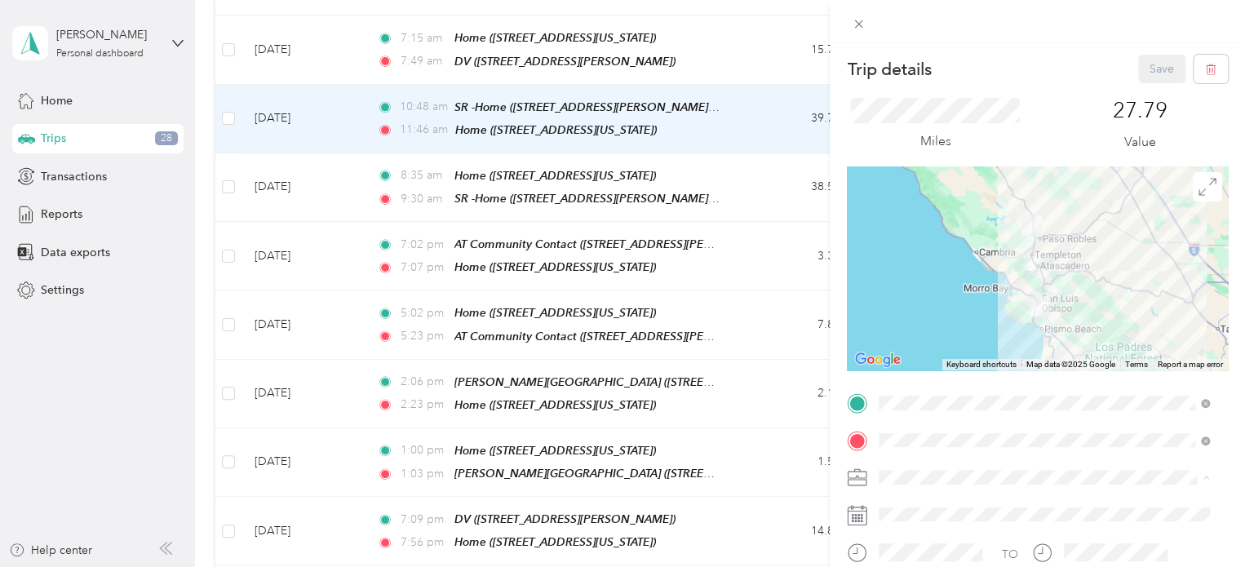
click at [917, 507] on li "Family Care Network" at bounding box center [1044, 506] width 342 height 29
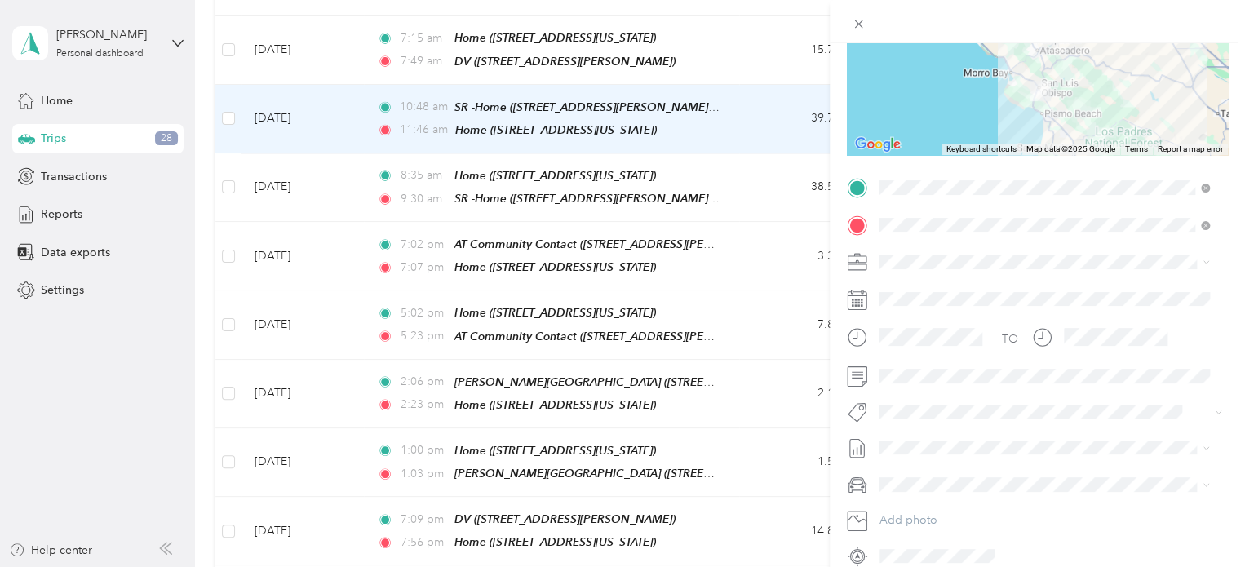
click at [918, 437] on button "Specialty Mhs" at bounding box center [928, 434] width 86 height 20
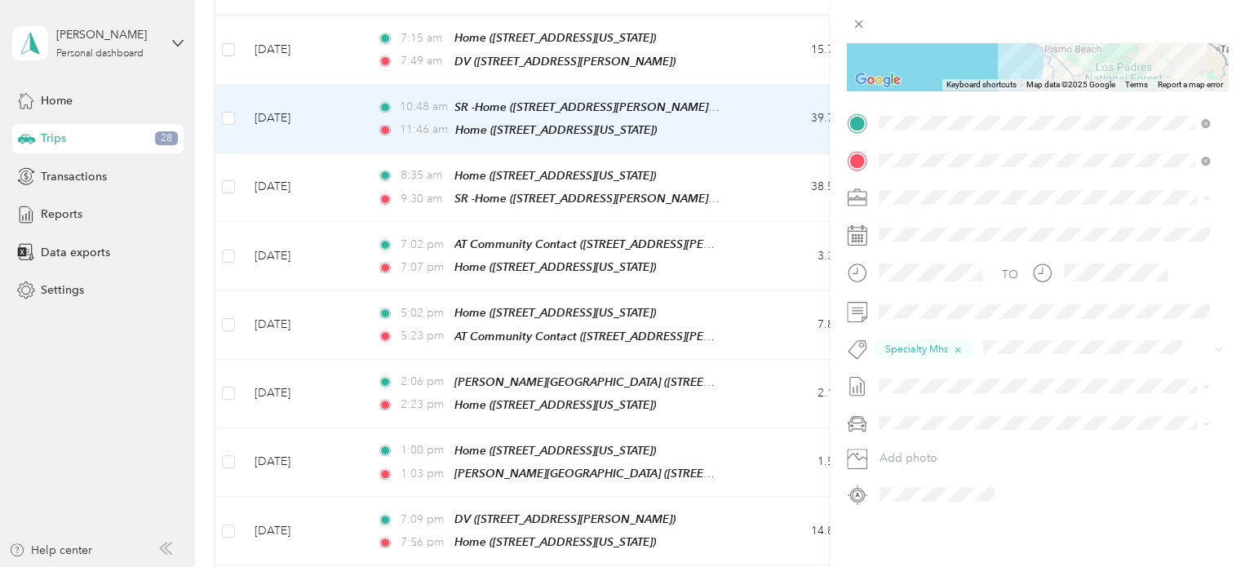
scroll to position [0, 0]
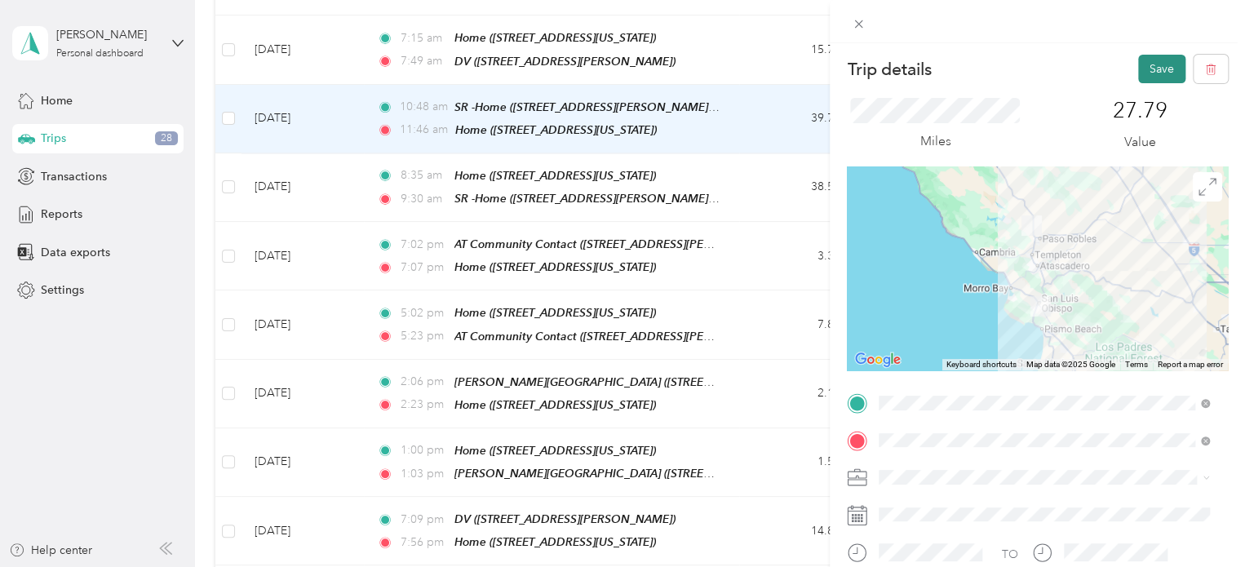
click at [1146, 66] on button "Save" at bounding box center [1162, 69] width 47 height 29
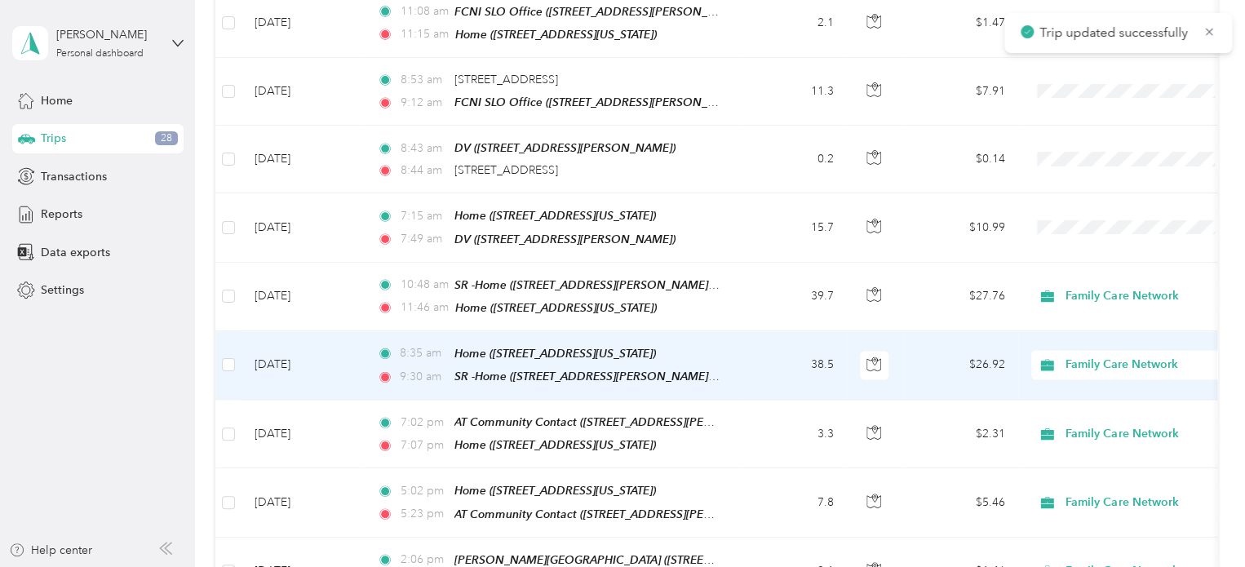
scroll to position [1237, 0]
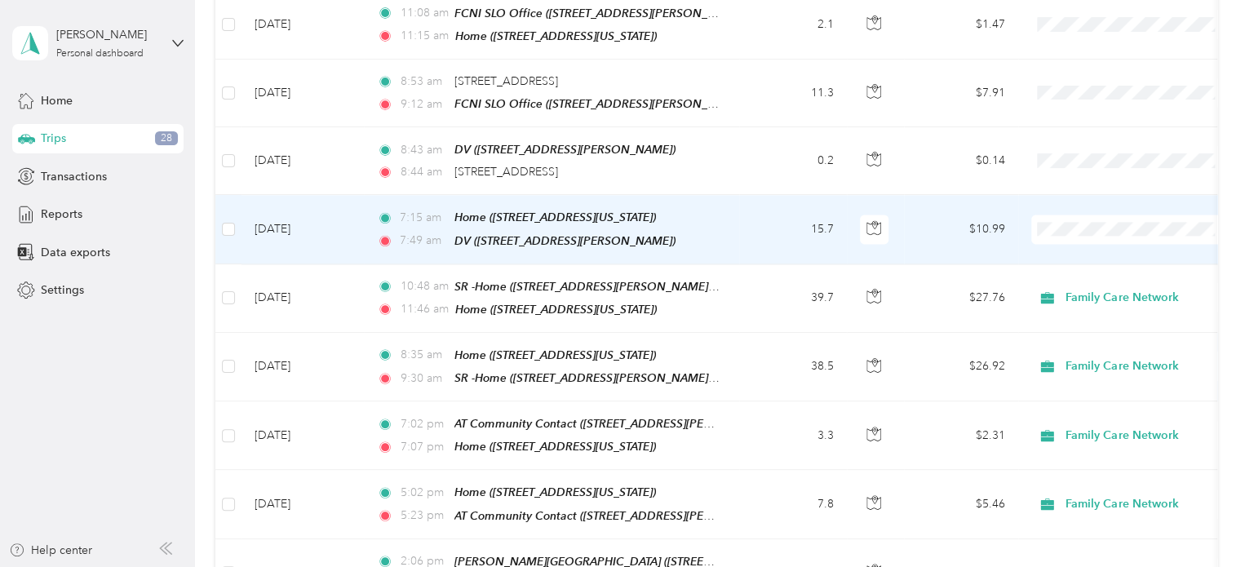
click at [1003, 206] on td "$10.99" at bounding box center [961, 229] width 114 height 69
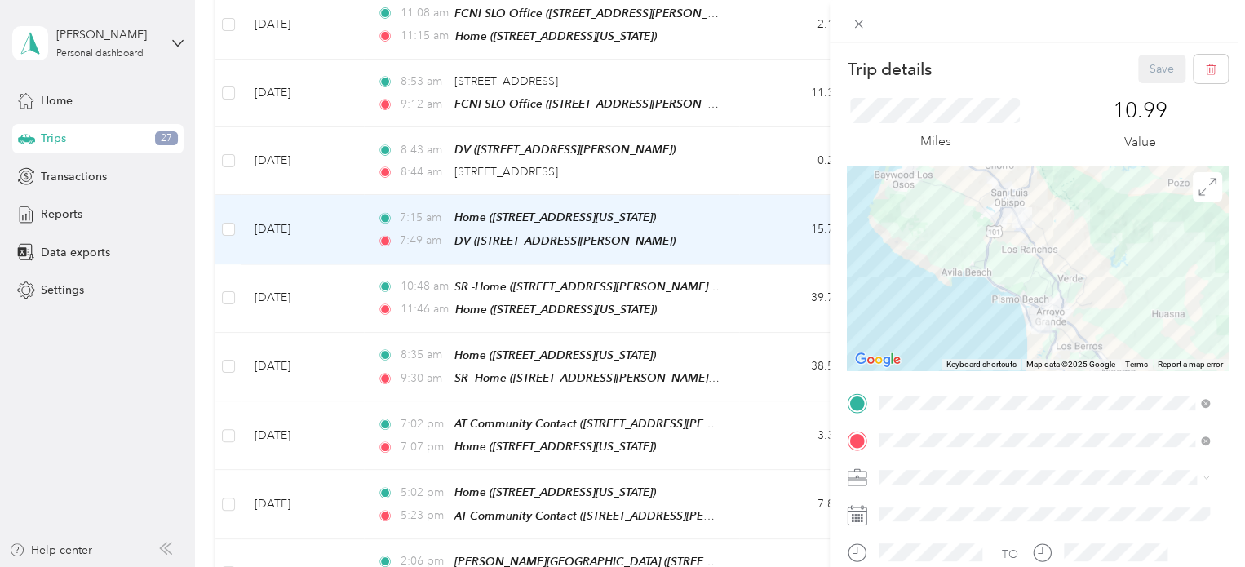
click at [938, 508] on li "Family Care Network" at bounding box center [1044, 497] width 342 height 29
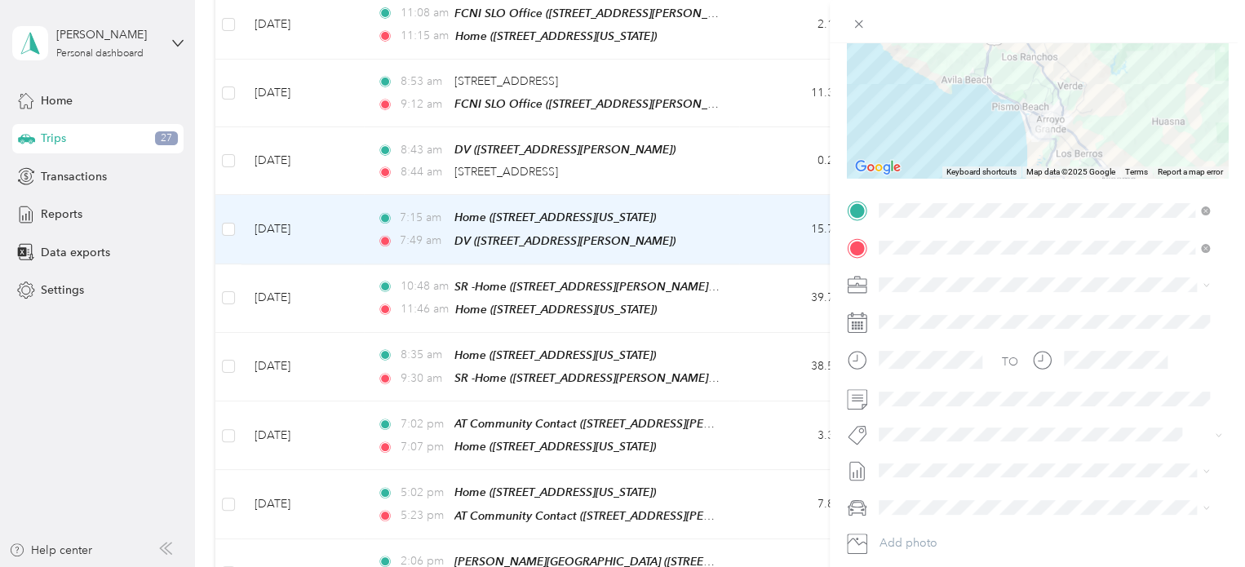
click at [918, 458] on span "Specialty Mhs" at bounding box center [927, 457] width 63 height 15
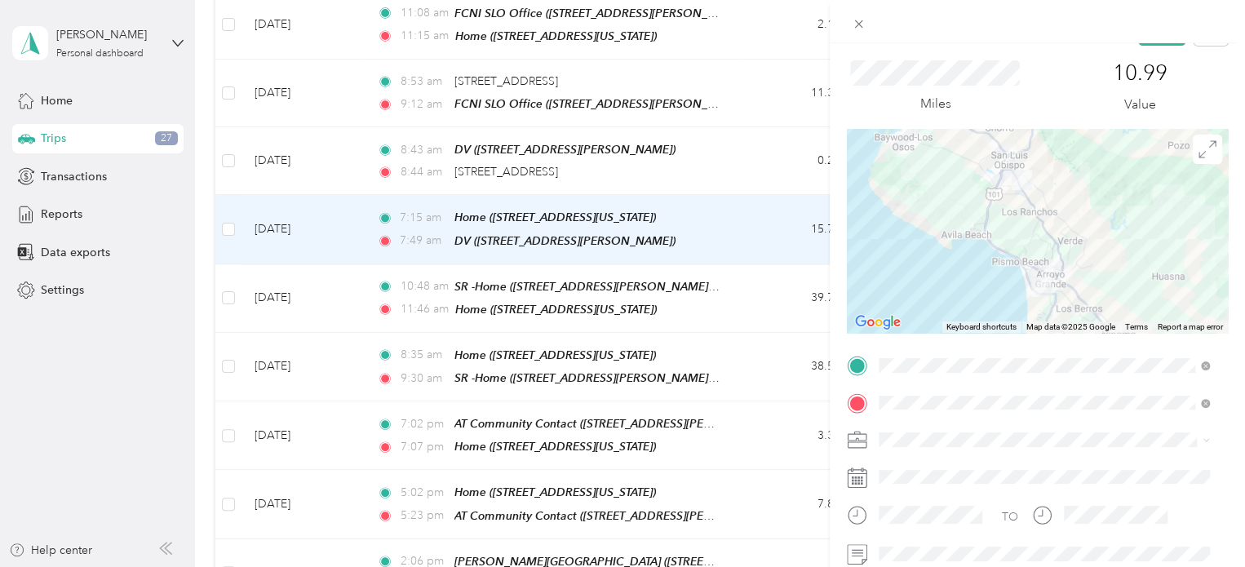
scroll to position [0, 0]
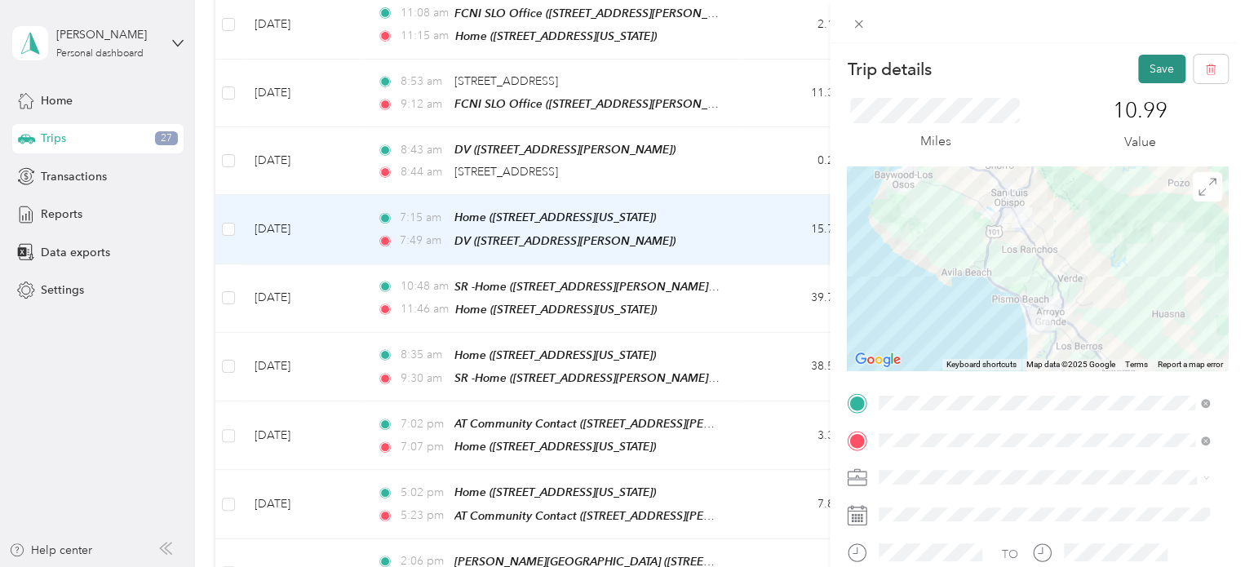
click at [1139, 64] on button "Save" at bounding box center [1162, 69] width 47 height 29
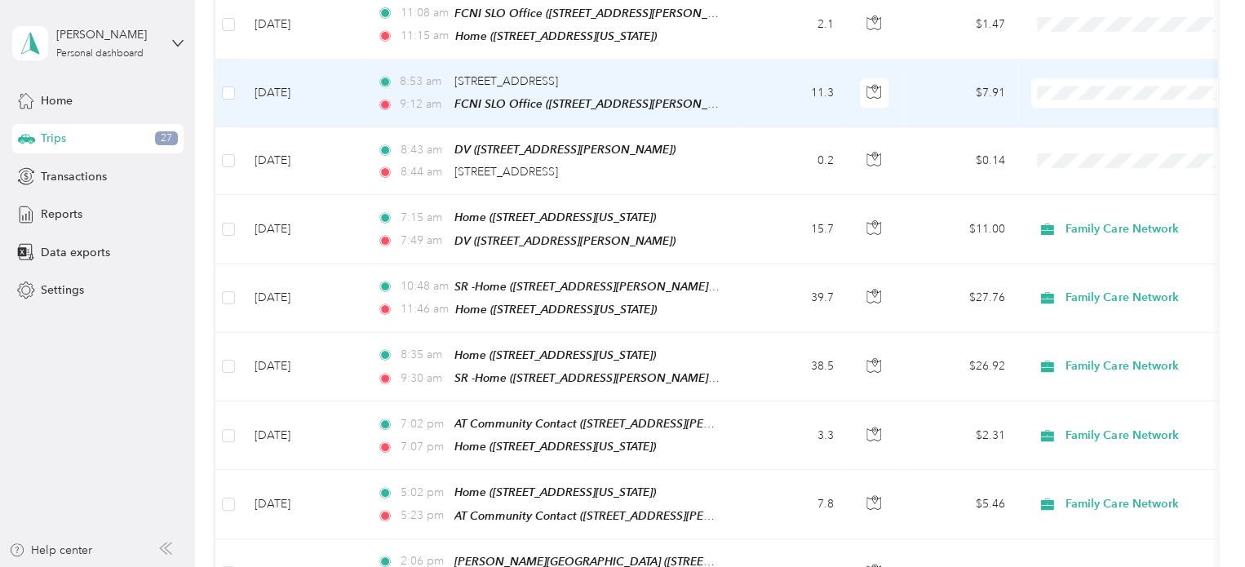
click at [1070, 109] on li "Family Care Network" at bounding box center [1133, 105] width 202 height 29
click at [983, 71] on td "$7.91" at bounding box center [961, 94] width 114 height 68
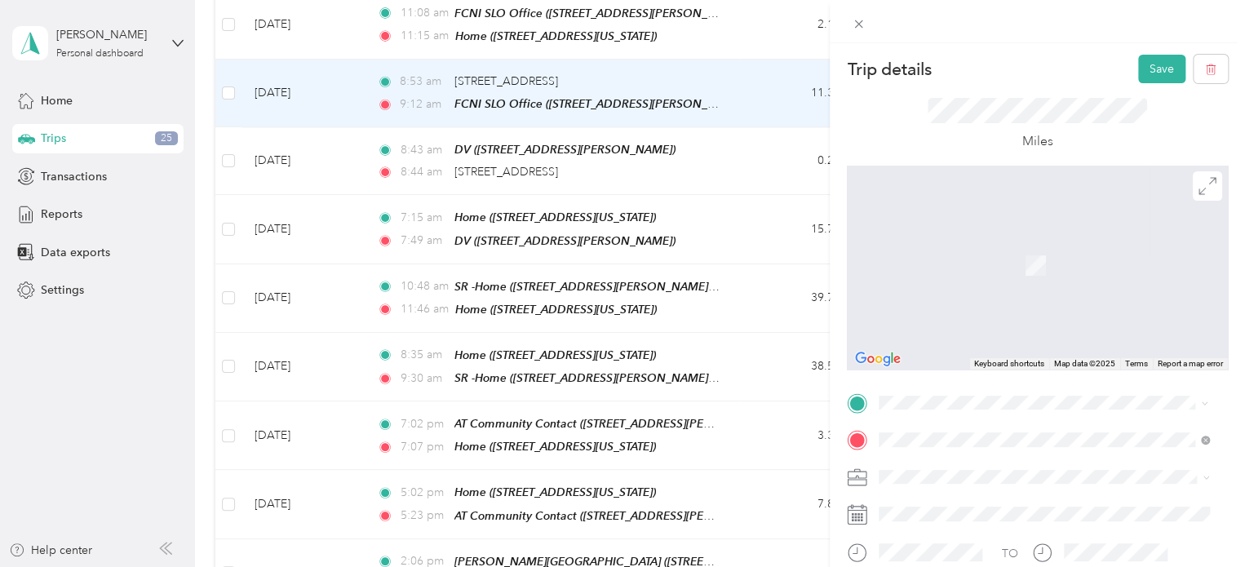
click at [1063, 224] on span "741 Paul Pl, 93420-4139, Arroyo Grande, CA, US" at bounding box center [1007, 228] width 194 height 14
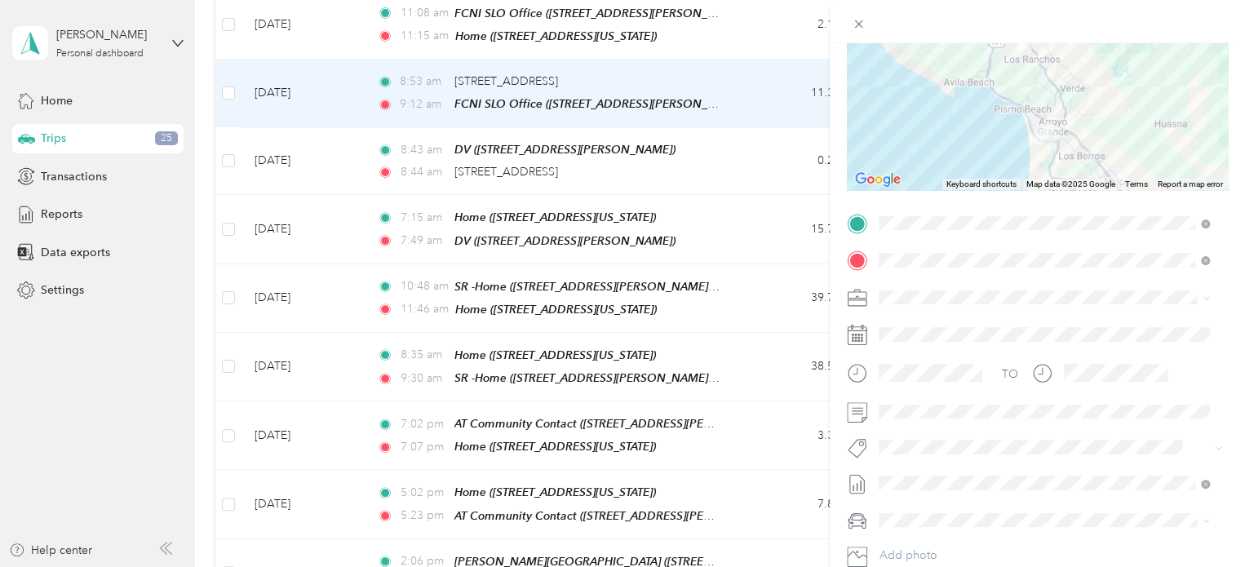
scroll to position [179, 0]
click at [926, 475] on button "Specialty Mhs" at bounding box center [928, 477] width 86 height 20
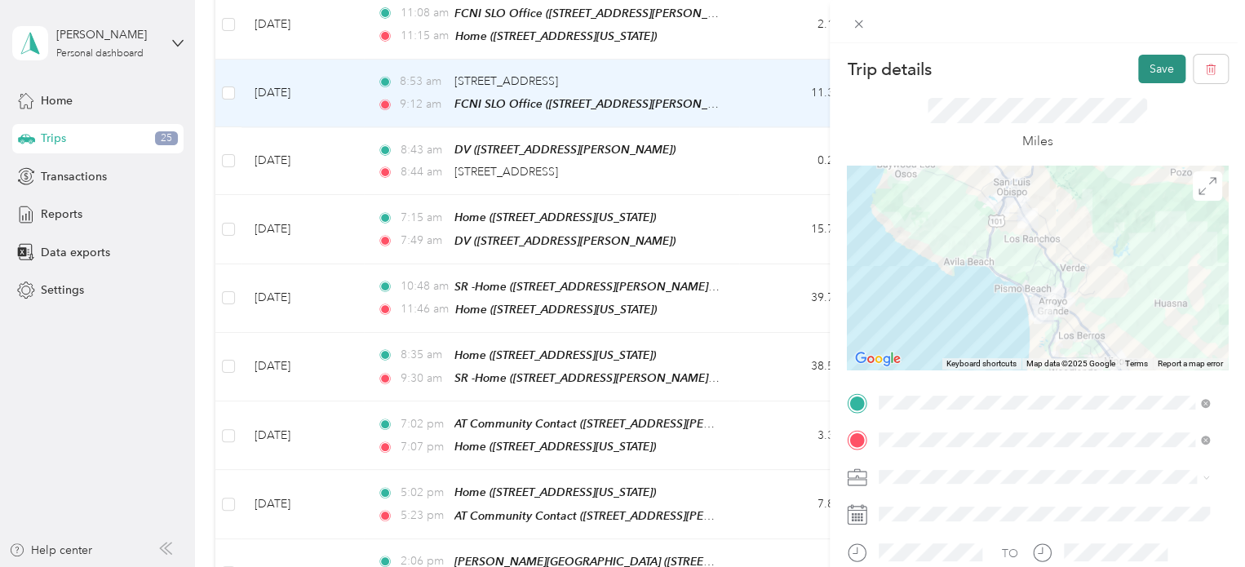
click at [1139, 64] on button "Save" at bounding box center [1162, 69] width 47 height 29
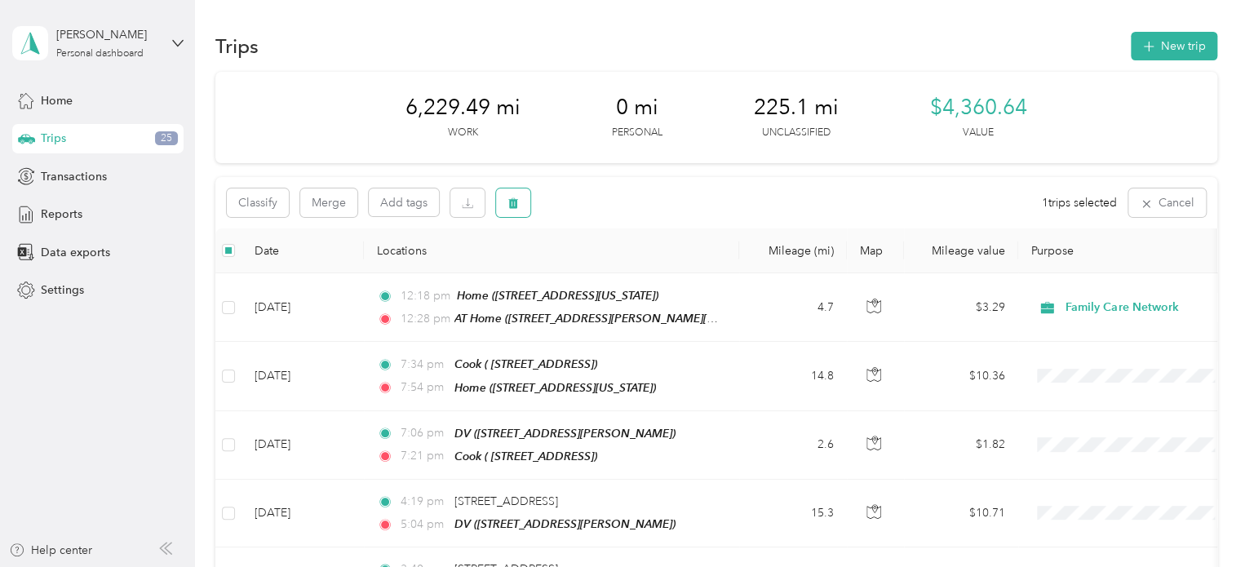
click at [522, 203] on button "button" at bounding box center [513, 203] width 34 height 29
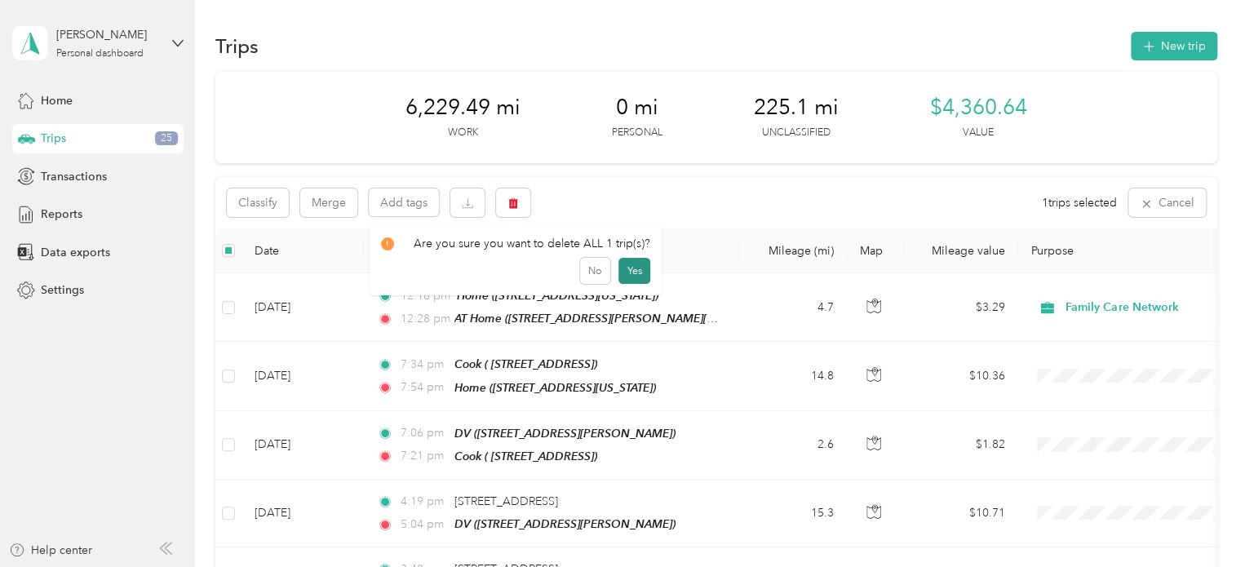
click at [636, 268] on button "Yes" at bounding box center [635, 271] width 32 height 26
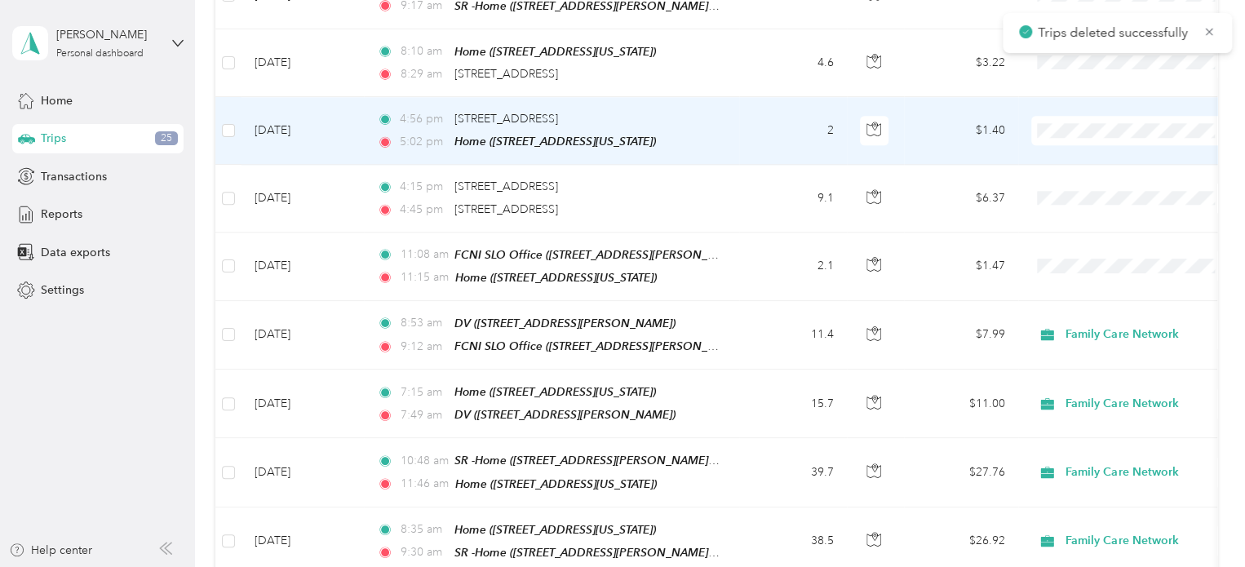
scroll to position [992, 0]
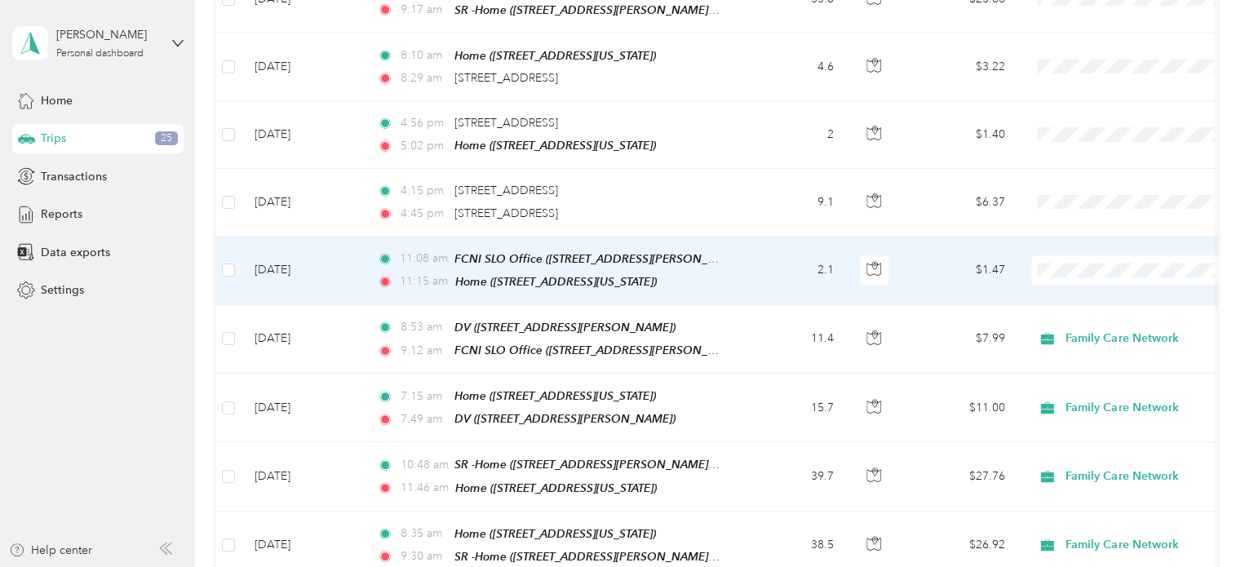
click at [997, 253] on td "$1.47" at bounding box center [961, 271] width 114 height 69
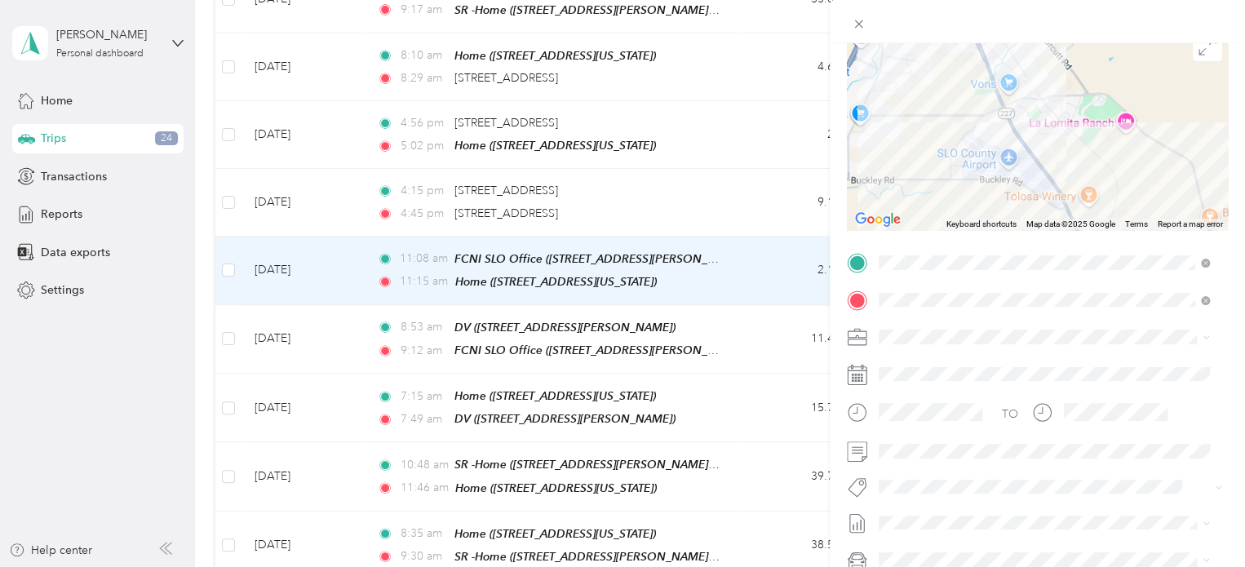
scroll to position [140, 0]
click at [923, 364] on div "Family Care Network" at bounding box center [1044, 361] width 319 height 17
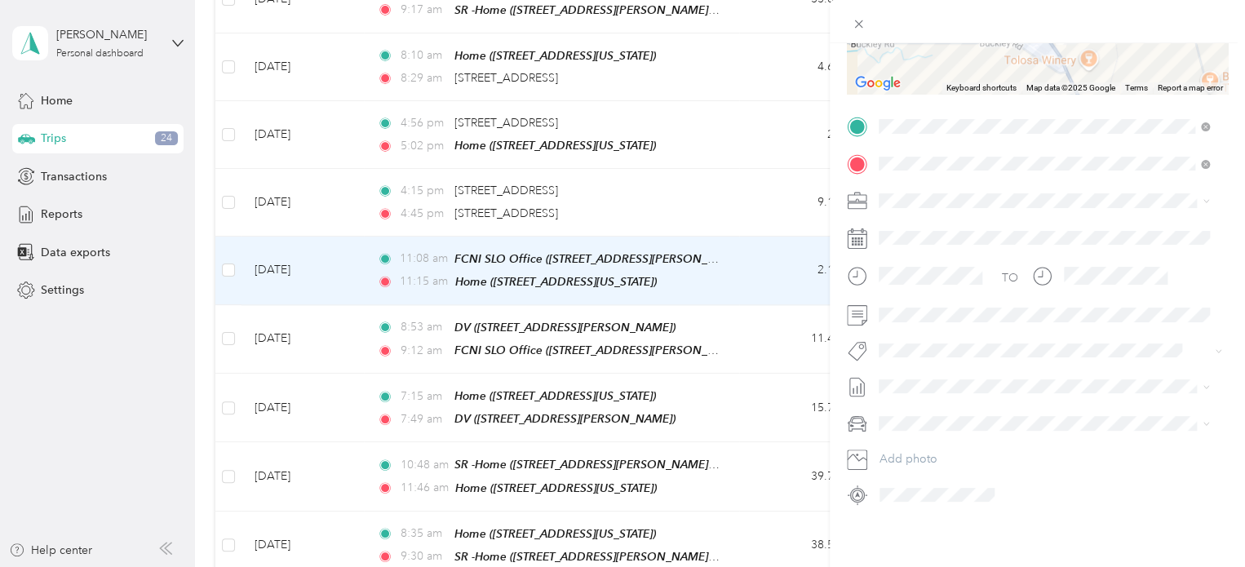
click at [917, 362] on span "Specialty Mhs" at bounding box center [927, 358] width 63 height 15
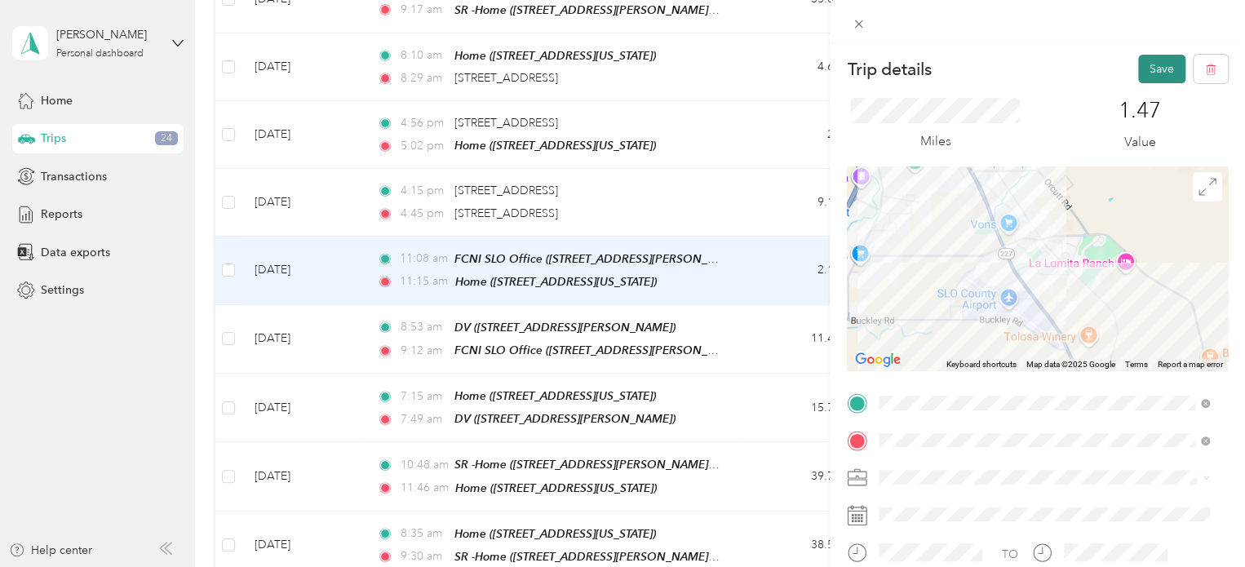
click at [1145, 70] on button "Save" at bounding box center [1162, 69] width 47 height 29
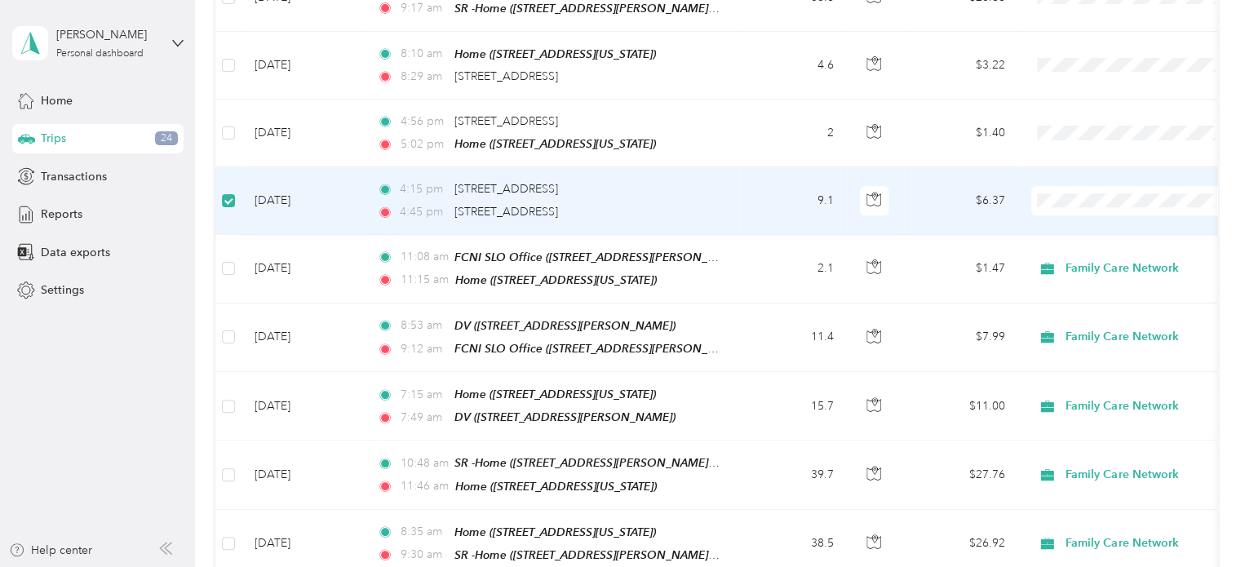
scroll to position [990, 0]
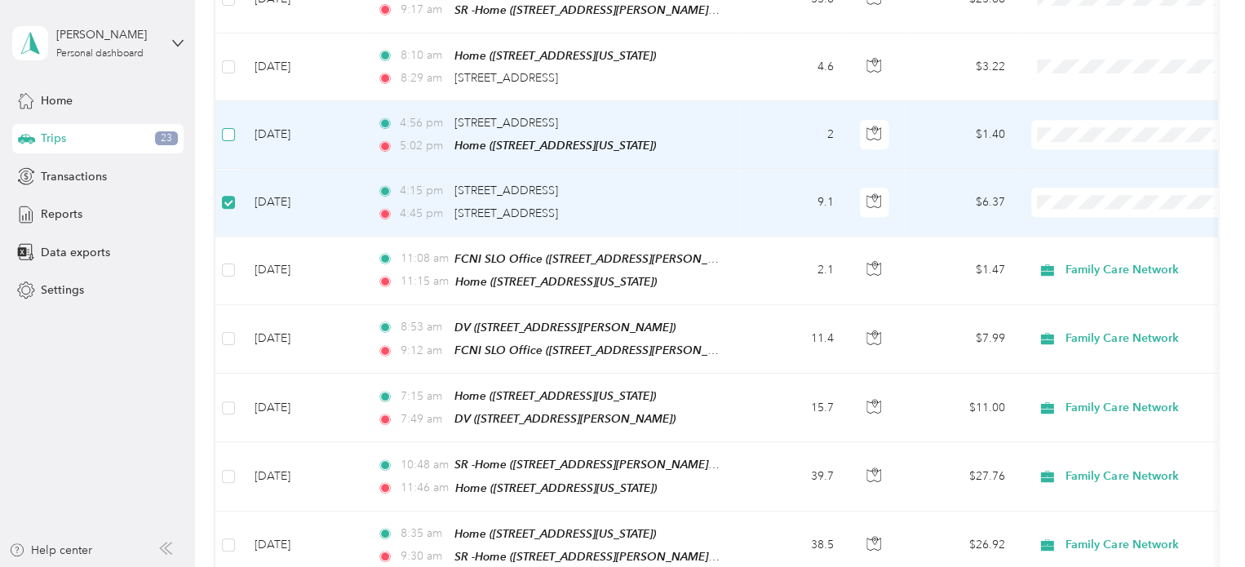
click at [223, 127] on label at bounding box center [228, 135] width 13 height 18
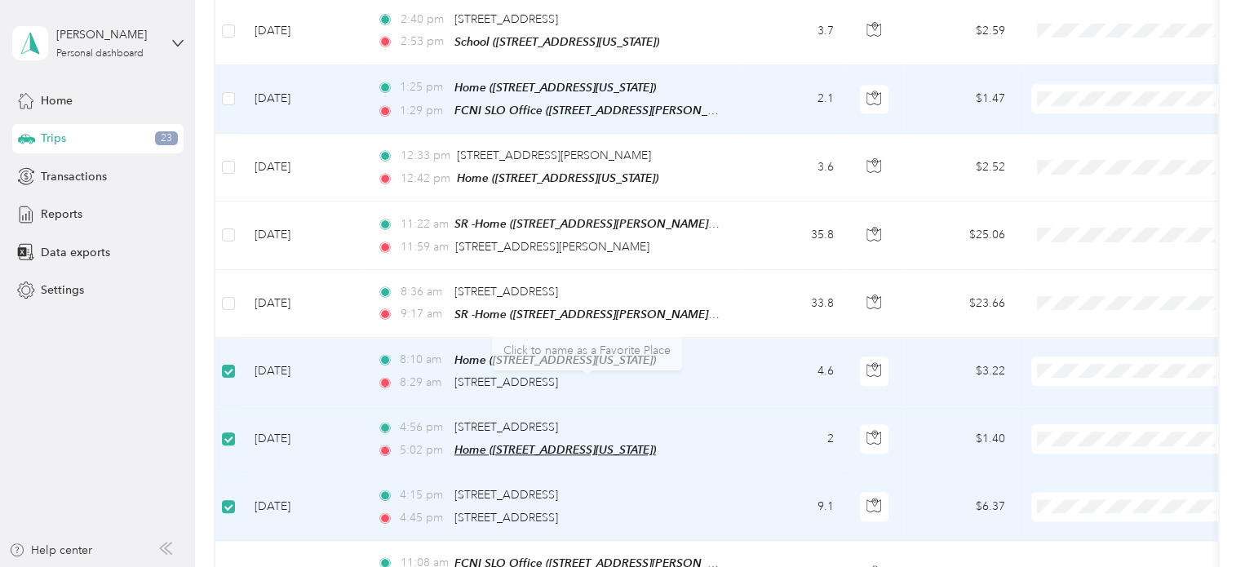
scroll to position [0, 0]
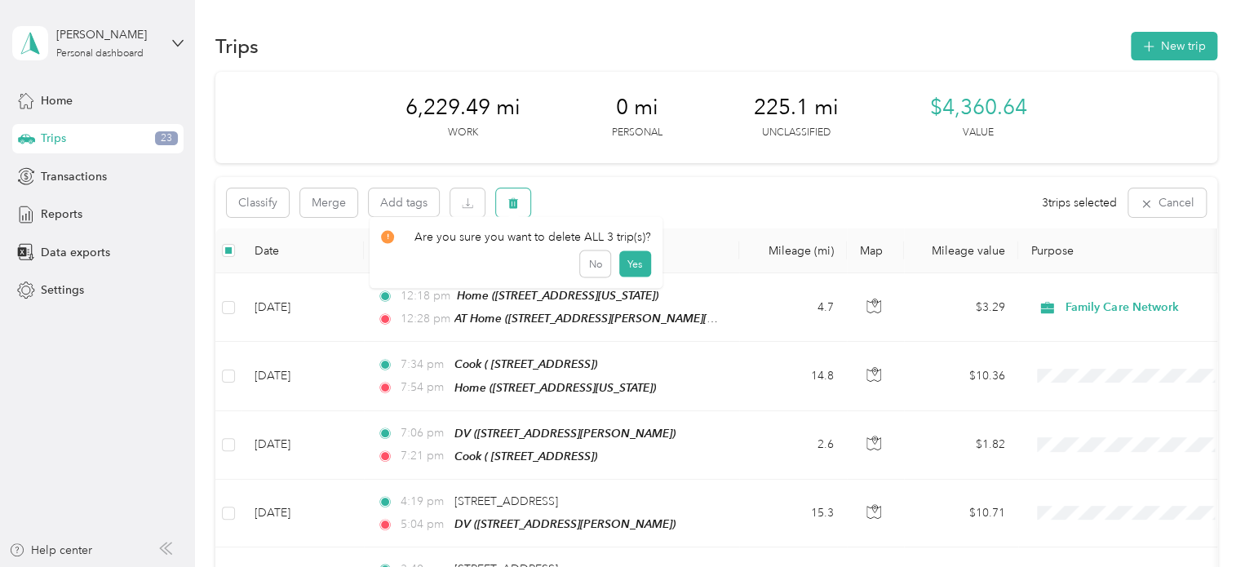
click at [516, 208] on icon "button" at bounding box center [513, 203] width 10 height 11
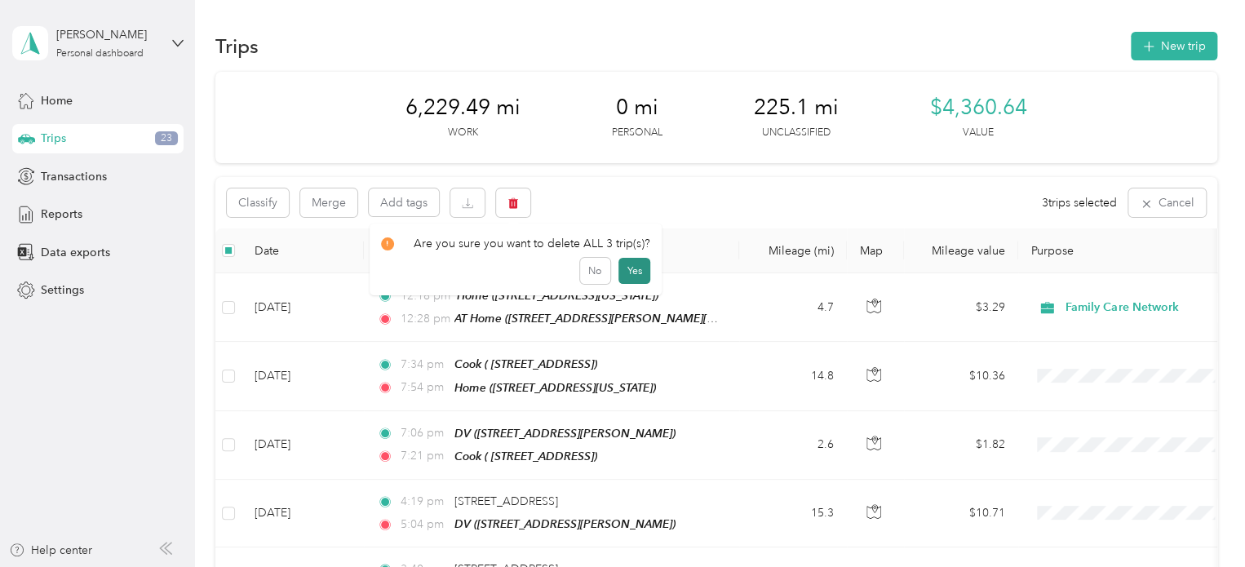
click at [631, 267] on button "Yes" at bounding box center [635, 271] width 32 height 26
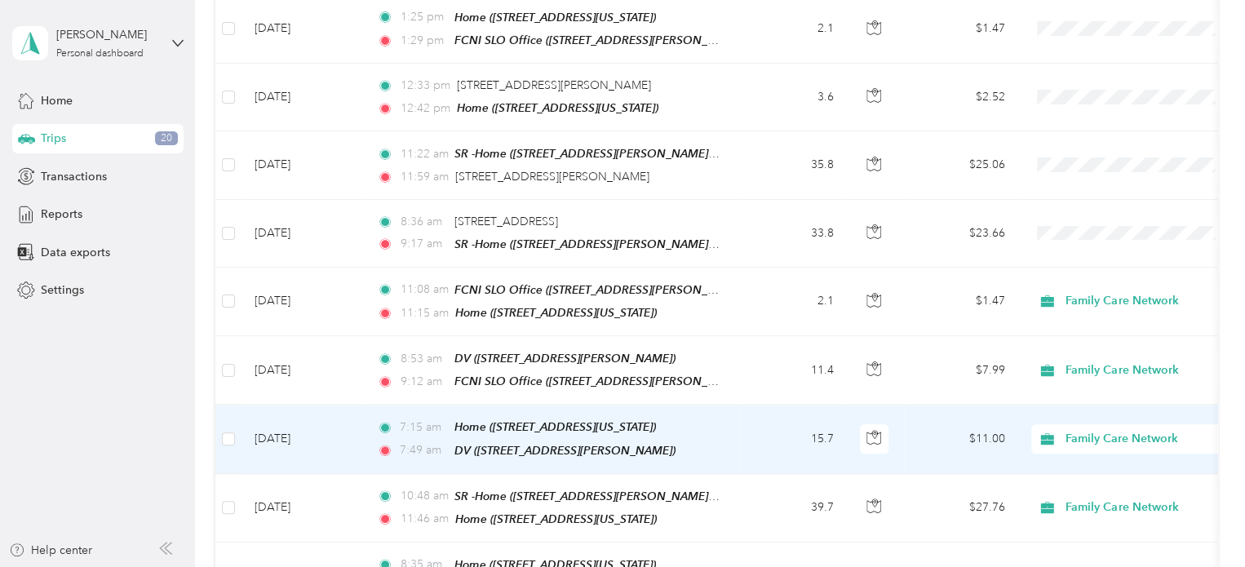
scroll to position [757, 0]
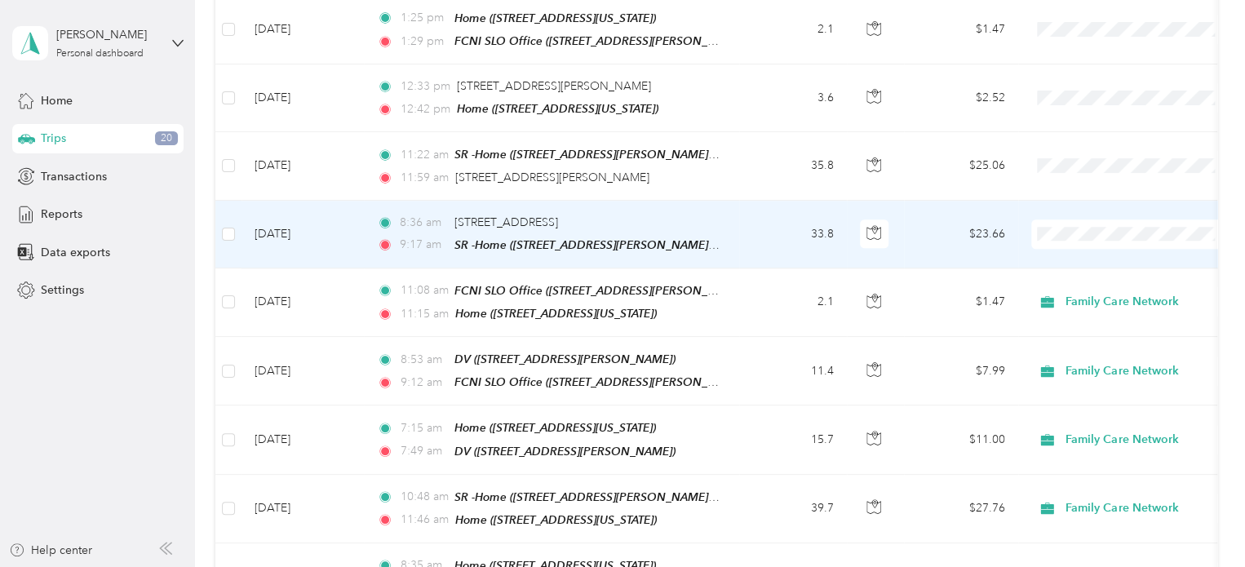
click at [979, 224] on td "$23.66" at bounding box center [961, 235] width 114 height 68
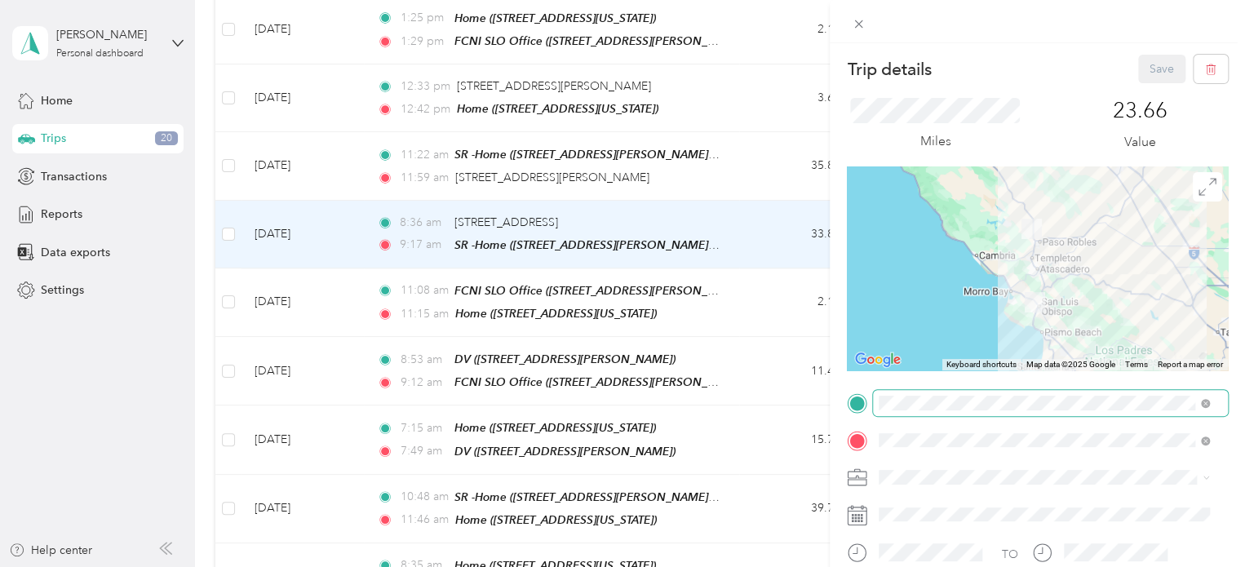
scroll to position [48, 0]
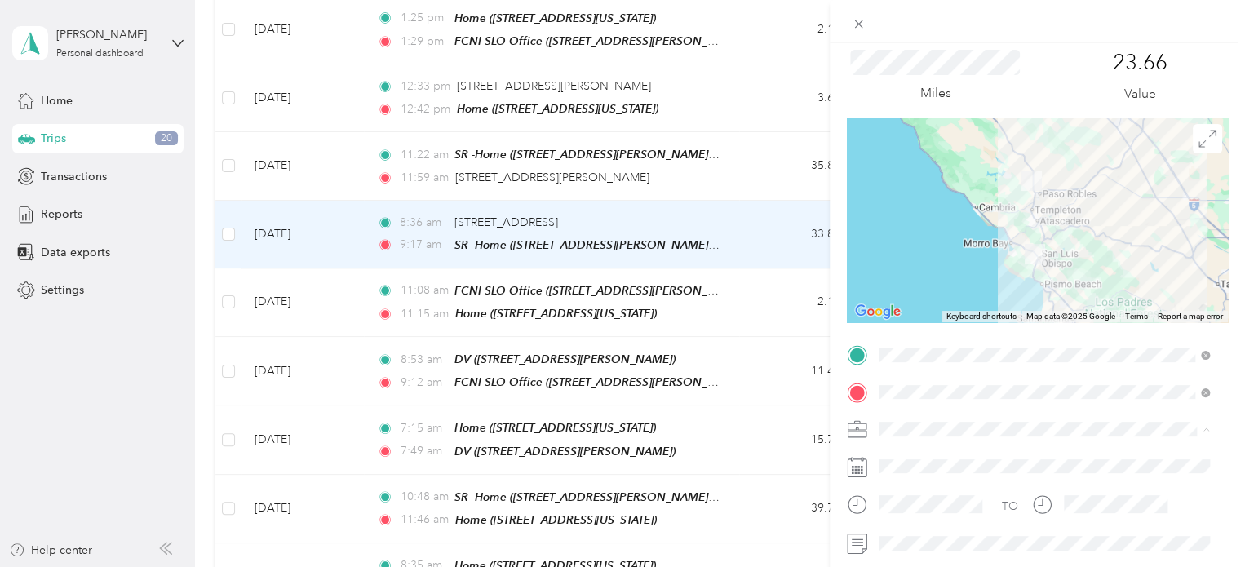
click at [956, 456] on div "Family Care Network" at bounding box center [1044, 457] width 319 height 17
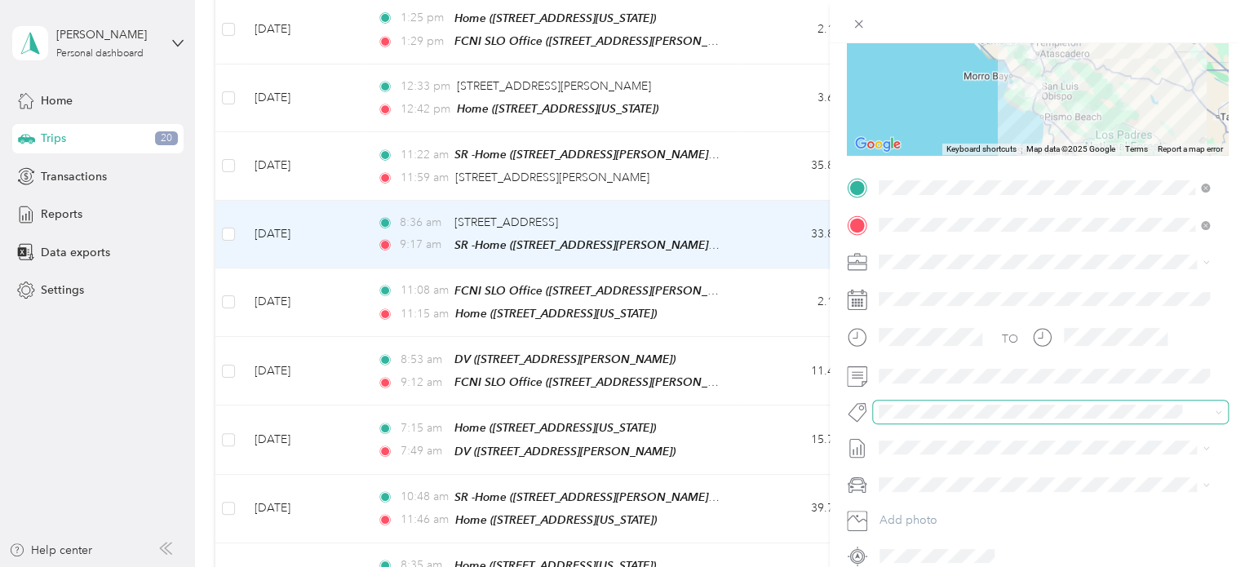
click at [907, 420] on span at bounding box center [1050, 412] width 355 height 23
click at [916, 566] on div "Trip details Save This trip cannot be edited because it is either under review,…" at bounding box center [618, 567] width 1237 height 0
click at [937, 443] on li "Specialty Mhs" at bounding box center [1044, 432] width 342 height 32
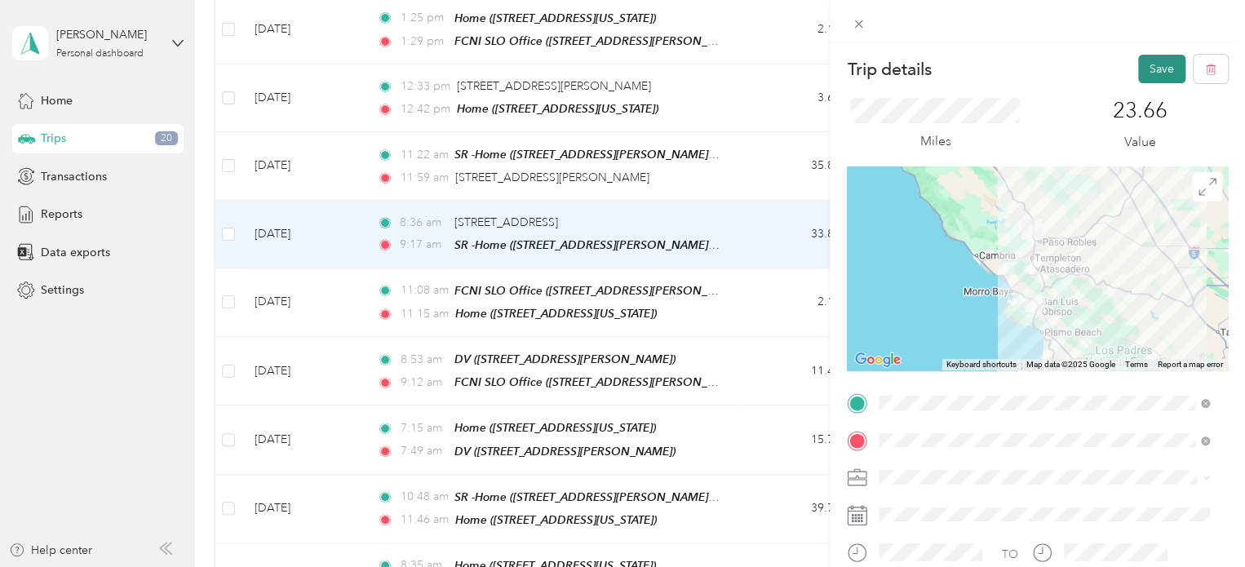
click at [1144, 67] on button "Save" at bounding box center [1162, 69] width 47 height 29
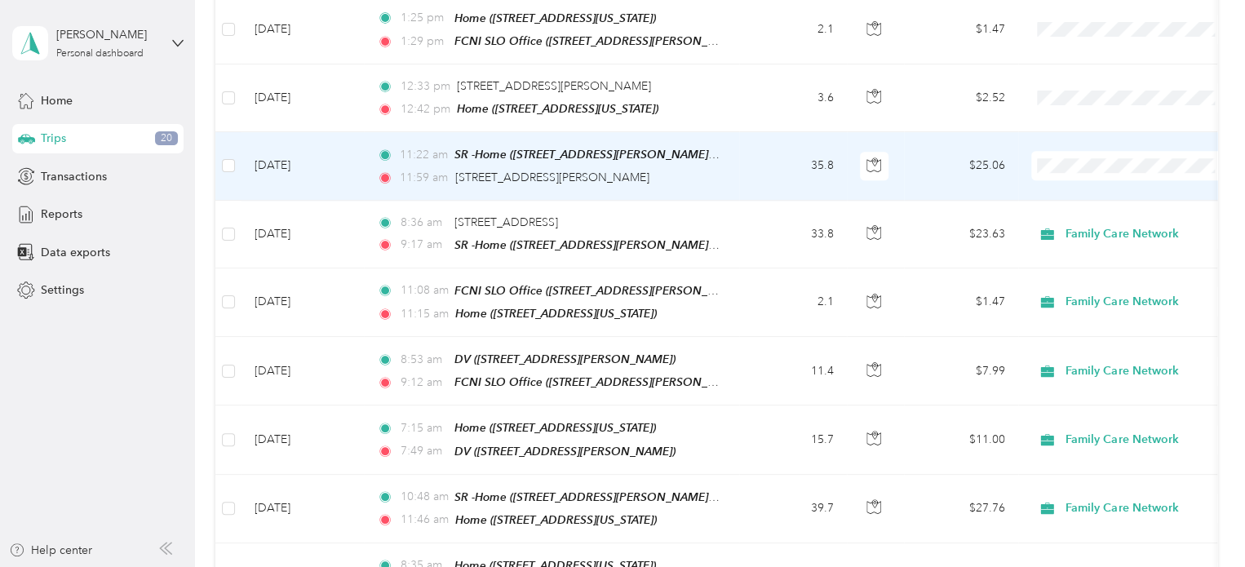
click at [1064, 191] on ol "Family Care Network Personal" at bounding box center [1133, 189] width 202 height 57
click at [1064, 166] on span at bounding box center [1133, 165] width 202 height 29
click at [1080, 181] on span "Family Care Network" at bounding box center [1147, 180] width 151 height 17
click at [986, 153] on td "$25.06" at bounding box center [961, 166] width 114 height 68
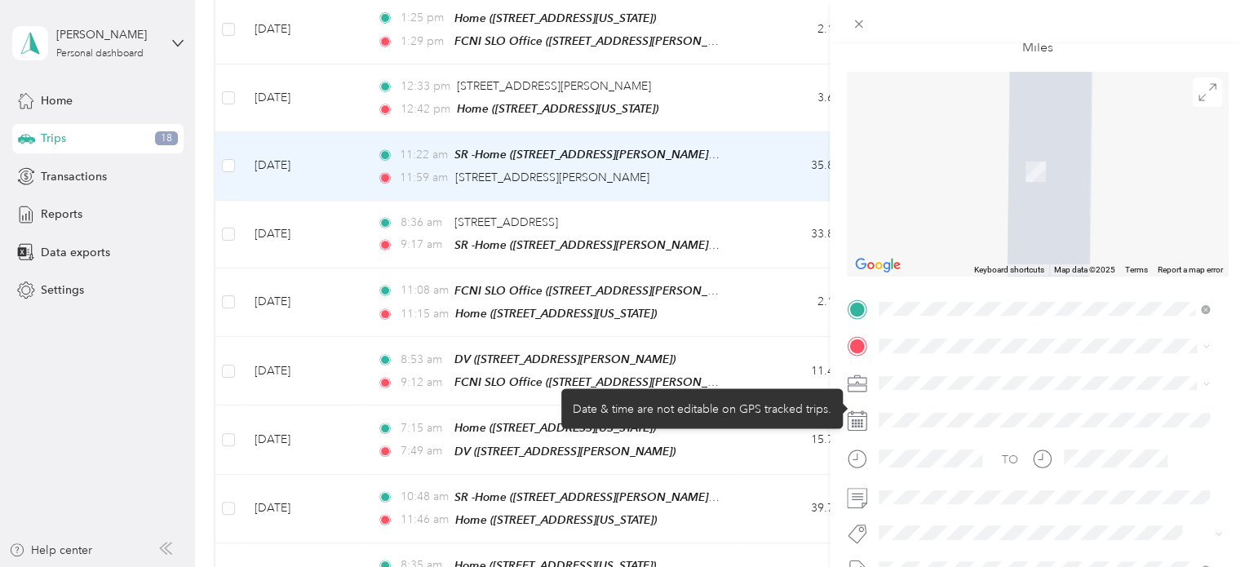
scroll to position [101, 0]
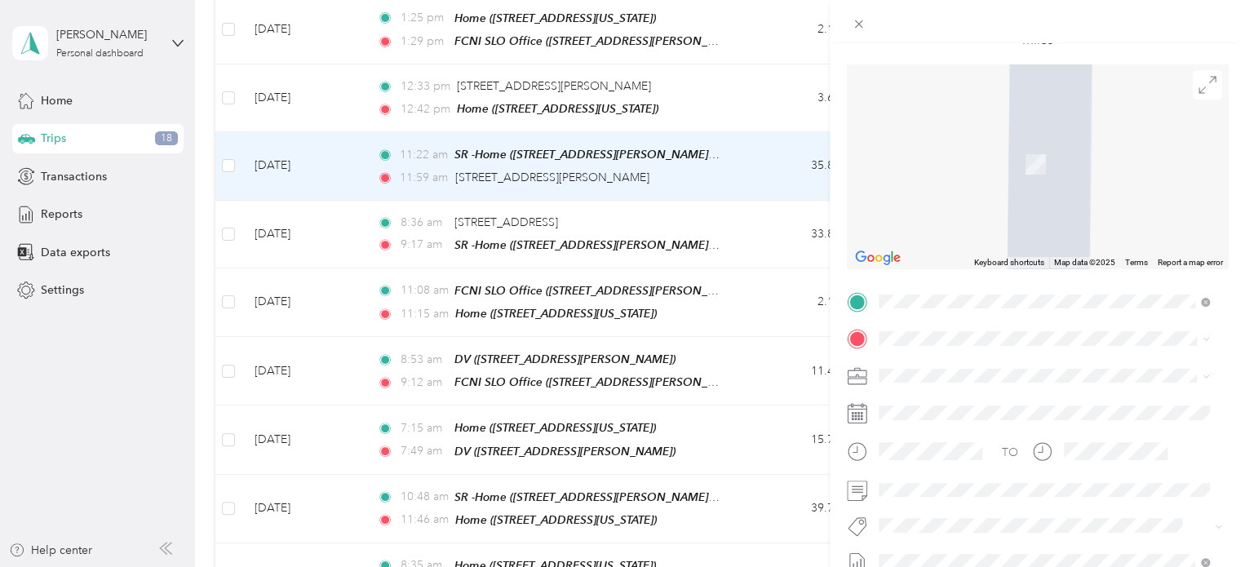
click at [950, 264] on div "Home" at bounding box center [991, 256] width 163 height 15
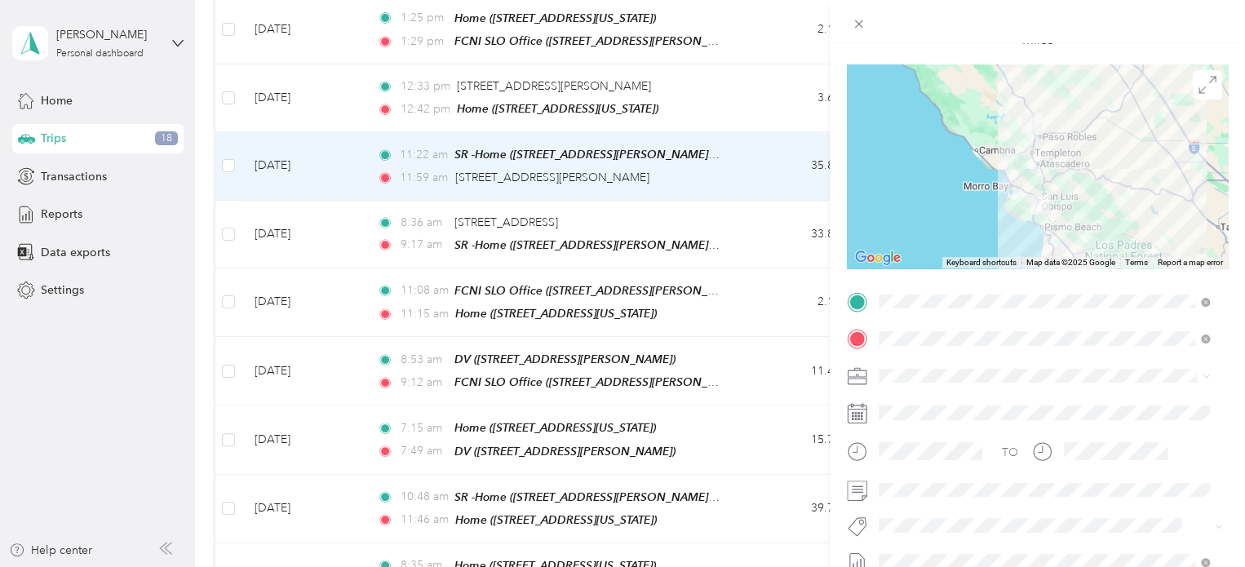
scroll to position [118, 0]
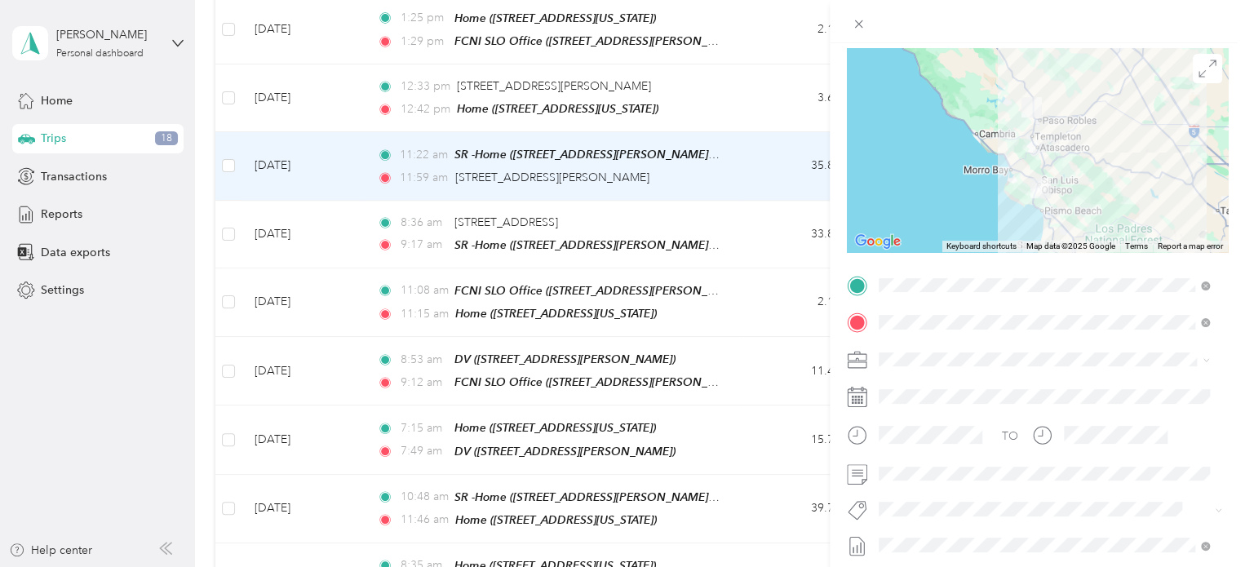
click at [926, 531] on span "Specialty Mhs" at bounding box center [927, 529] width 63 height 15
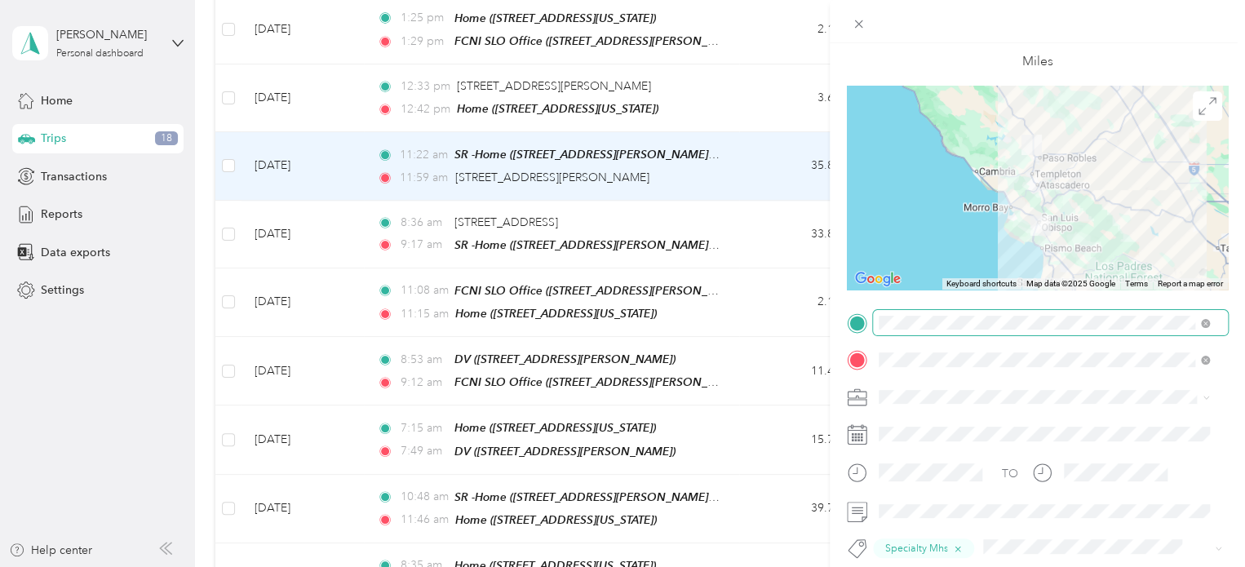
scroll to position [0, 0]
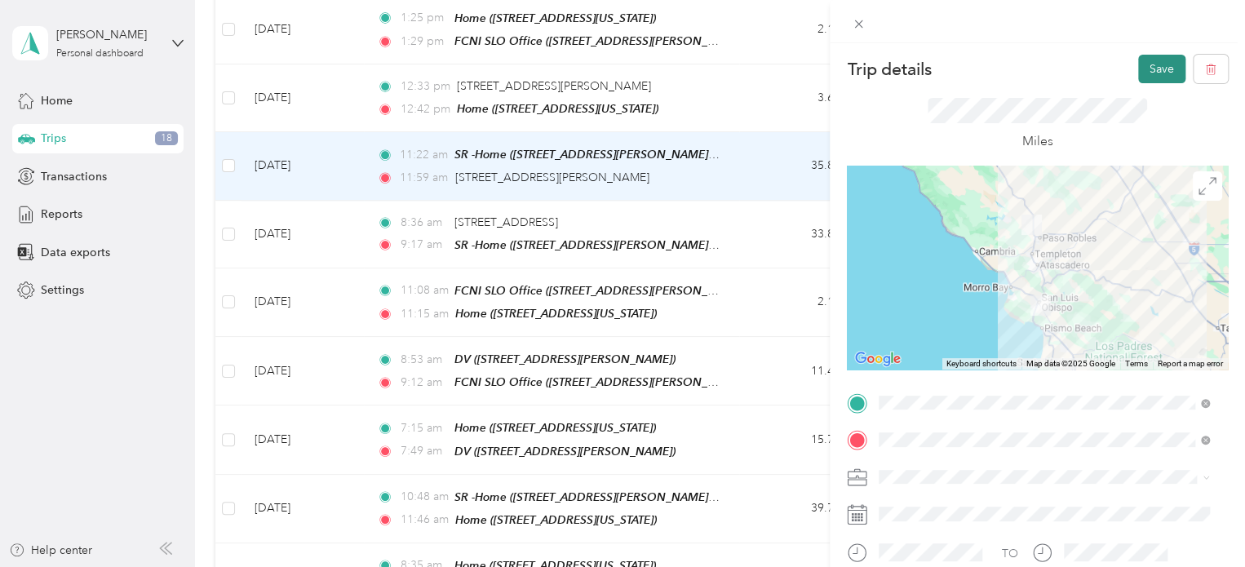
click at [1149, 66] on button "Save" at bounding box center [1162, 69] width 47 height 29
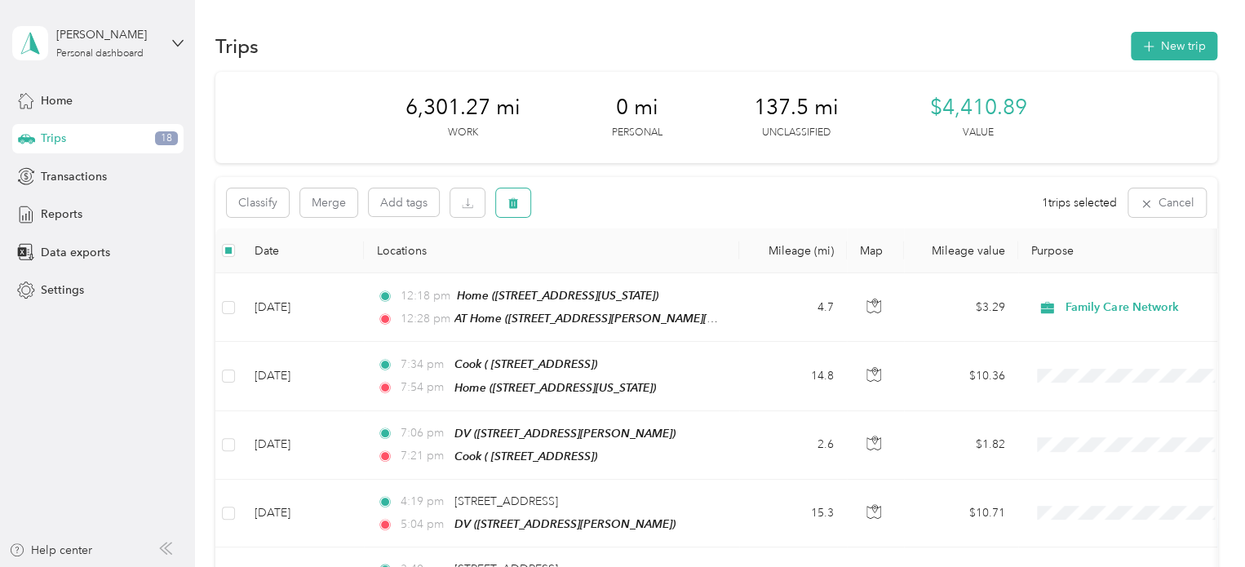
click at [508, 205] on icon "button" at bounding box center [513, 203] width 11 height 11
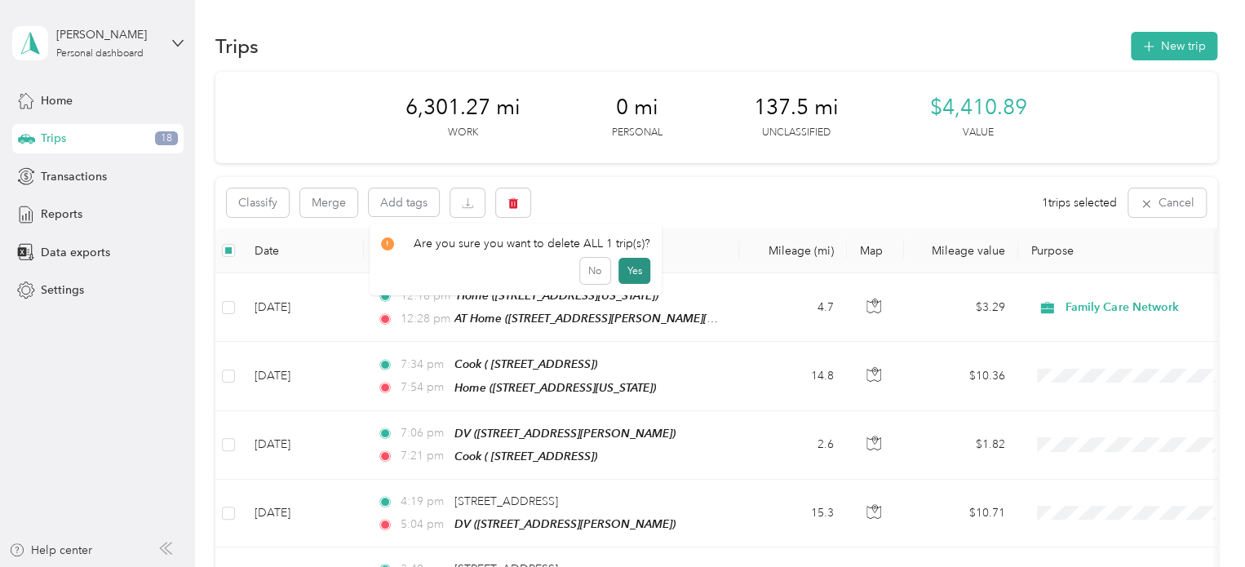
click at [630, 269] on button "Yes" at bounding box center [635, 271] width 32 height 26
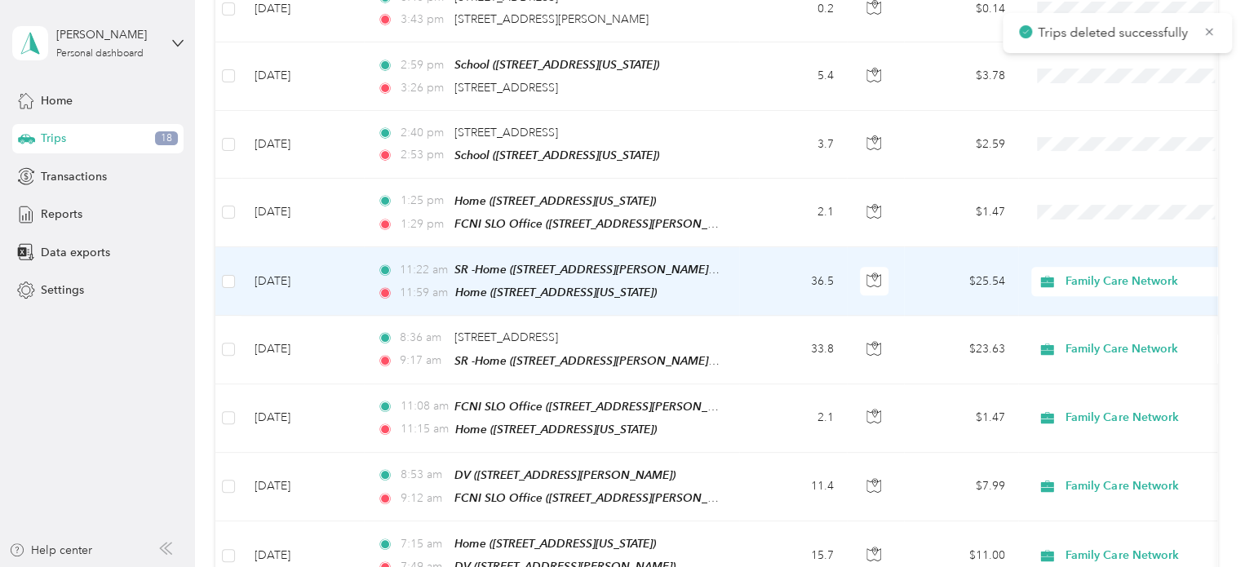
scroll to position [567, 0]
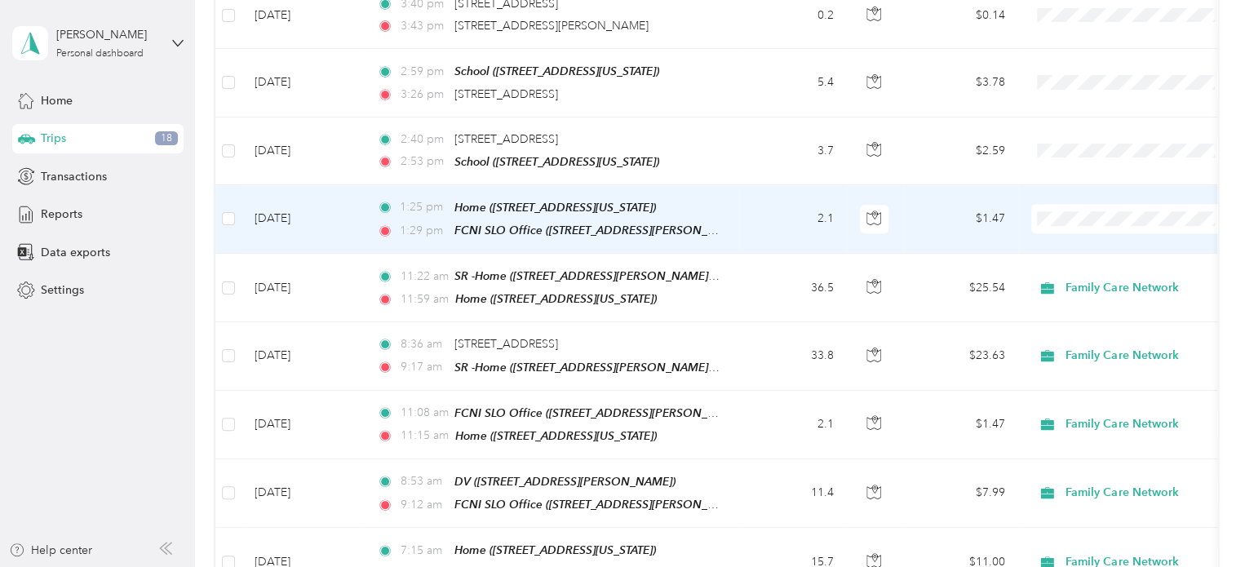
click at [979, 211] on td "$1.47" at bounding box center [961, 219] width 114 height 69
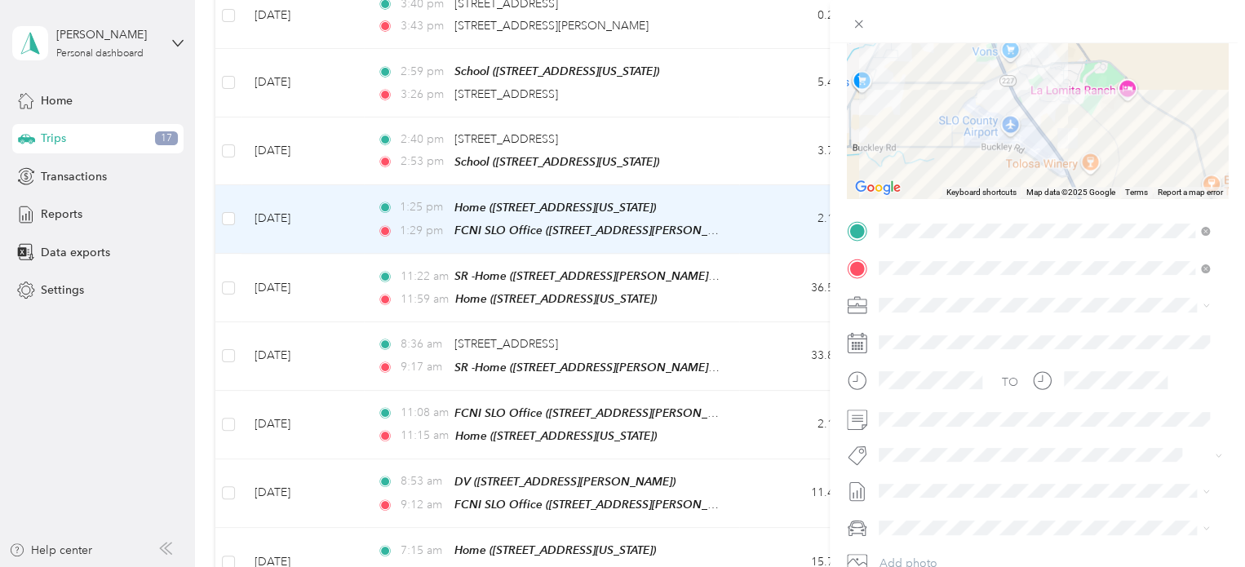
scroll to position [172, 0]
click at [923, 313] on span at bounding box center [1050, 305] width 355 height 26
click at [921, 335] on li "Family Care Network" at bounding box center [1044, 333] width 342 height 29
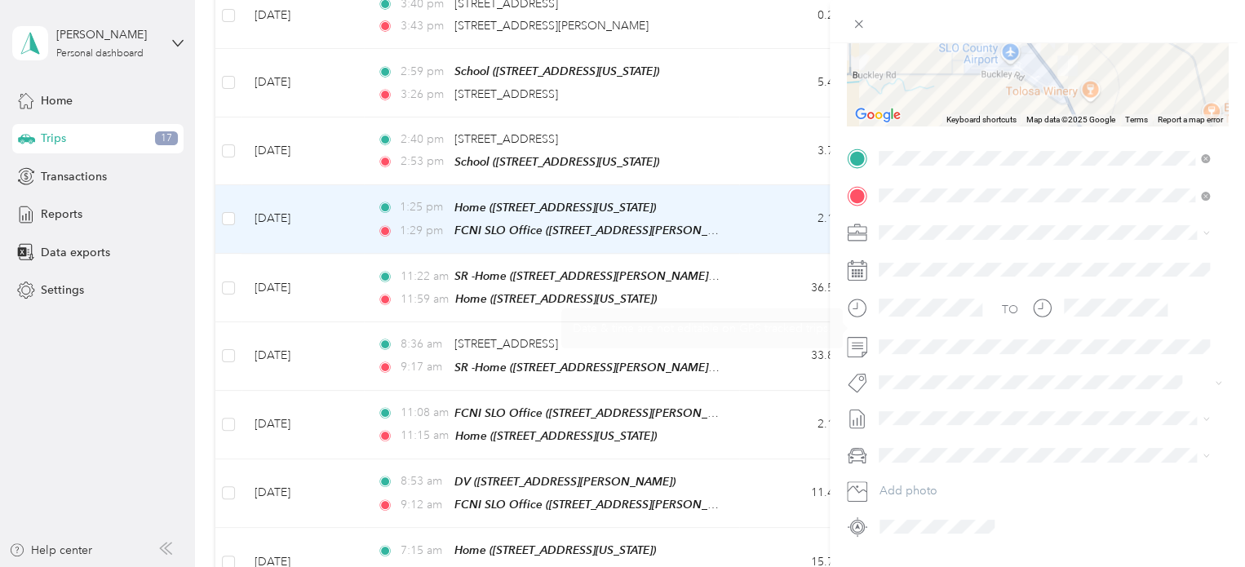
scroll to position [246, 0]
click at [963, 411] on li "Specialty Mhs" at bounding box center [1044, 401] width 342 height 32
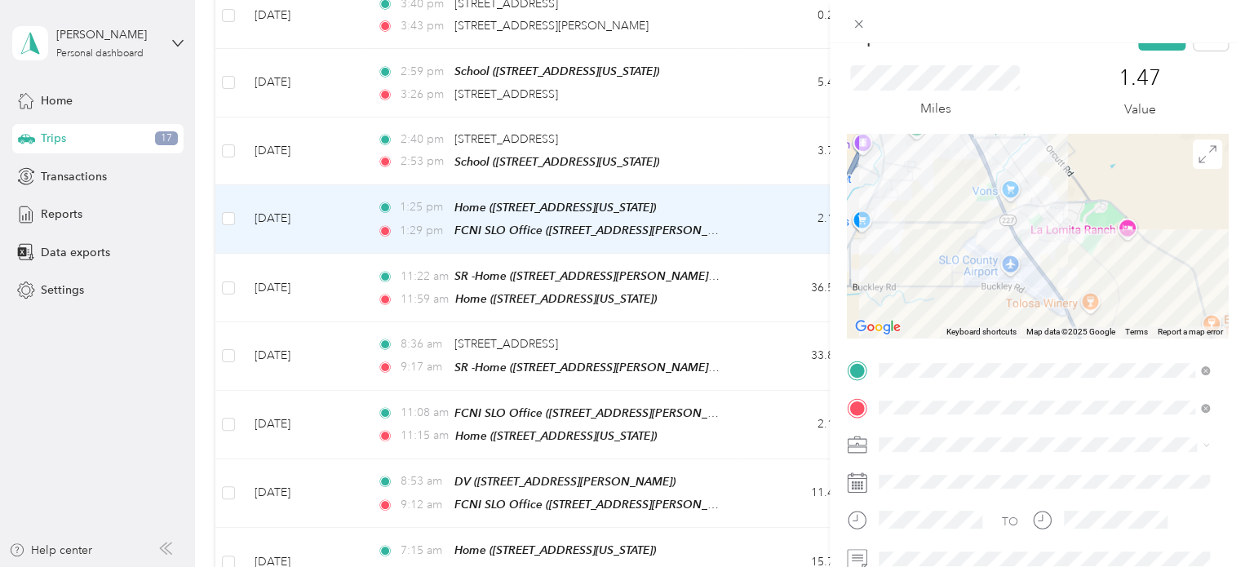
scroll to position [6, 0]
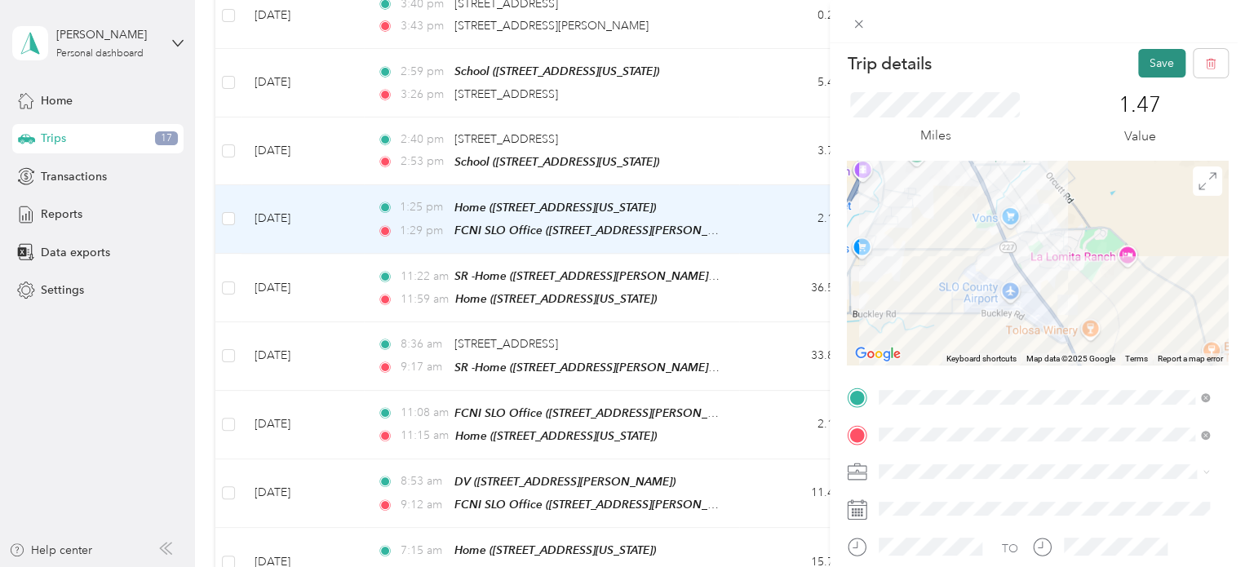
click at [1149, 64] on button "Save" at bounding box center [1162, 63] width 47 height 29
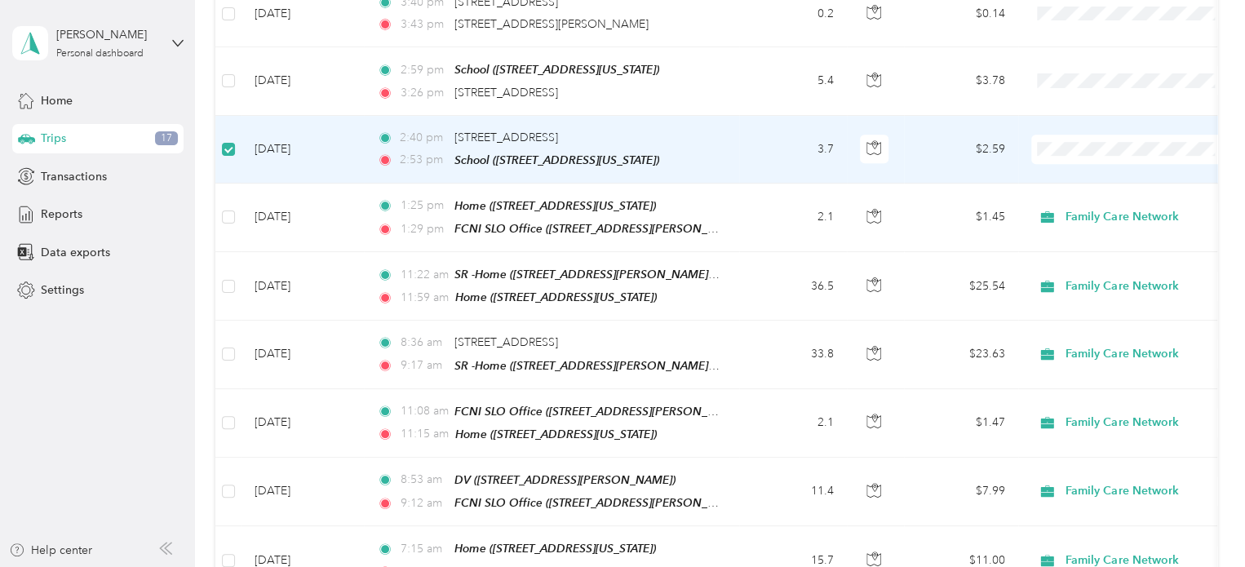
scroll to position [566, 0]
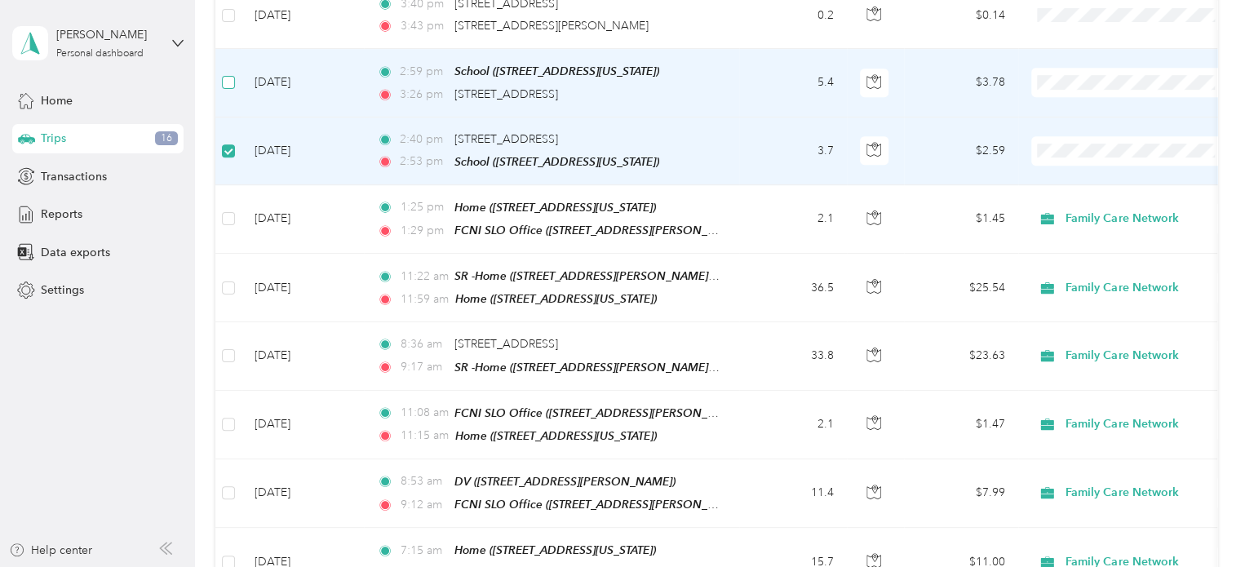
click at [227, 82] on label at bounding box center [228, 82] width 13 height 18
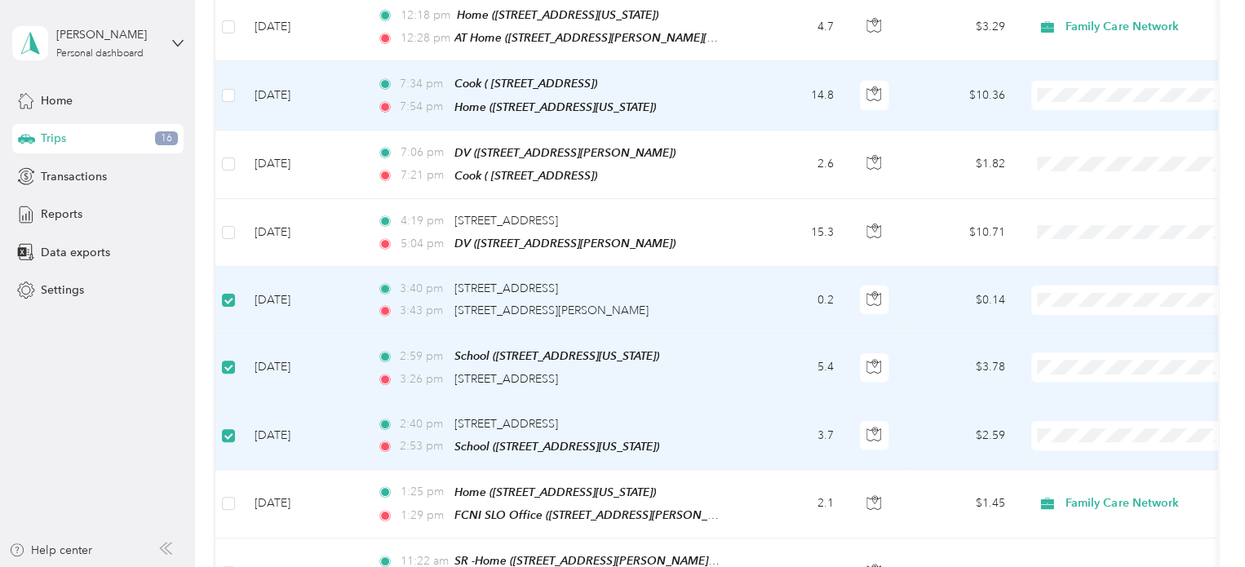
scroll to position [0, 0]
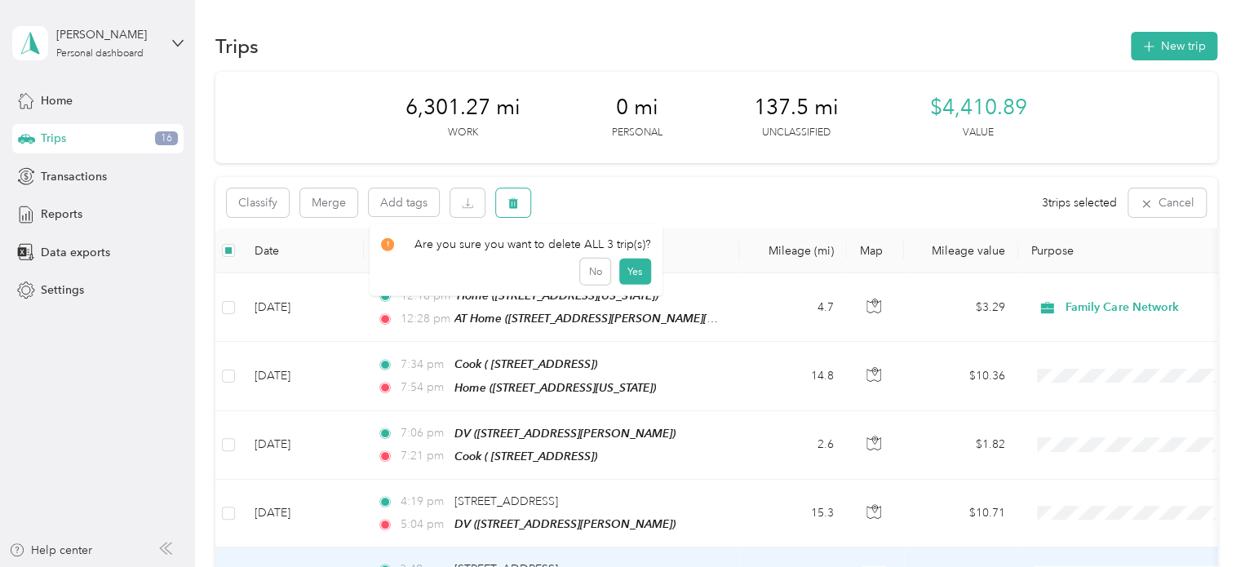
click at [519, 205] on button "button" at bounding box center [513, 203] width 34 height 29
click at [633, 268] on button "Yes" at bounding box center [635, 271] width 32 height 26
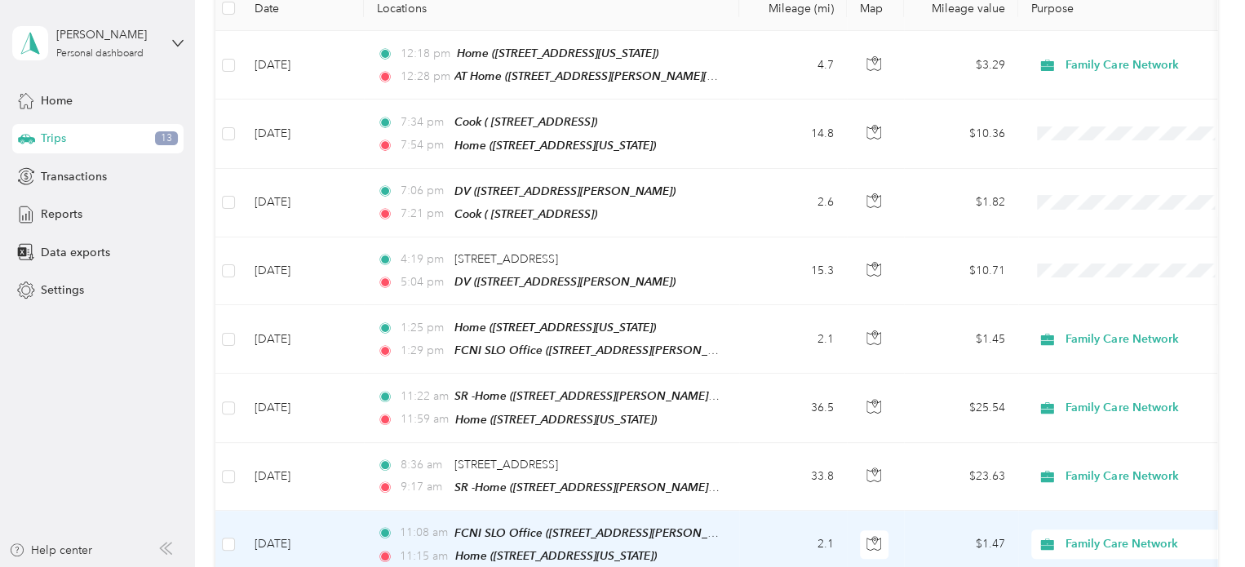
scroll to position [242, 0]
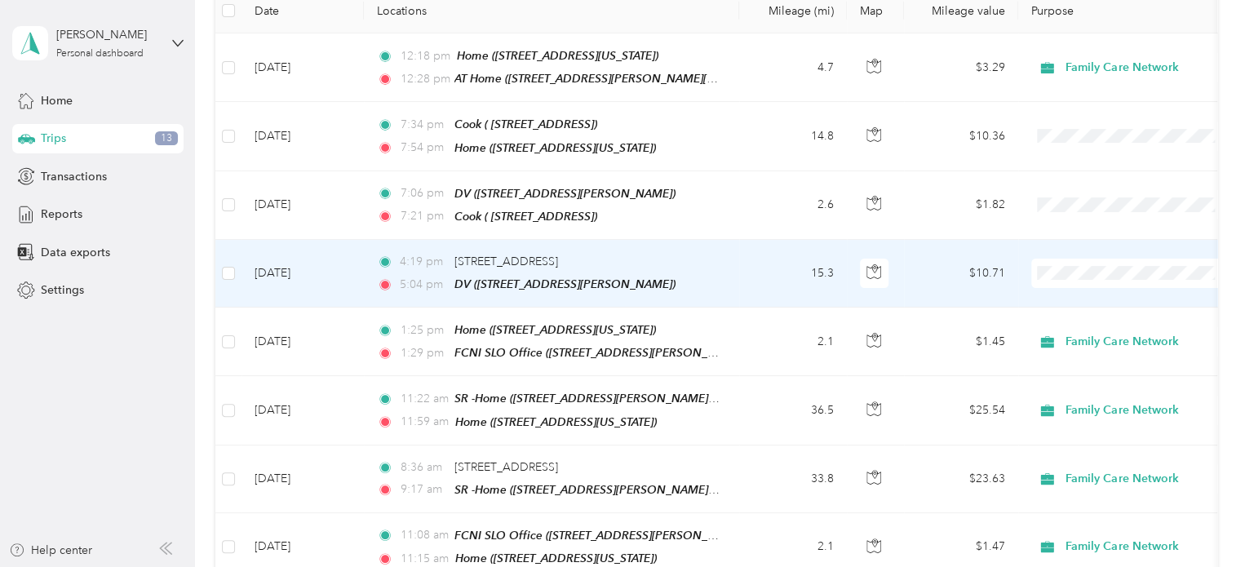
click at [996, 260] on td "$10.71" at bounding box center [961, 274] width 114 height 68
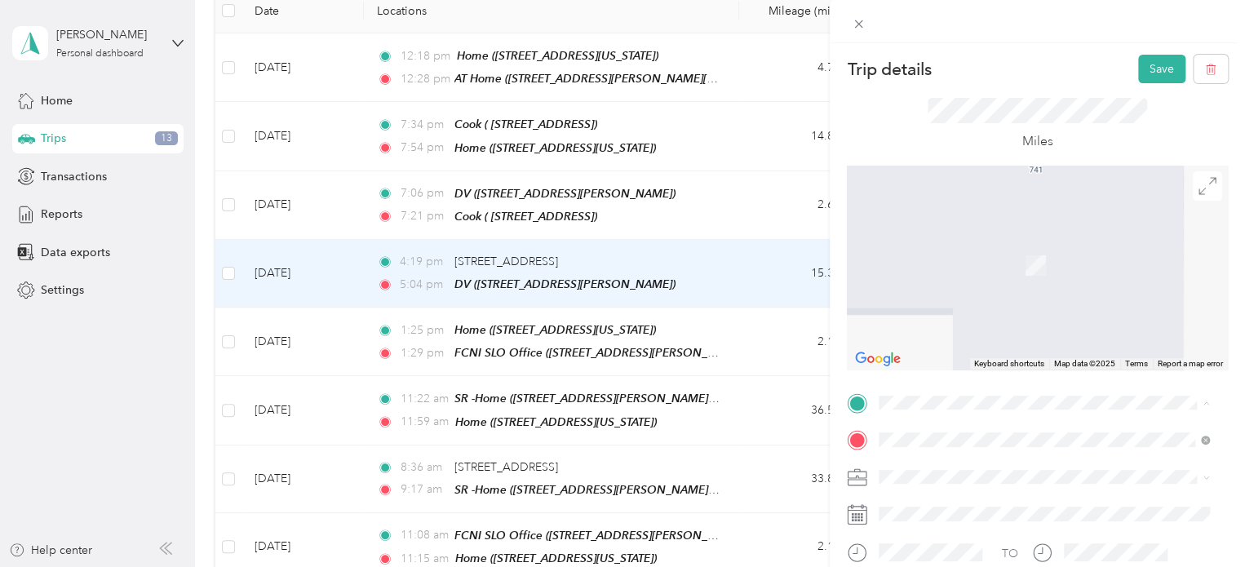
click at [957, 291] on div "Home 1074 Twin Creek Road, San Luis Obispo, California, United States" at bounding box center [1044, 271] width 319 height 40
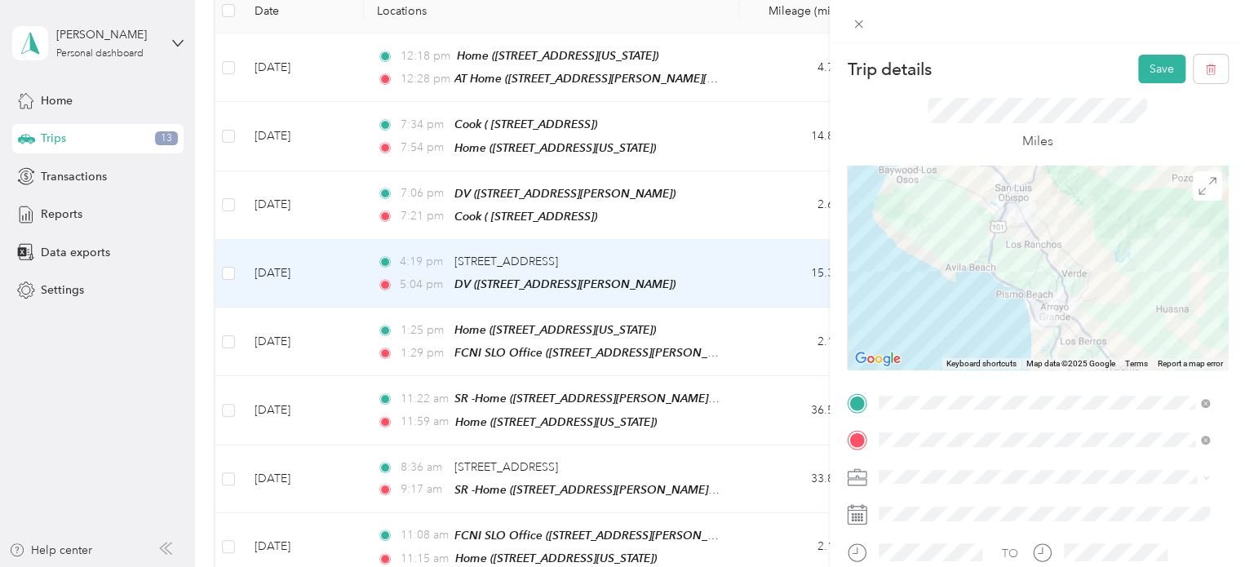
click at [969, 505] on li "Family Care Network" at bounding box center [1044, 503] width 342 height 29
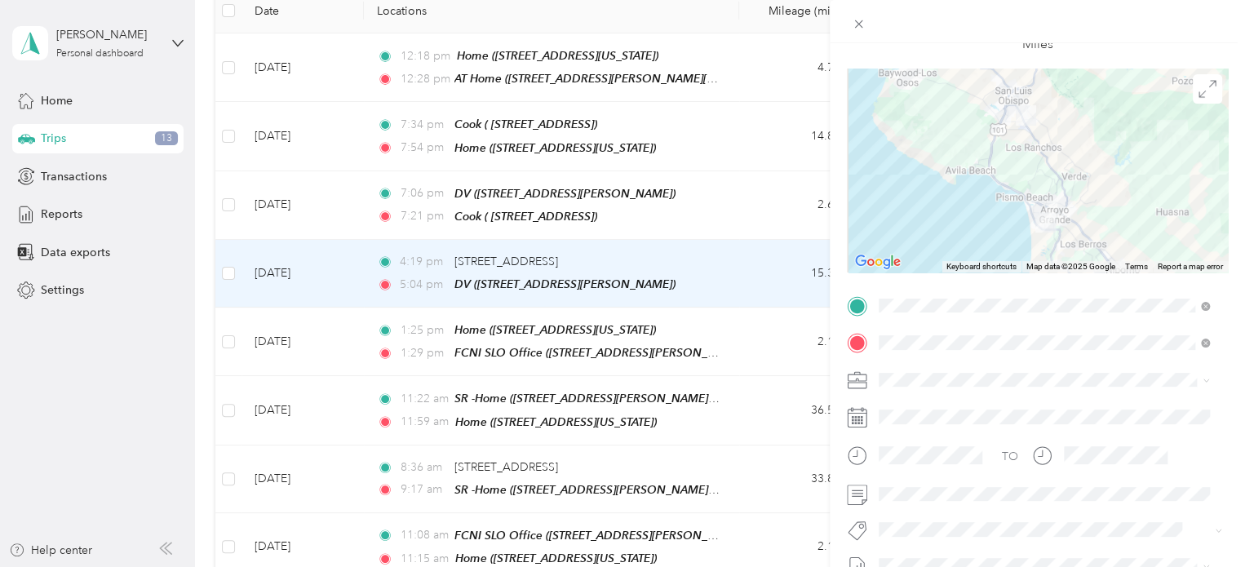
scroll to position [98, 0]
click at [943, 498] on span "Specialty Mhs" at bounding box center [927, 493] width 63 height 15
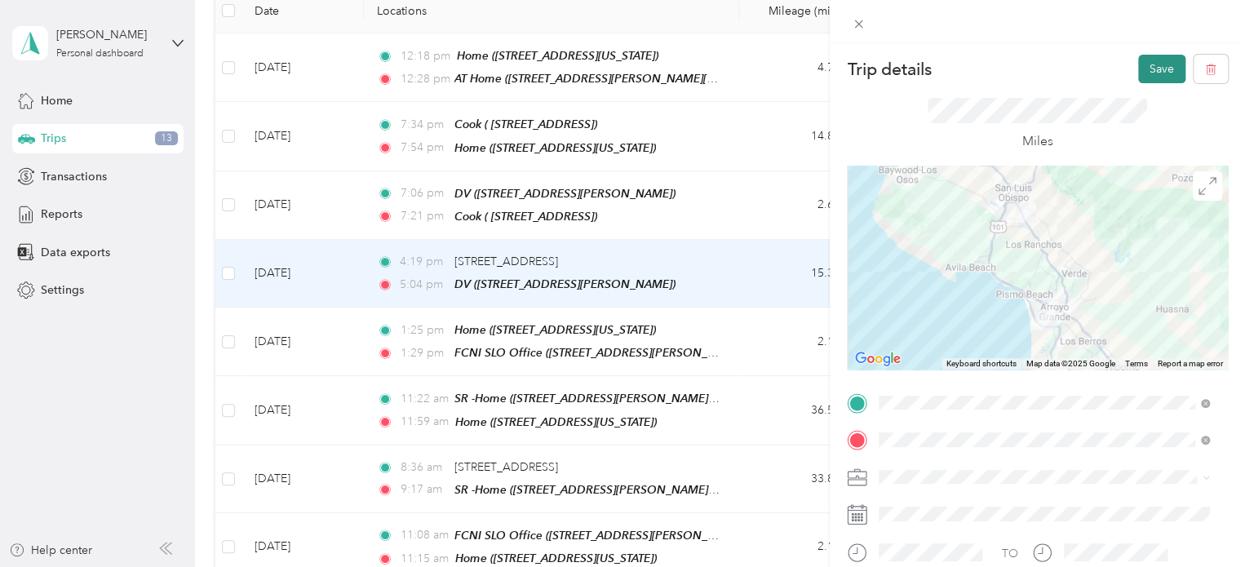
click at [1144, 71] on button "Save" at bounding box center [1162, 69] width 47 height 29
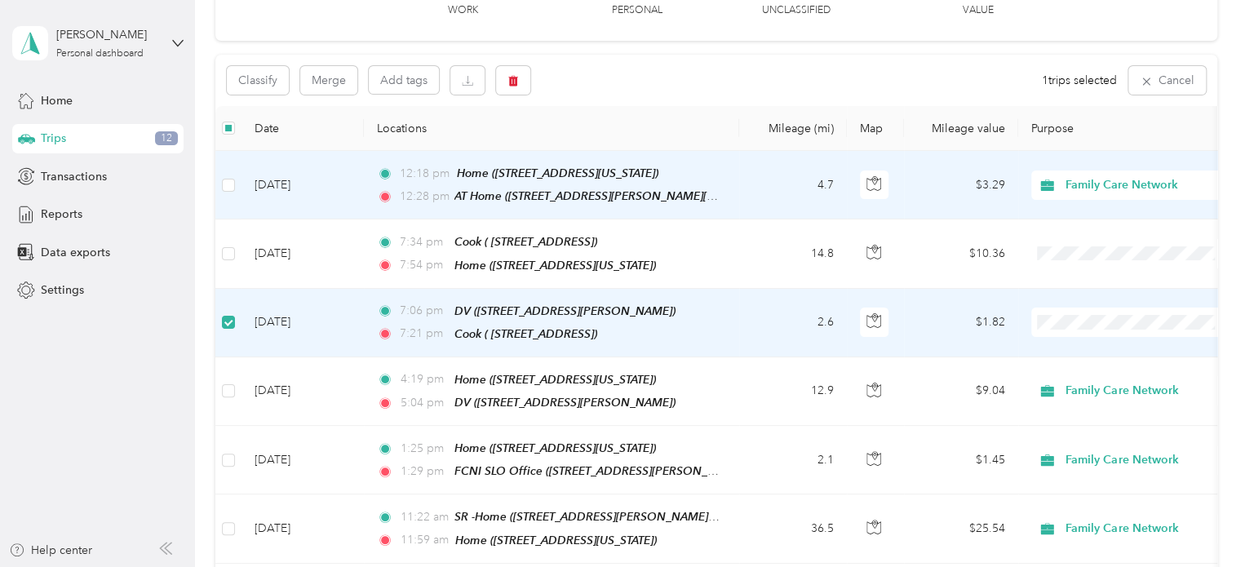
scroll to position [122, 0]
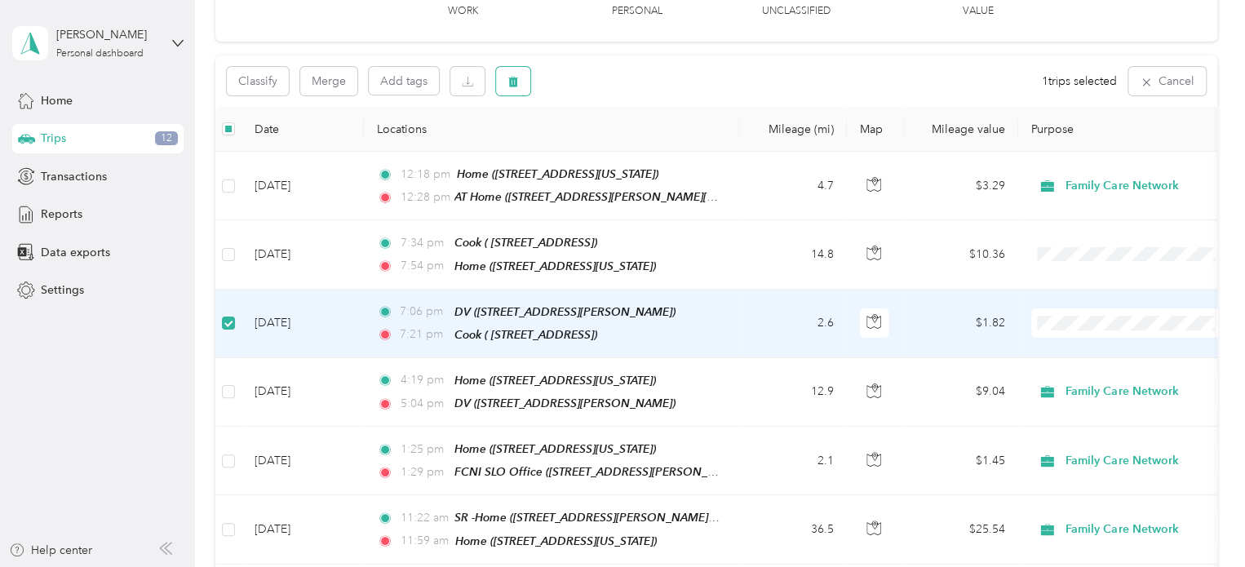
click at [513, 76] on icon "button" at bounding box center [513, 81] width 11 height 11
click at [637, 144] on button "Yes" at bounding box center [635, 148] width 32 height 26
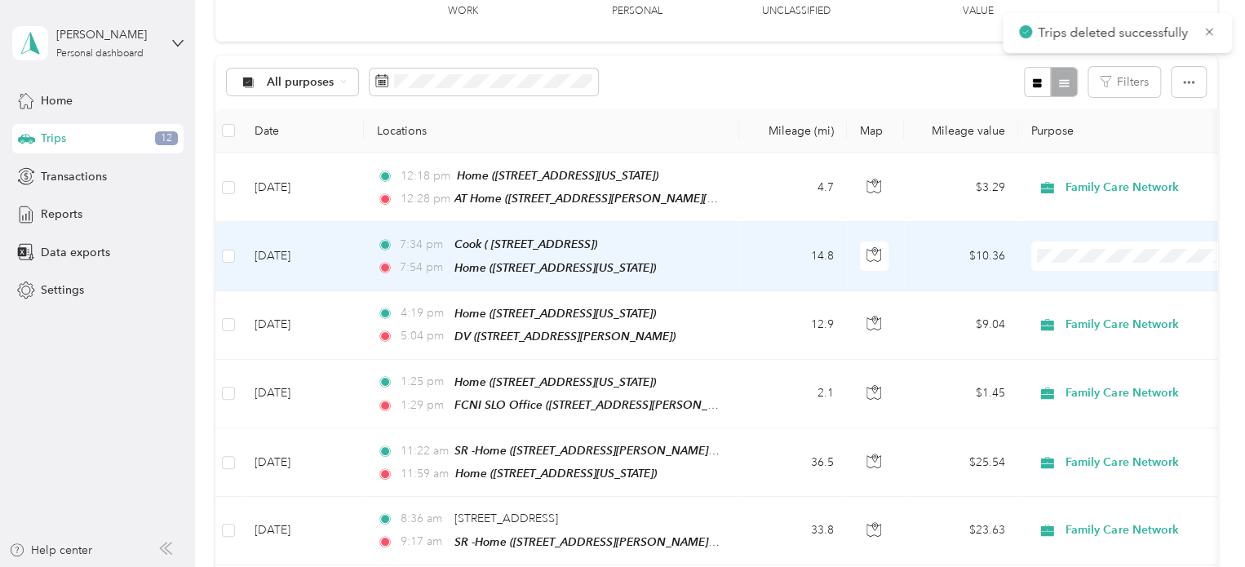
click at [989, 257] on td "$10.36" at bounding box center [961, 256] width 114 height 69
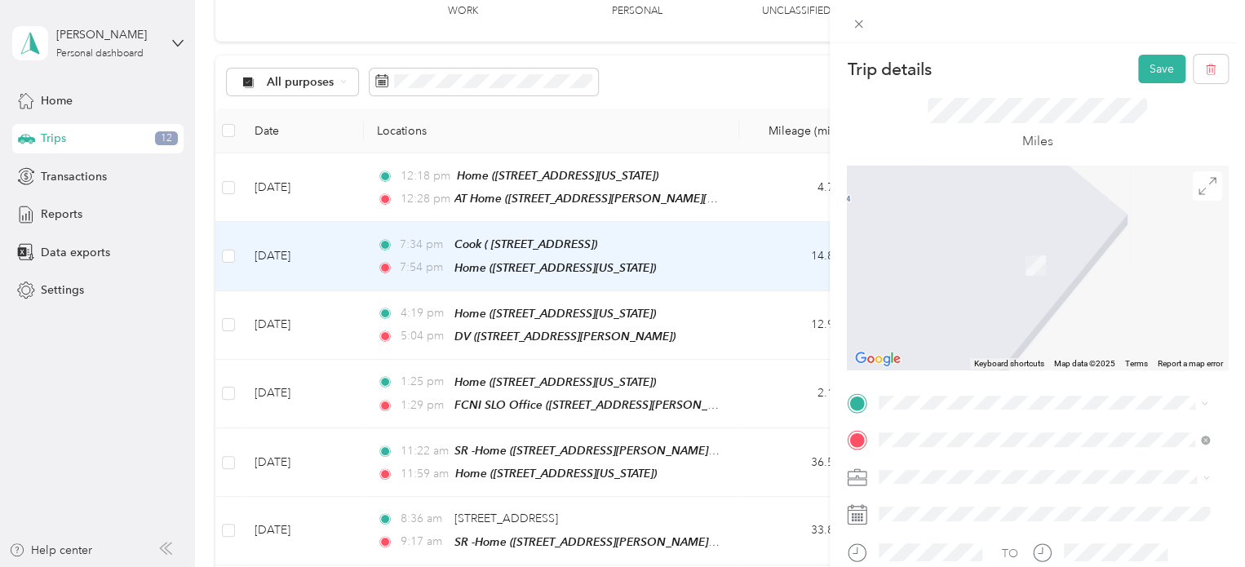
click at [980, 215] on div "DV 741 Paul Pl, 93420-4139, Arroyo Grande, CA, US" at bounding box center [1007, 219] width 194 height 34
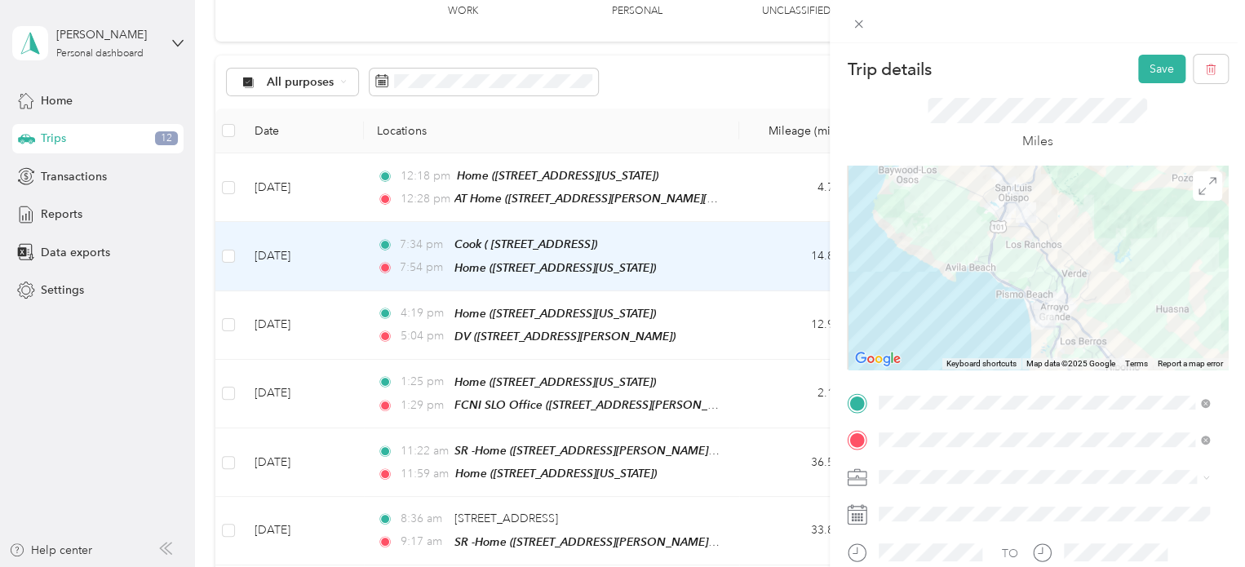
scroll to position [149, 0]
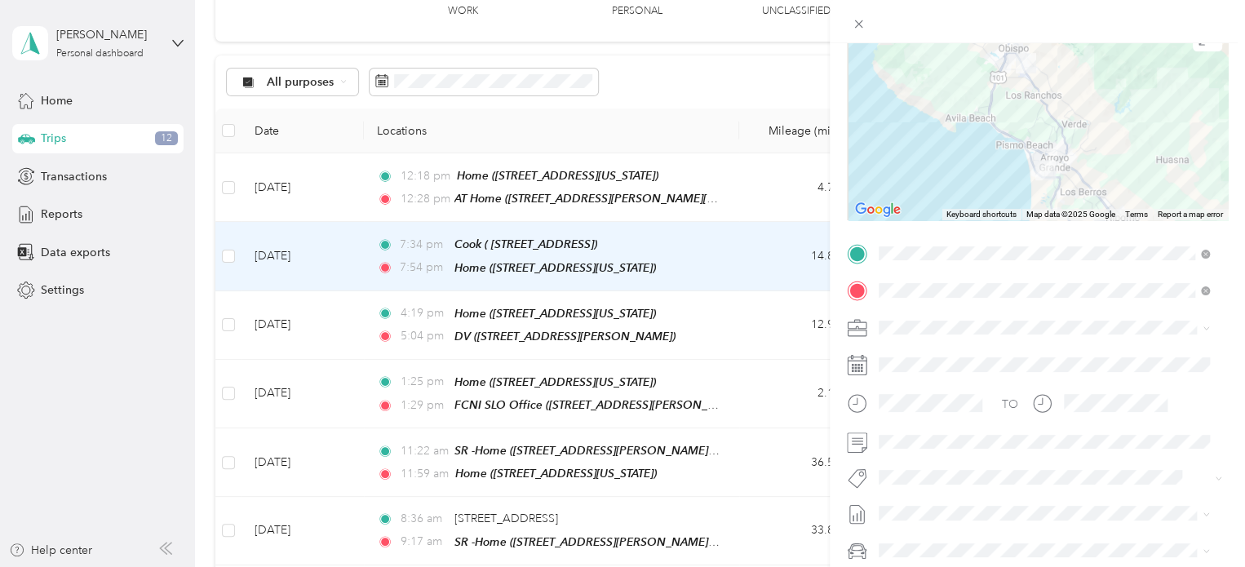
click at [963, 356] on li "Family Care Network" at bounding box center [1044, 348] width 342 height 29
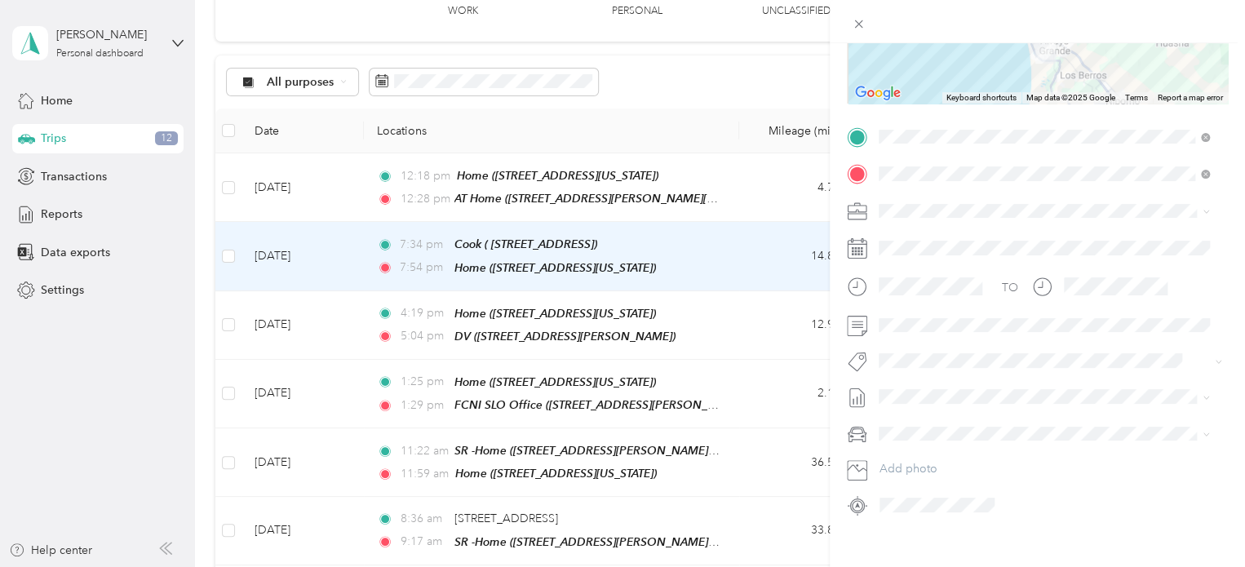
click at [963, 389] on button "Specialty Mhs" at bounding box center [928, 380] width 86 height 20
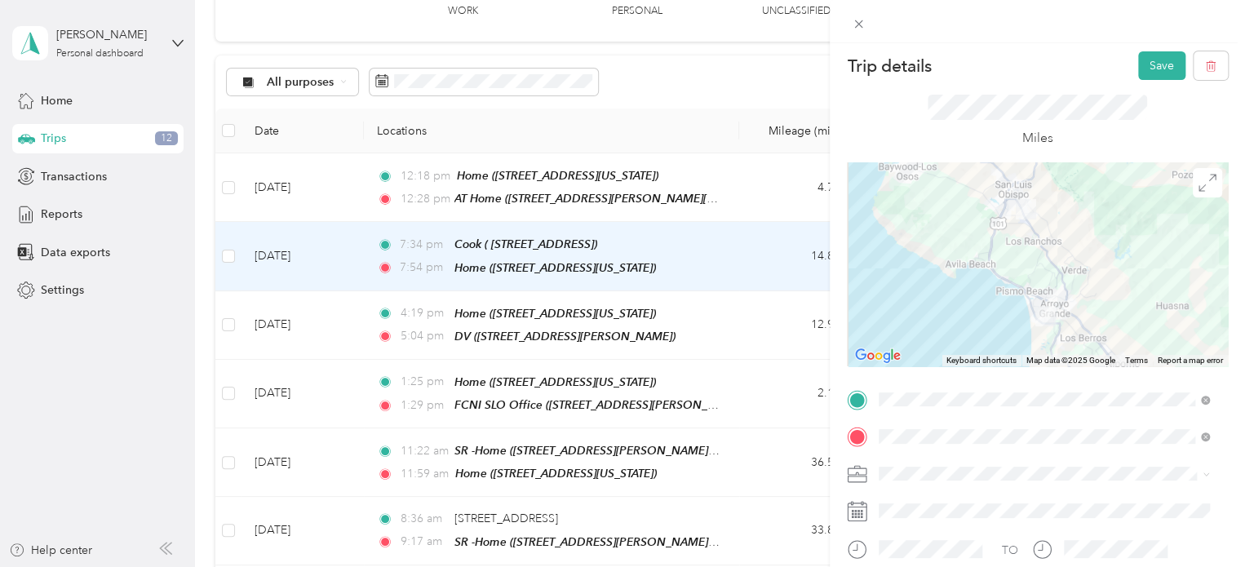
scroll to position [0, 0]
click at [1148, 74] on button "Save" at bounding box center [1162, 69] width 47 height 29
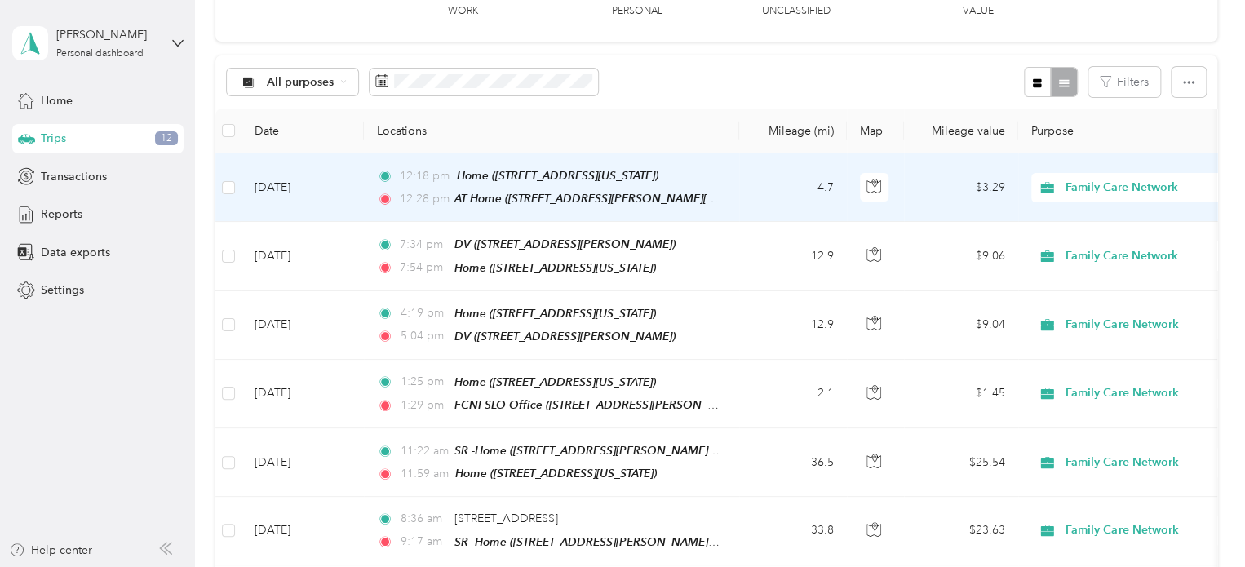
click at [984, 182] on td "$3.29" at bounding box center [961, 187] width 114 height 69
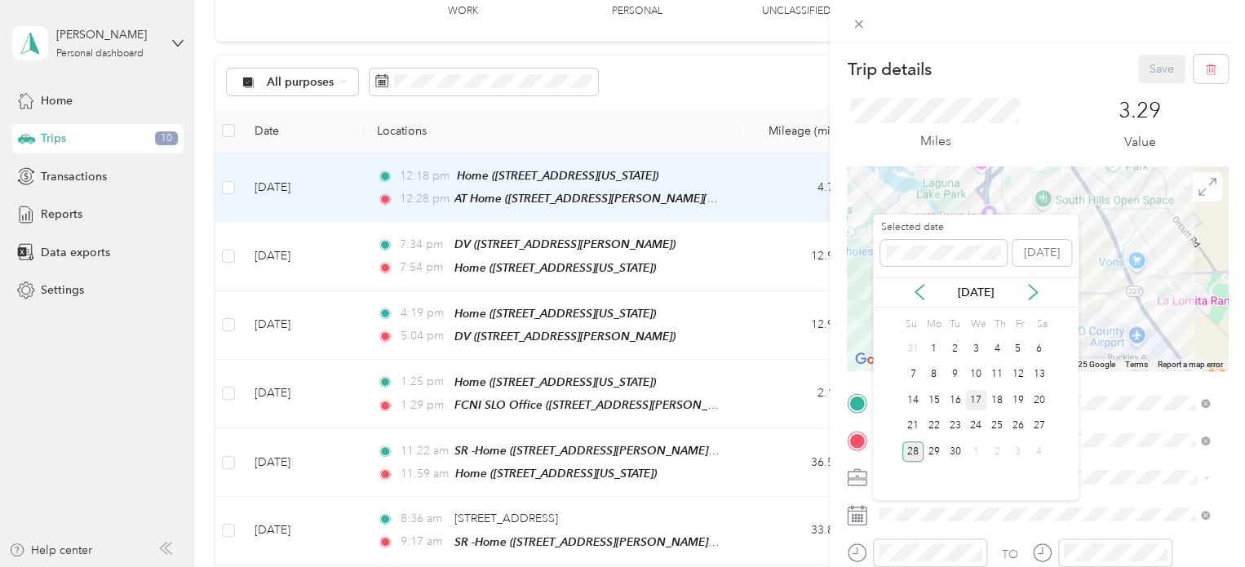
click at [978, 394] on div "17" at bounding box center [975, 400] width 21 height 20
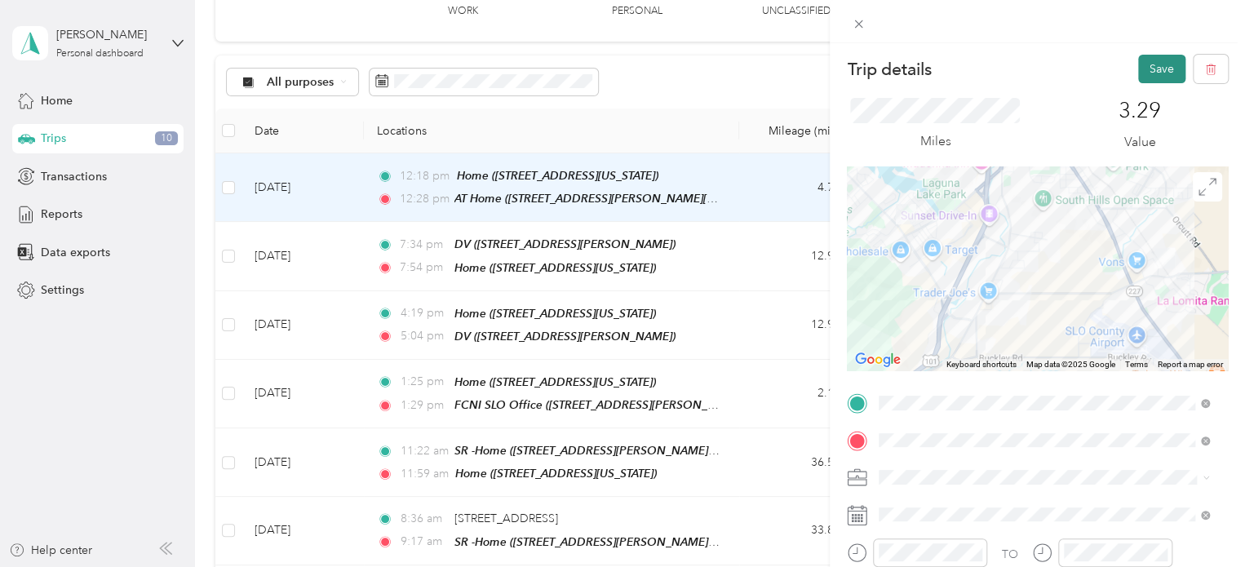
click at [1149, 64] on button "Save" at bounding box center [1162, 69] width 47 height 29
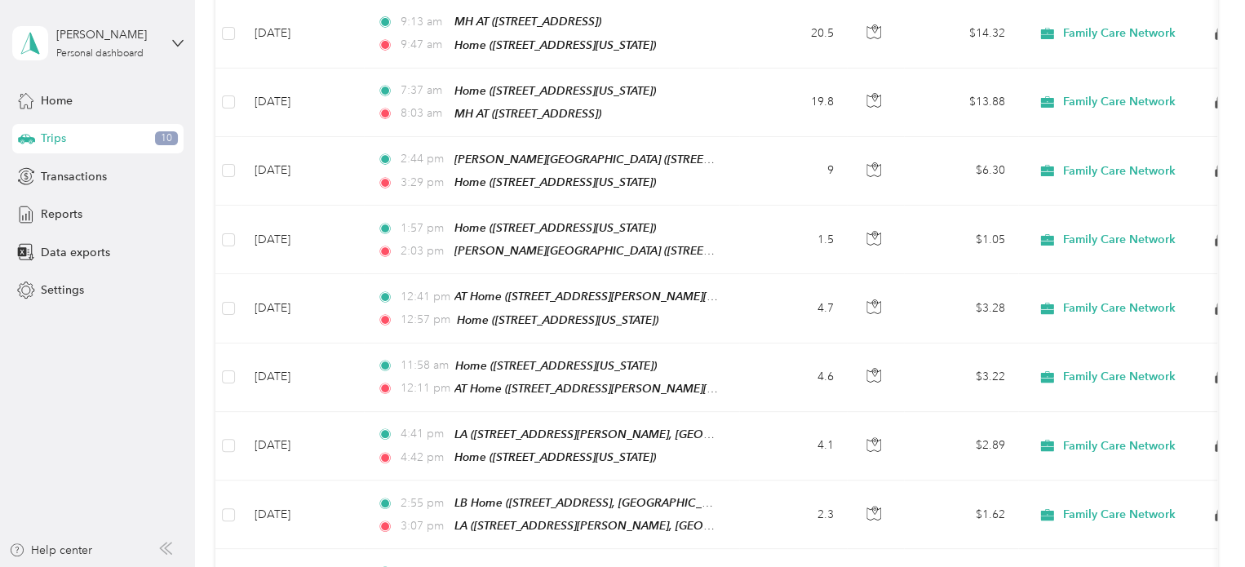
scroll to position [2537, 0]
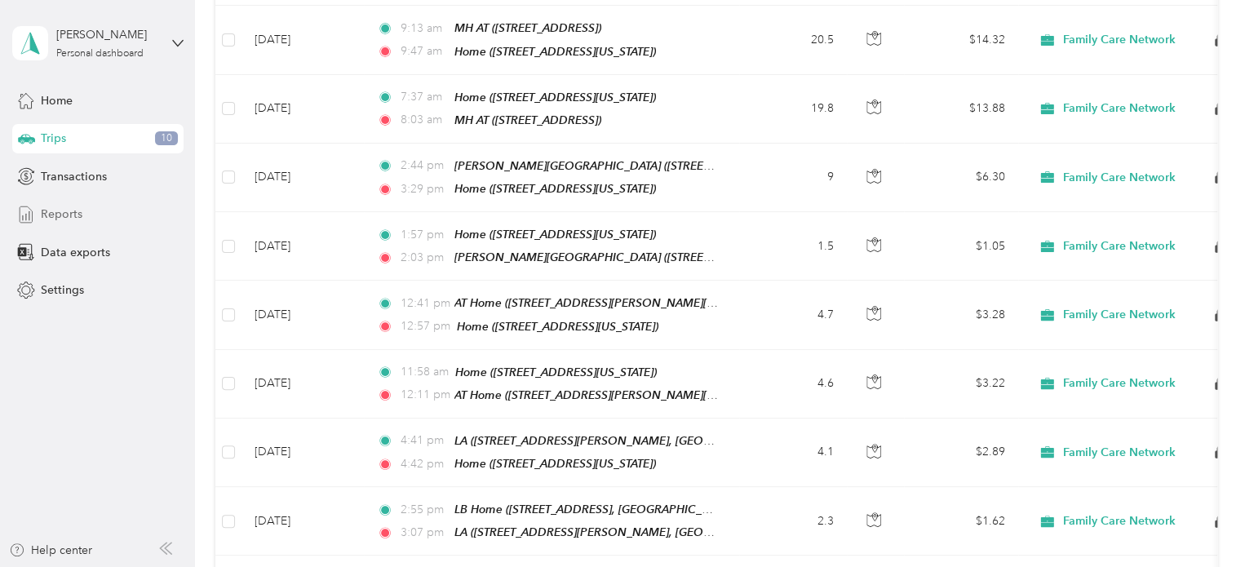
click at [127, 211] on div "Reports" at bounding box center [97, 214] width 171 height 29
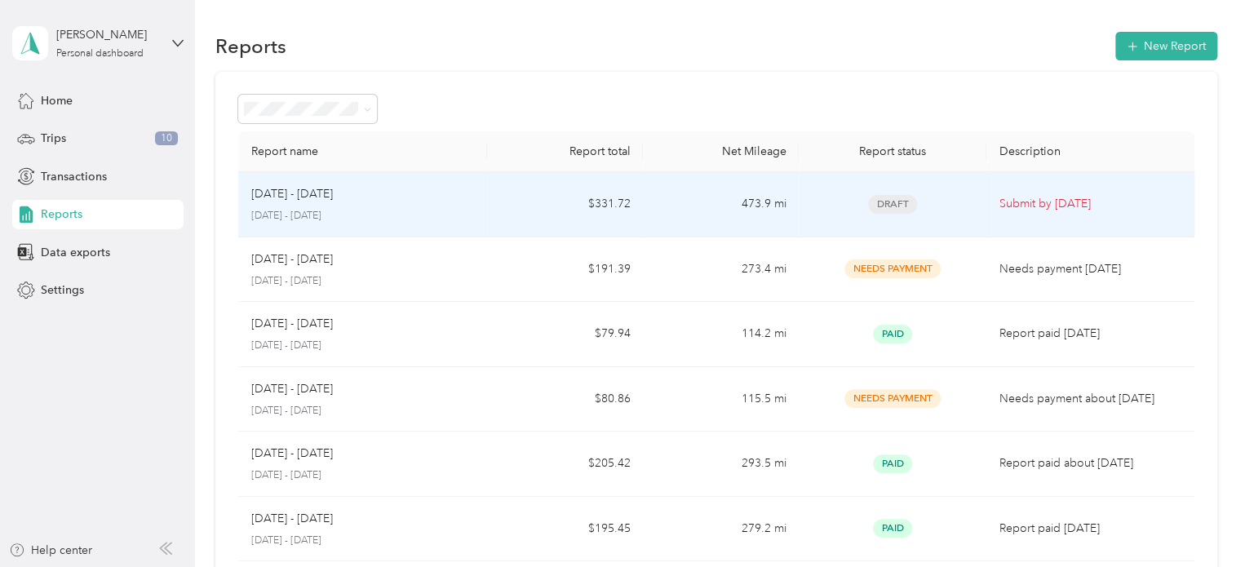
click at [322, 198] on p "[DATE] - [DATE]" at bounding box center [292, 194] width 82 height 18
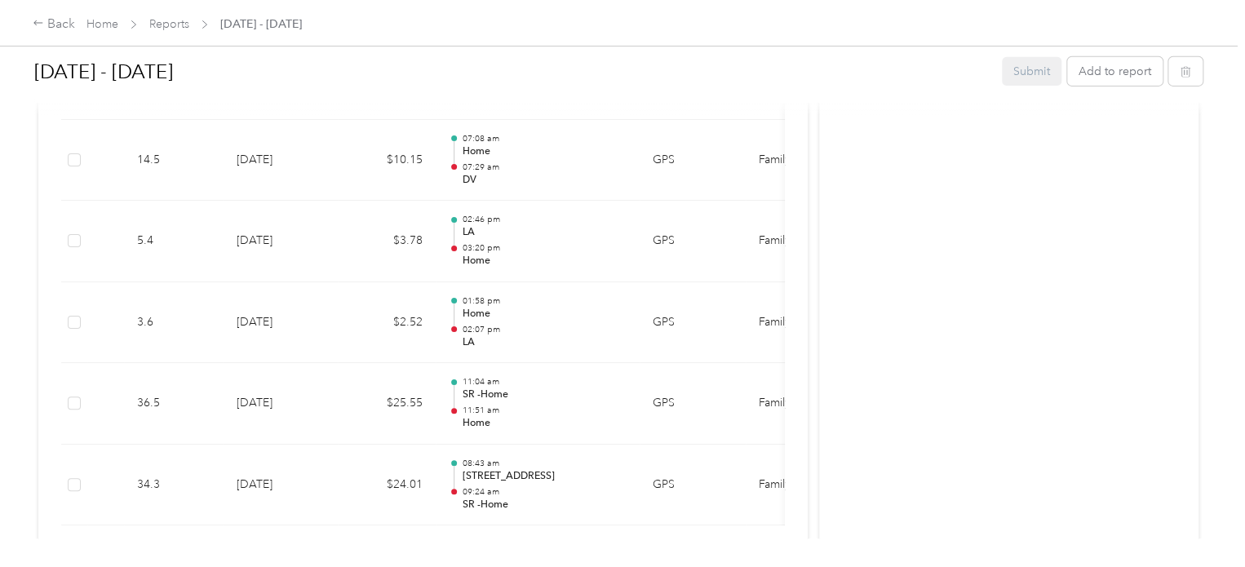
scroll to position [2766, 0]
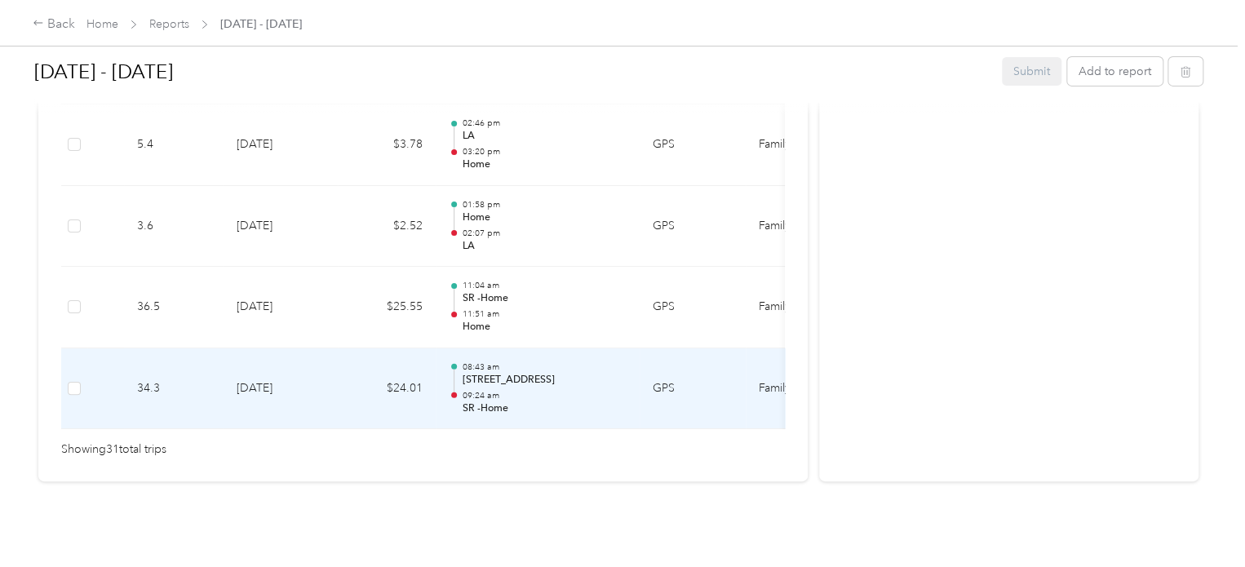
click at [536, 362] on p "08:43 am" at bounding box center [544, 367] width 165 height 11
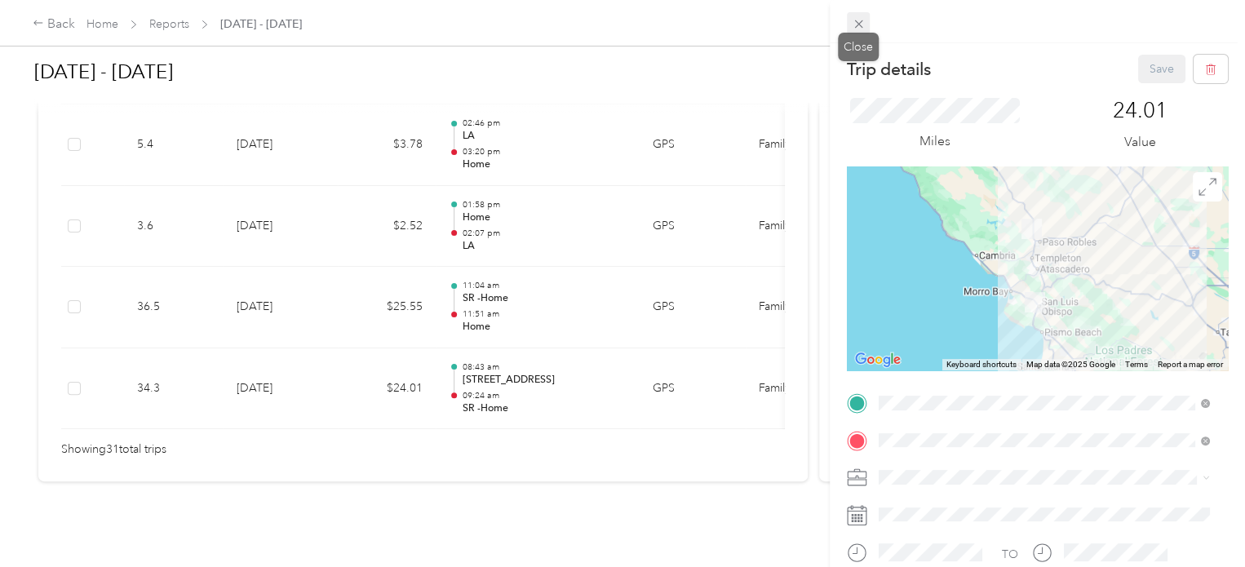
click at [860, 24] on icon at bounding box center [859, 24] width 14 height 14
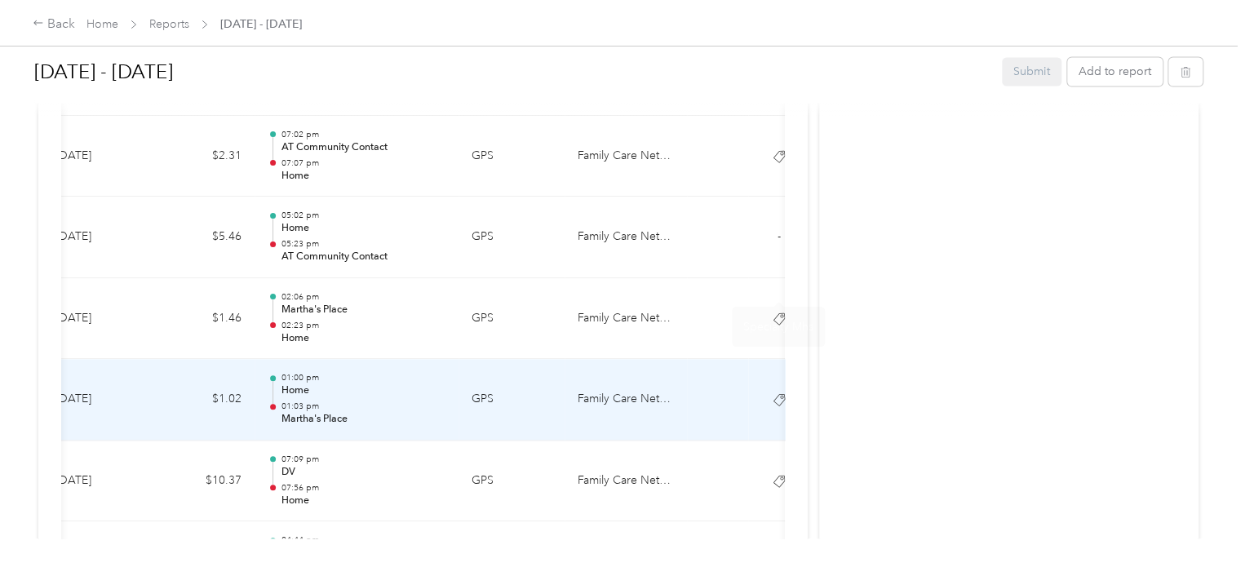
scroll to position [1346, 0]
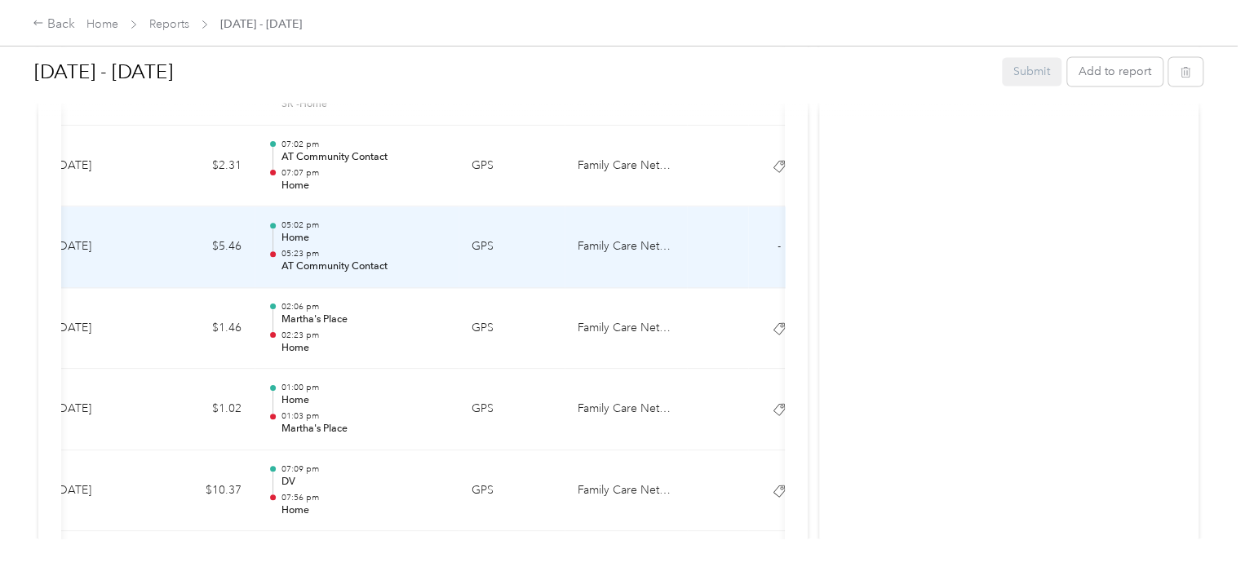
click at [774, 239] on td "-" at bounding box center [778, 247] width 61 height 82
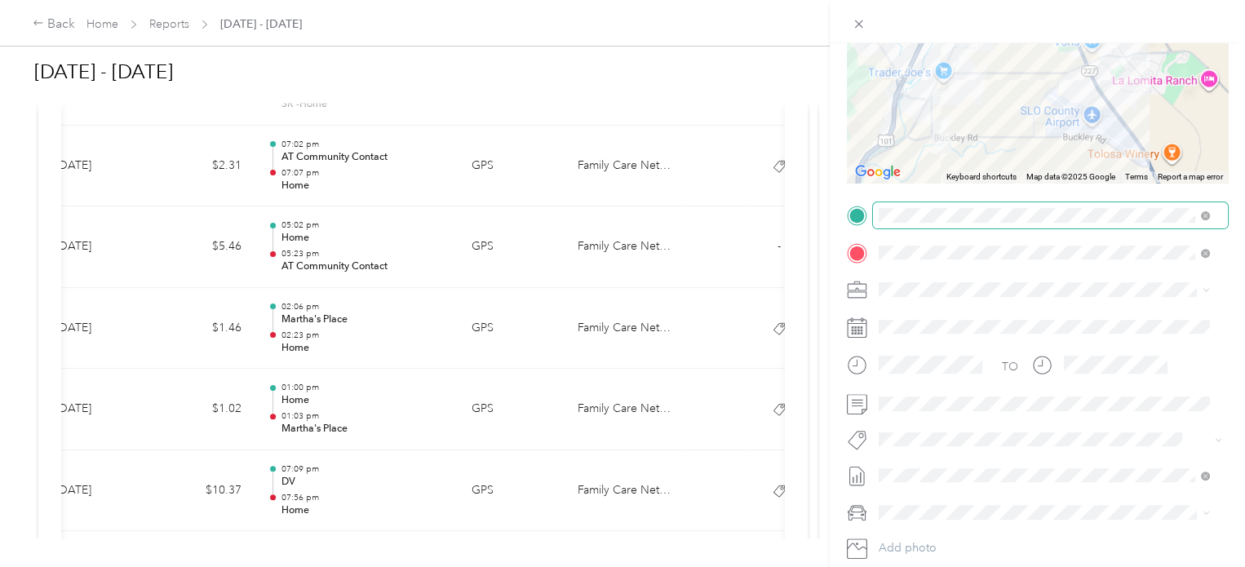
scroll to position [189, 0]
click at [933, 466] on button "Specialty Mhs" at bounding box center [928, 464] width 86 height 20
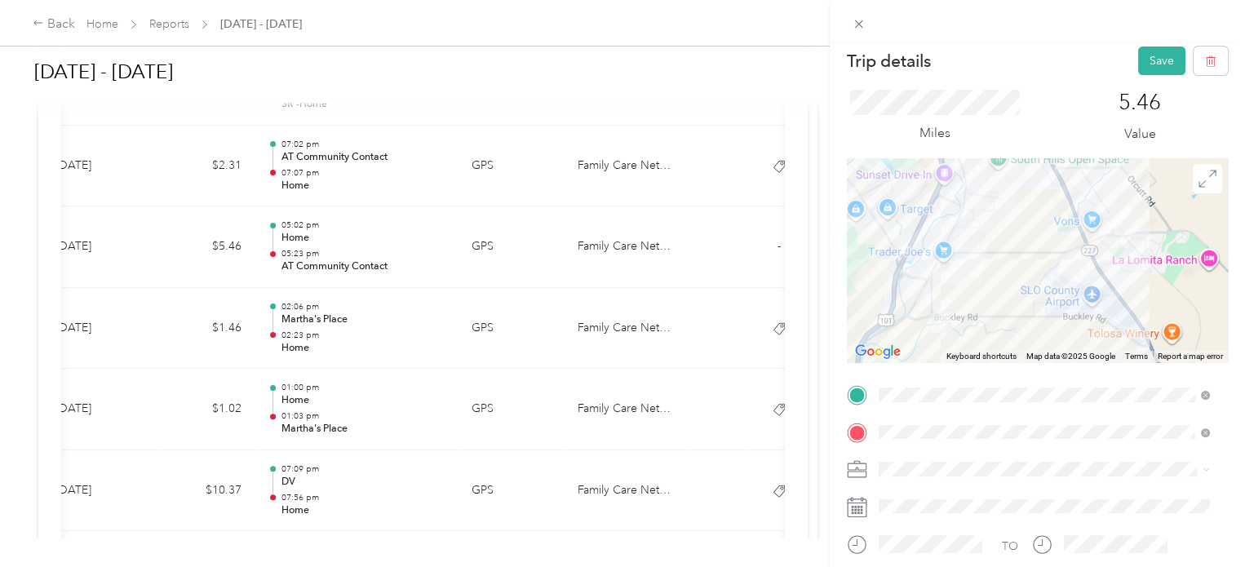
scroll to position [7, 0]
click at [1148, 65] on button "Save" at bounding box center [1162, 62] width 47 height 29
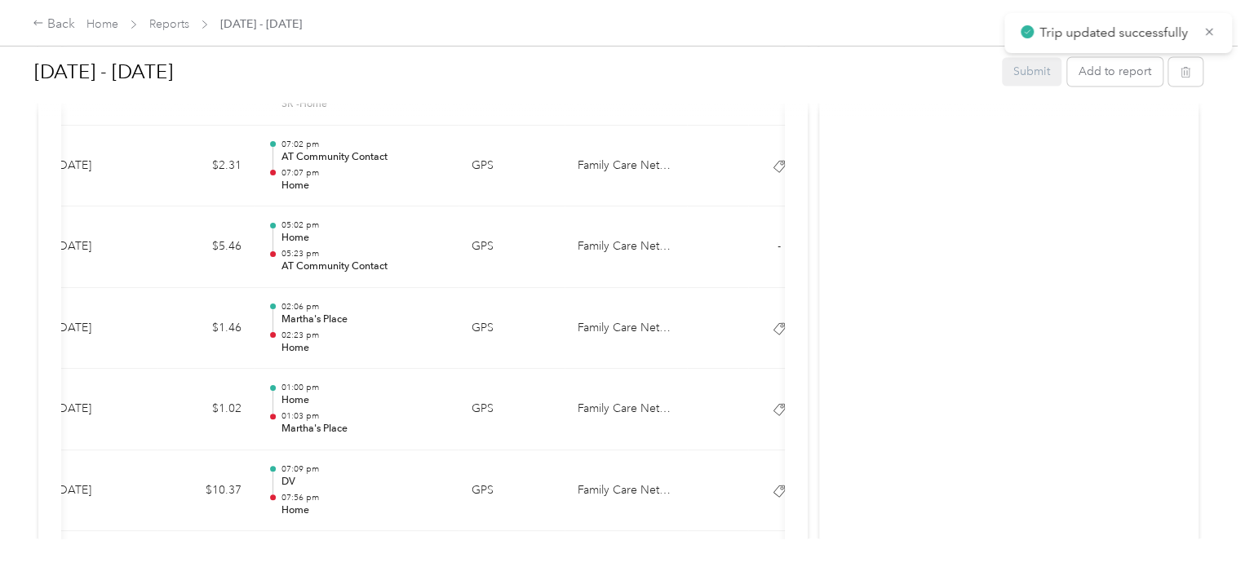
scroll to position [1306, 0]
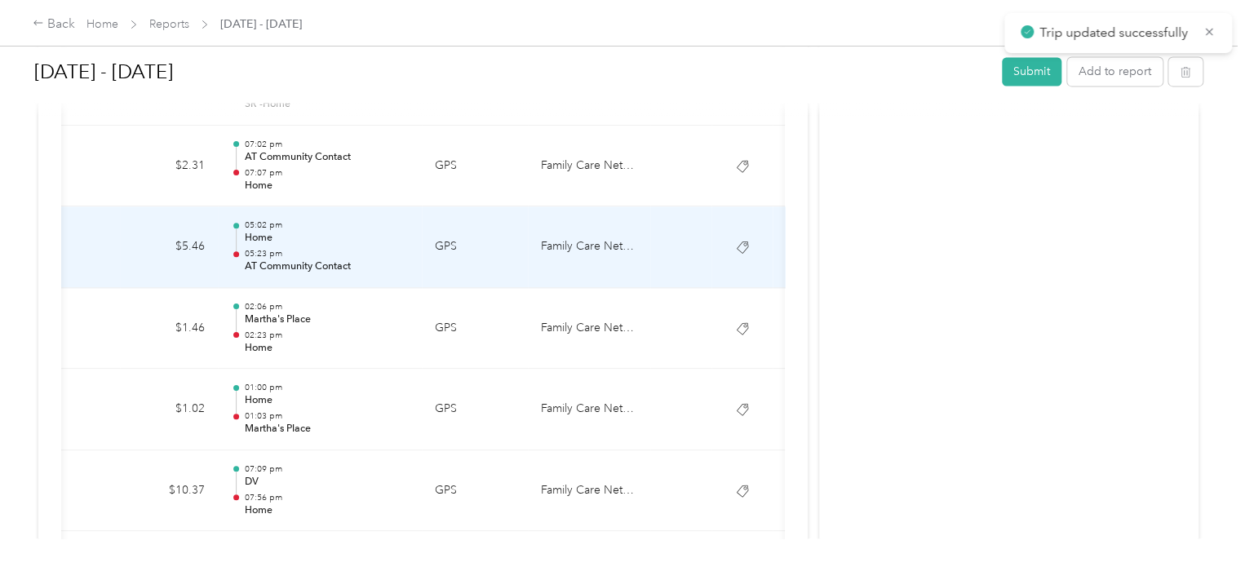
click at [767, 266] on td at bounding box center [742, 247] width 61 height 82
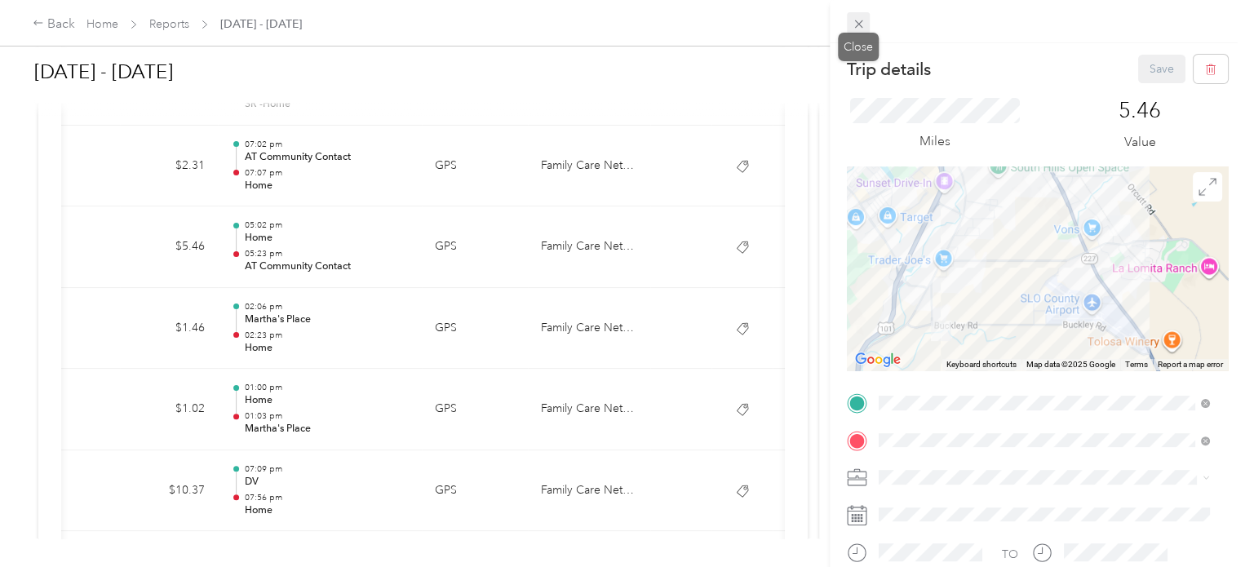
click at [860, 27] on icon at bounding box center [859, 24] width 14 height 14
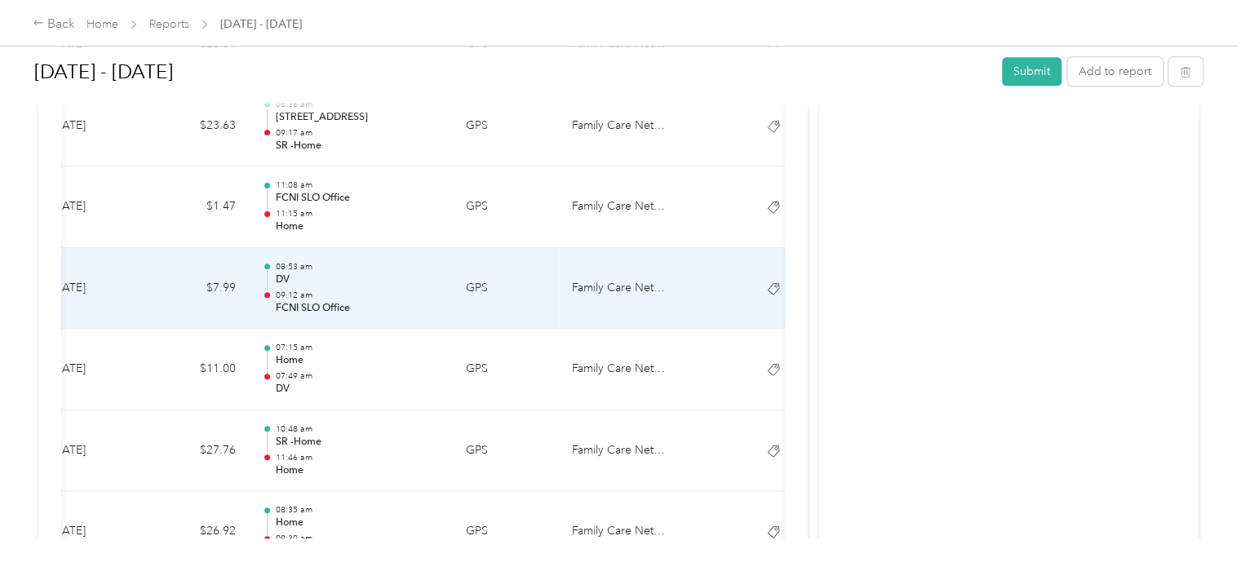
scroll to position [859, 0]
click at [774, 288] on icon at bounding box center [773, 288] width 13 height 13
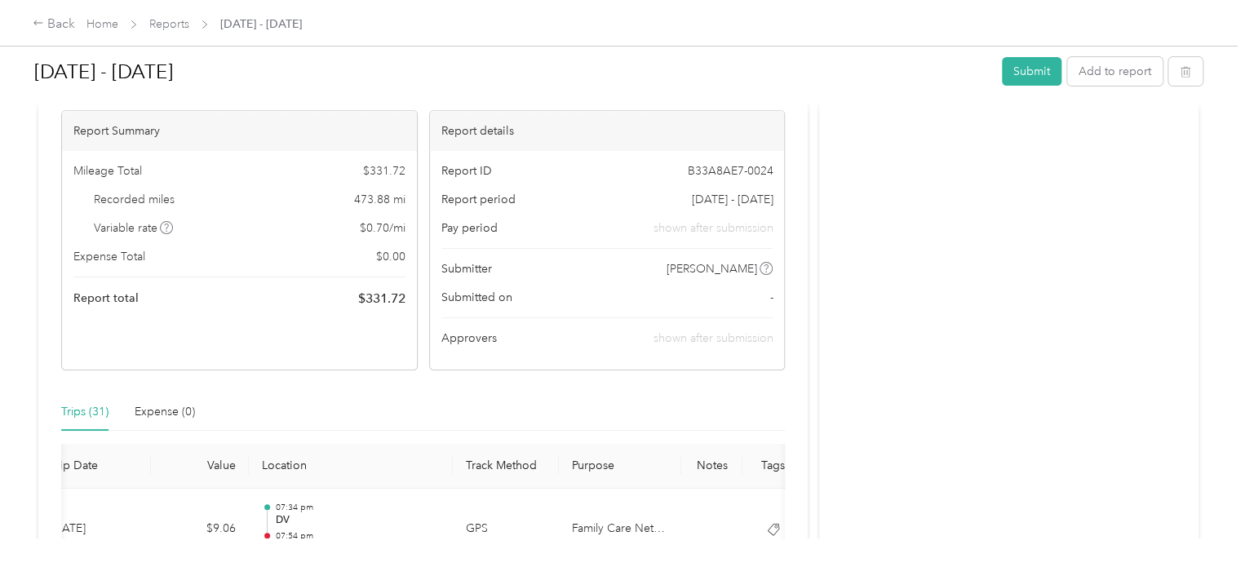
scroll to position [0, 0]
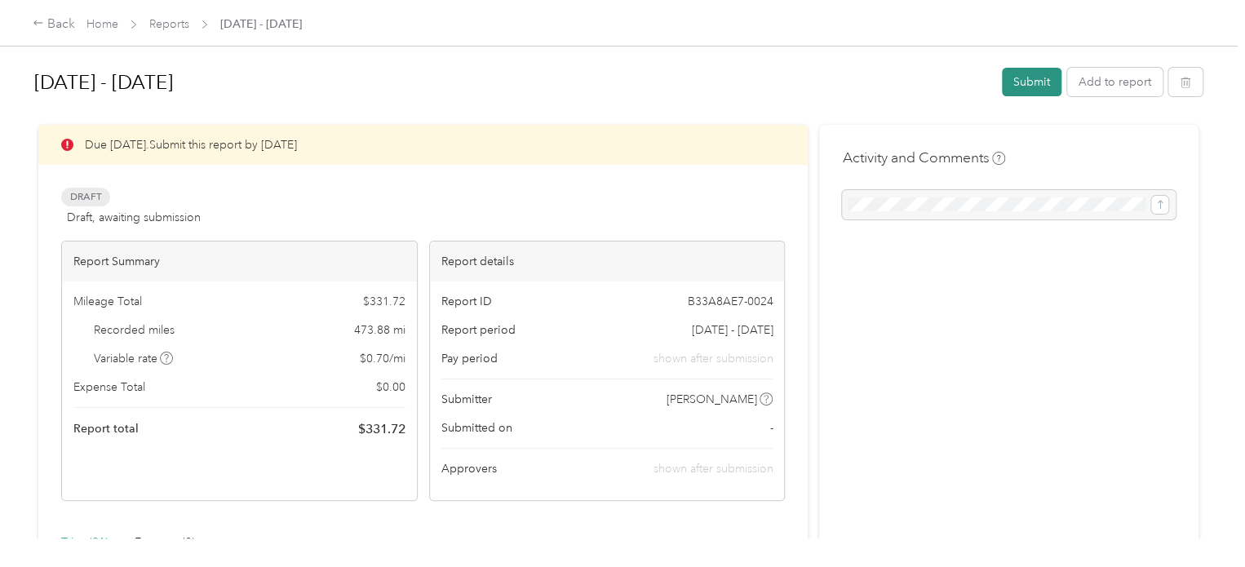
click at [1023, 82] on button "Submit" at bounding box center [1032, 82] width 60 height 29
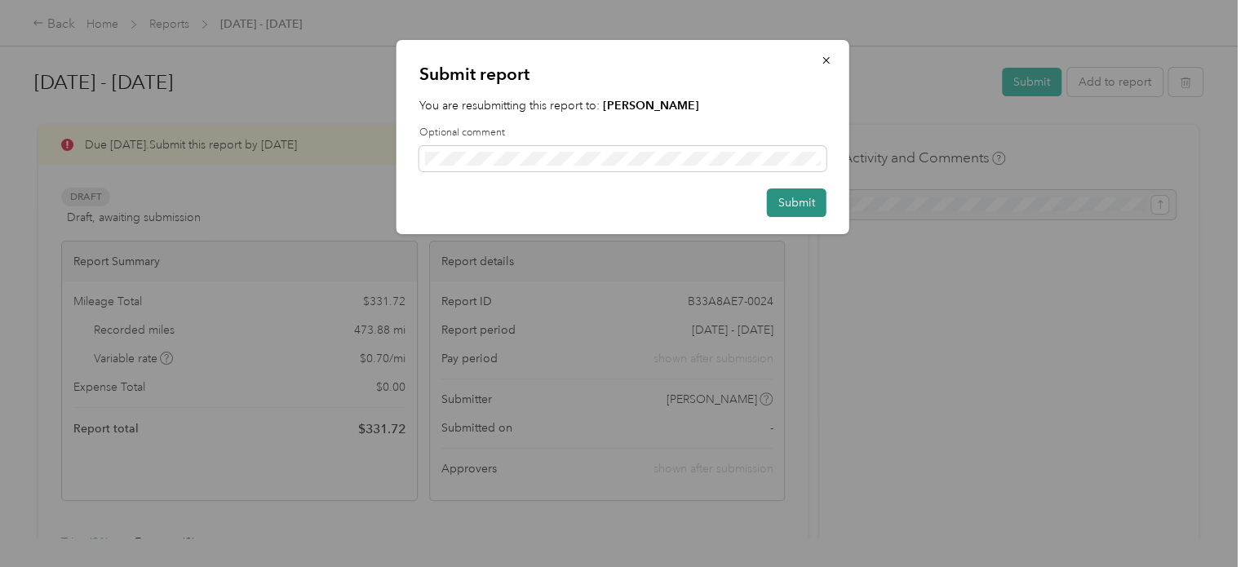
click at [800, 203] on button "Submit" at bounding box center [797, 203] width 60 height 29
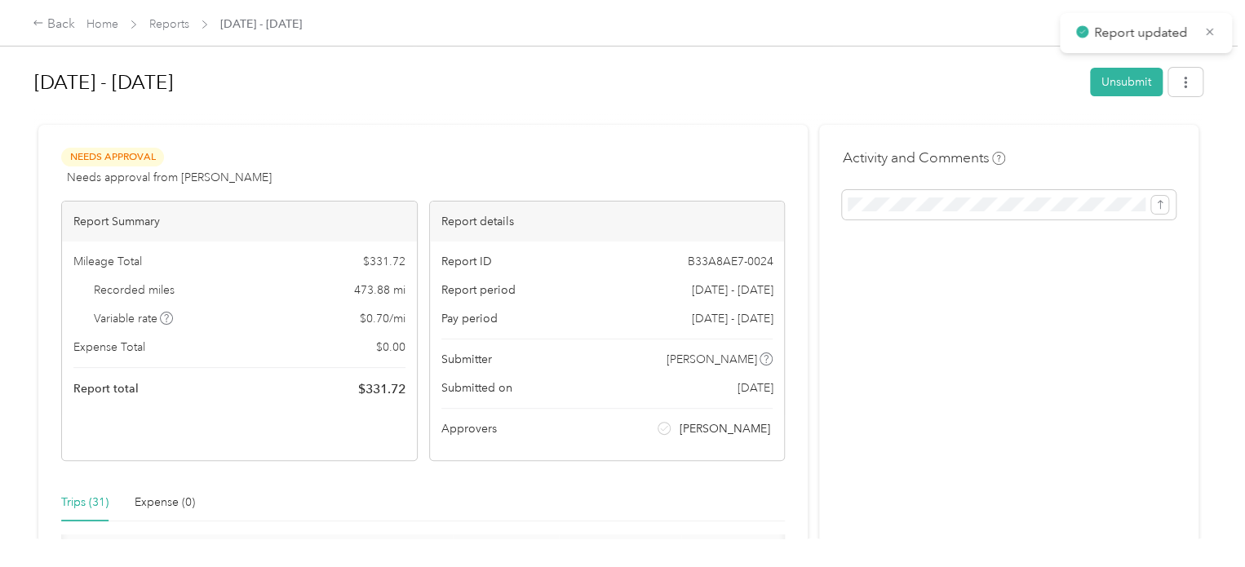
click at [800, 203] on div at bounding box center [622, 283] width 1245 height 567
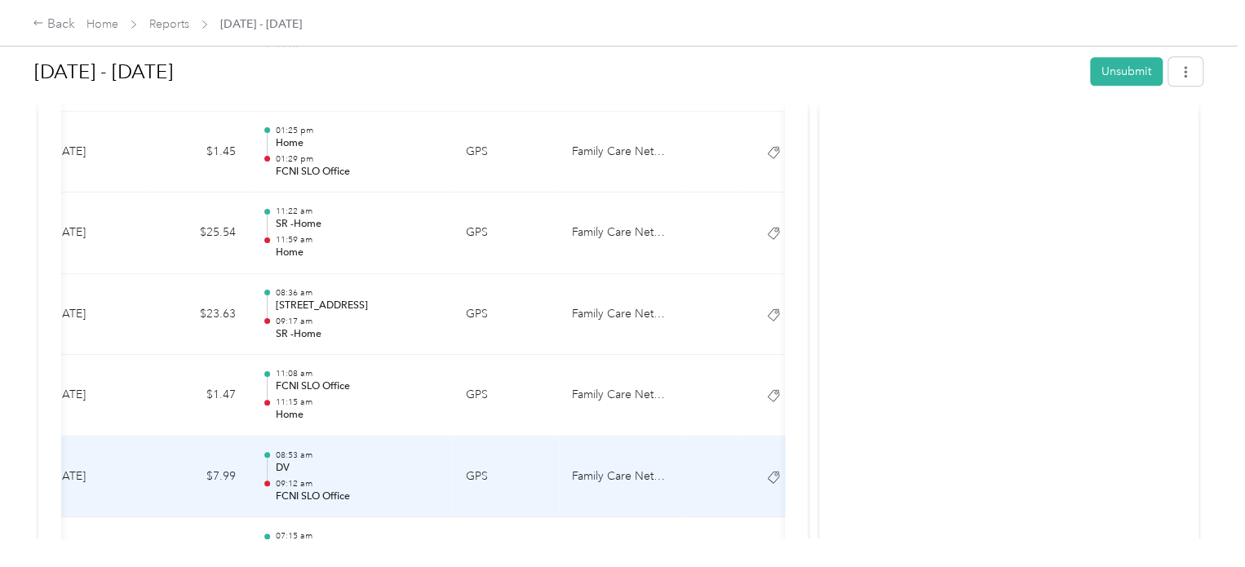
scroll to position [633, 0]
